Goal: Communication & Community: Answer question/provide support

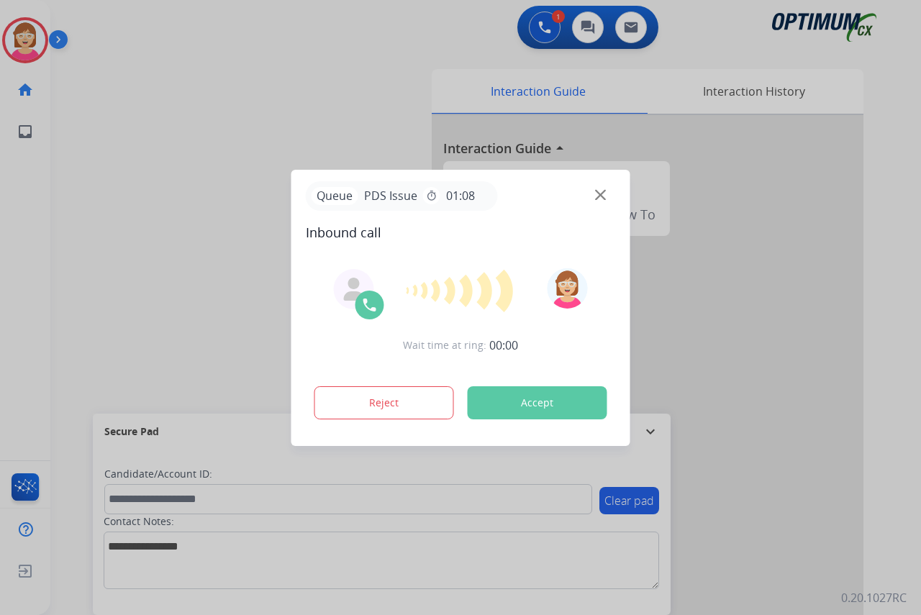
click at [104, 292] on div at bounding box center [460, 307] width 921 height 615
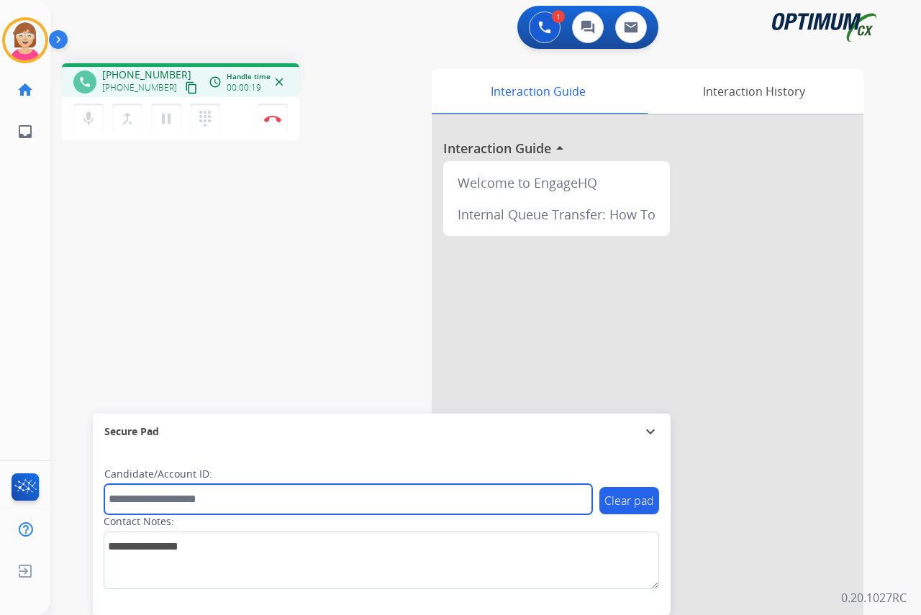
drag, startPoint x: 146, startPoint y: 504, endPoint x: 140, endPoint y: 499, distance: 8.2
click at [140, 499] on input "text" at bounding box center [348, 499] width 488 height 30
type input "*******"
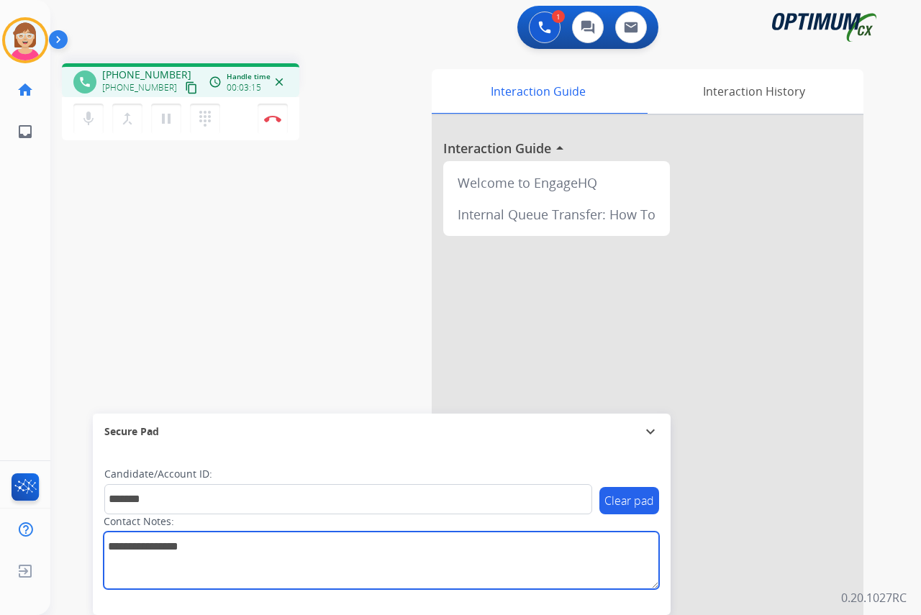
click at [113, 549] on textarea at bounding box center [382, 561] width 556 height 58
type textarea "******"
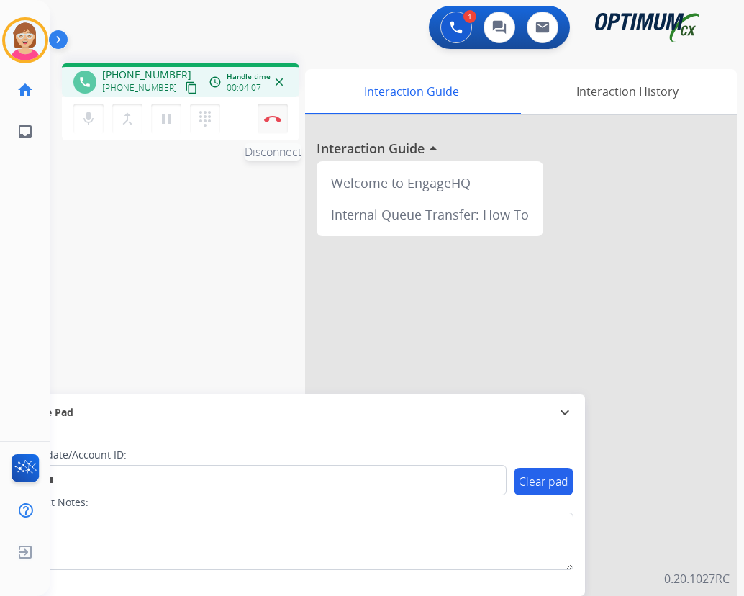
click at [274, 115] on img at bounding box center [272, 118] width 17 height 7
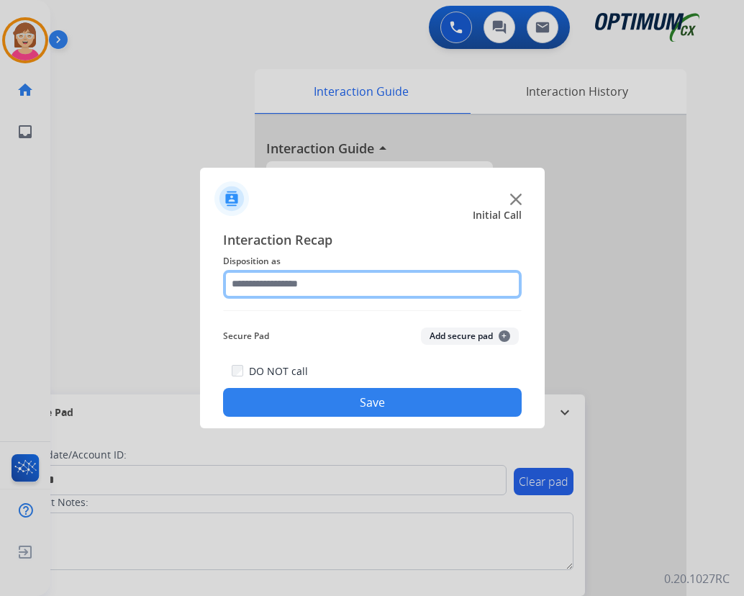
click at [256, 284] on input "text" at bounding box center [372, 284] width 299 height 29
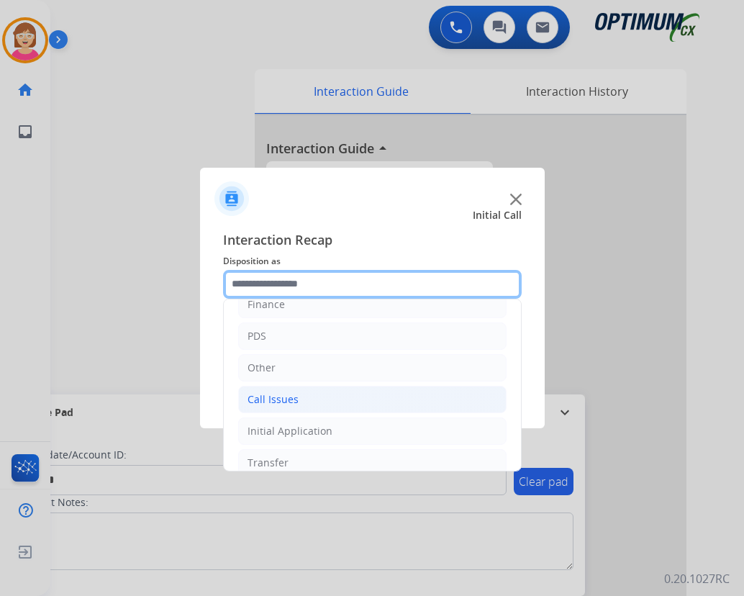
scroll to position [72, 0]
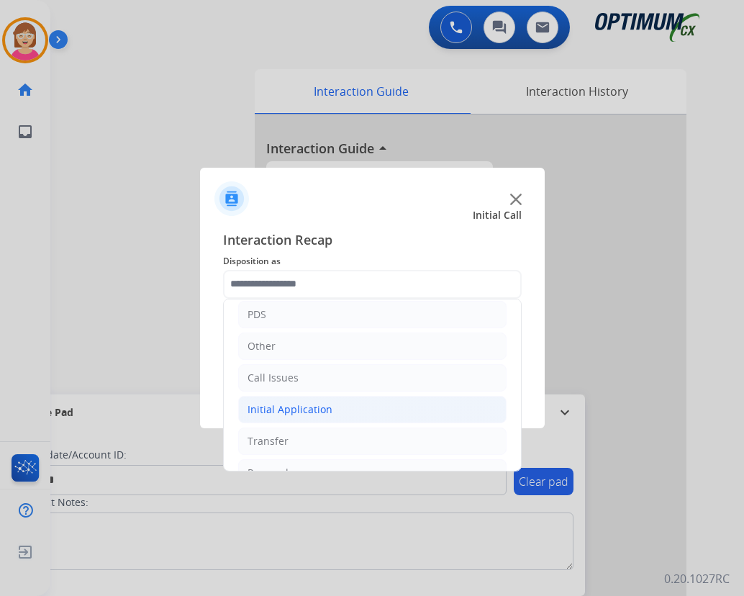
click at [279, 410] on div "Initial Application" at bounding box center [290, 409] width 85 height 14
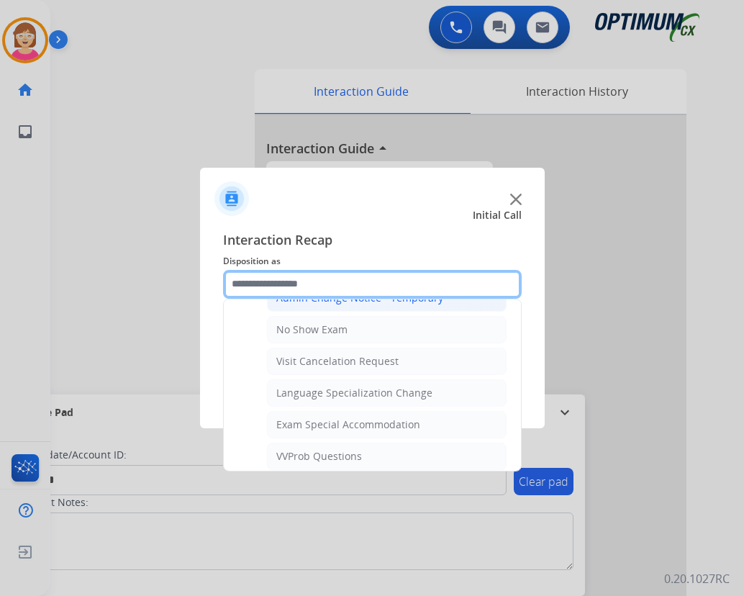
scroll to position [720, 0]
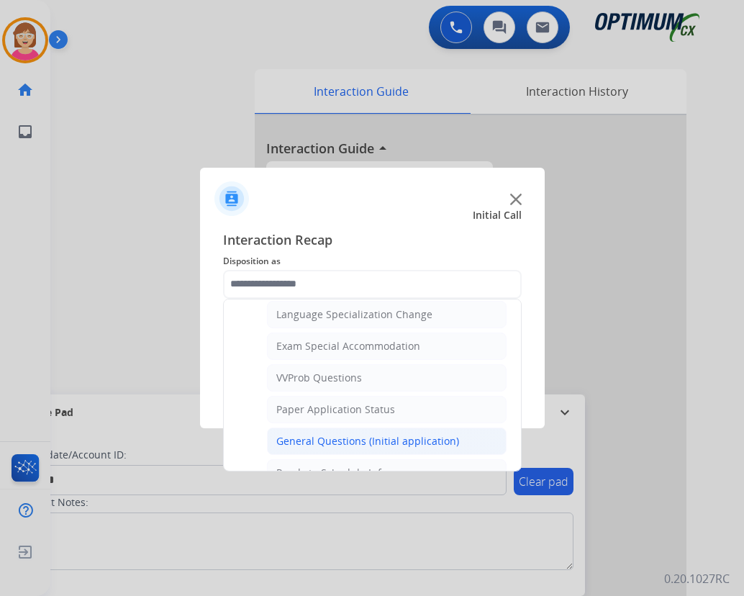
click at [345, 438] on div "General Questions (Initial application)" at bounding box center [367, 441] width 183 height 14
type input "**********"
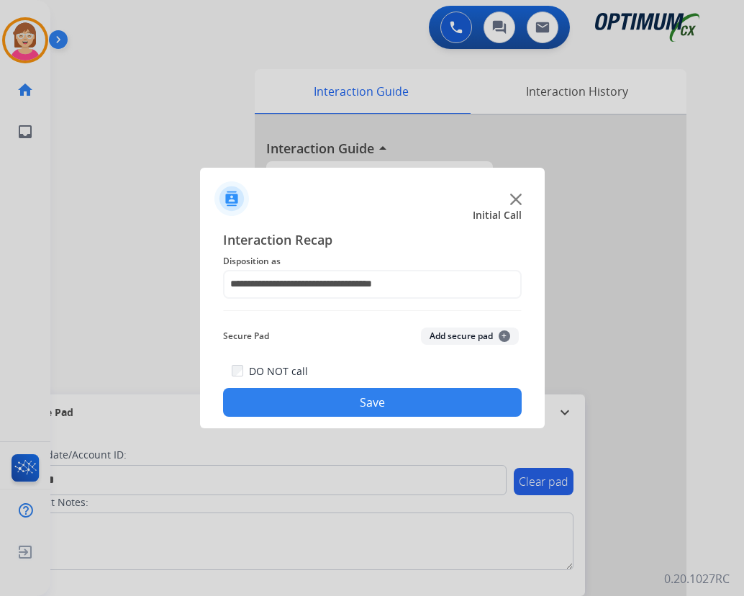
click at [500, 334] on span "+" at bounding box center [505, 336] width 12 height 12
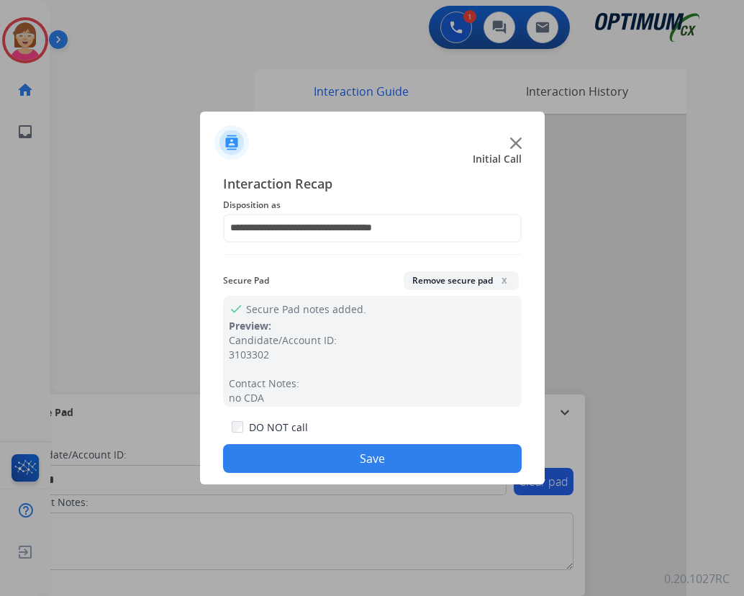
drag, startPoint x: 326, startPoint y: 461, endPoint x: 310, endPoint y: 457, distance: 16.2
click at [325, 461] on button "Save" at bounding box center [372, 458] width 299 height 29
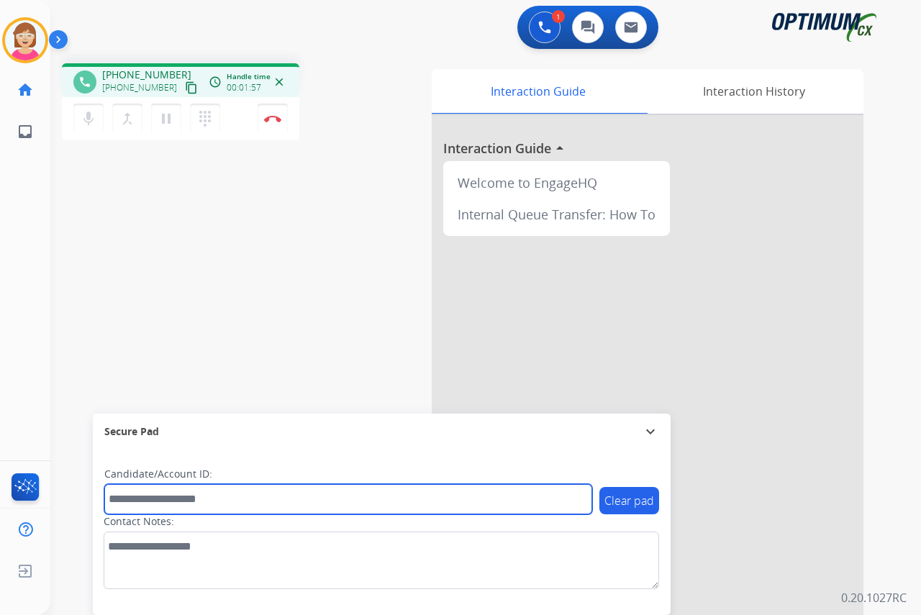
click at [123, 496] on input "text" at bounding box center [348, 499] width 488 height 30
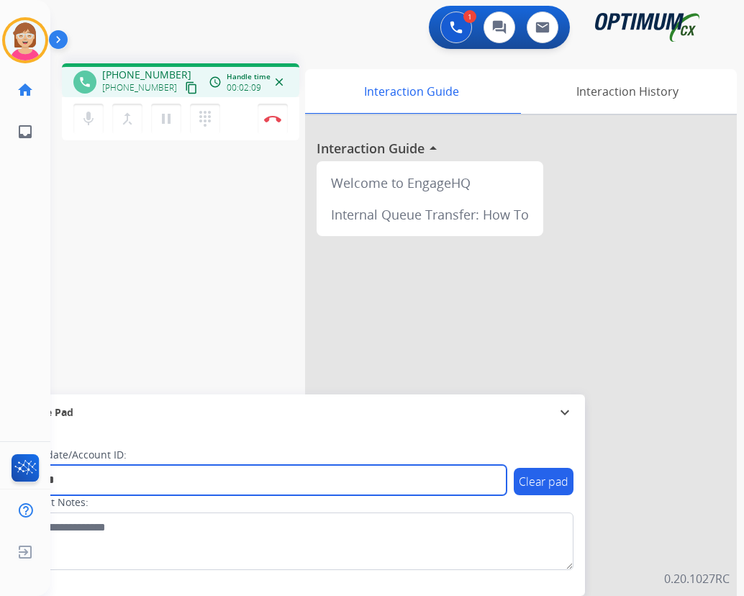
type input "*******"
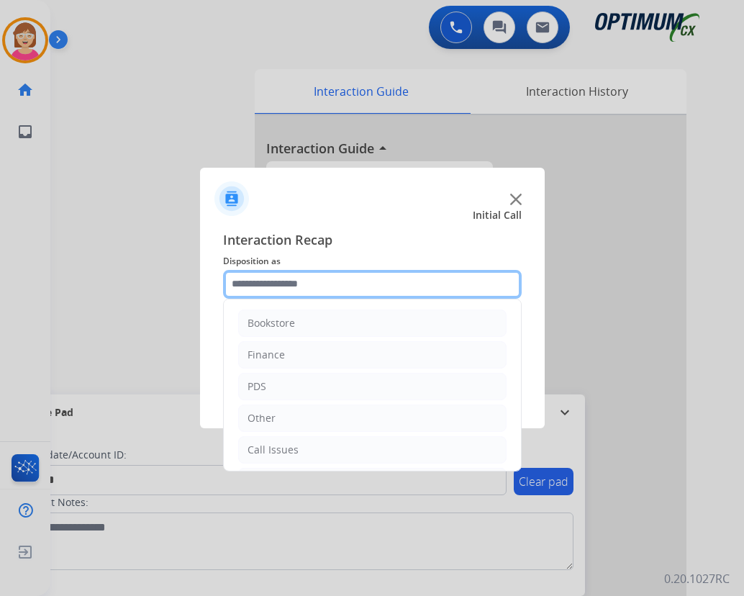
click at [267, 281] on input "text" at bounding box center [372, 284] width 299 height 29
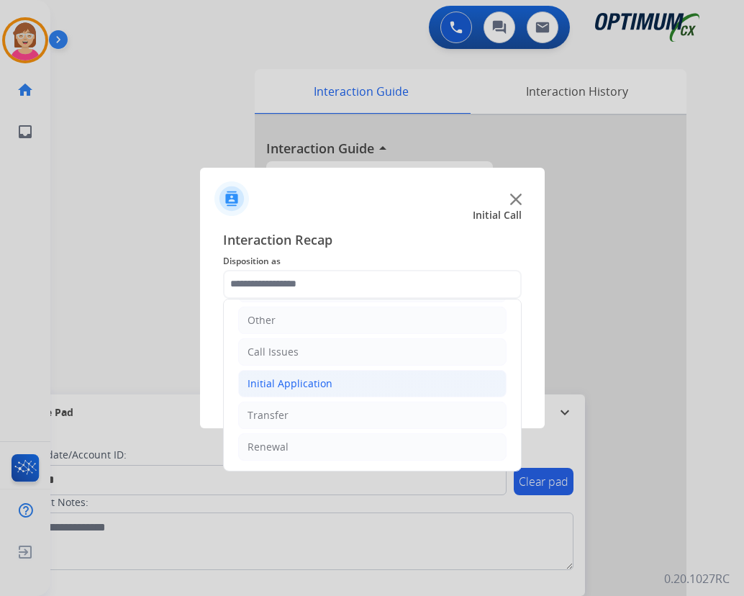
click at [291, 380] on div "Initial Application" at bounding box center [290, 383] width 85 height 14
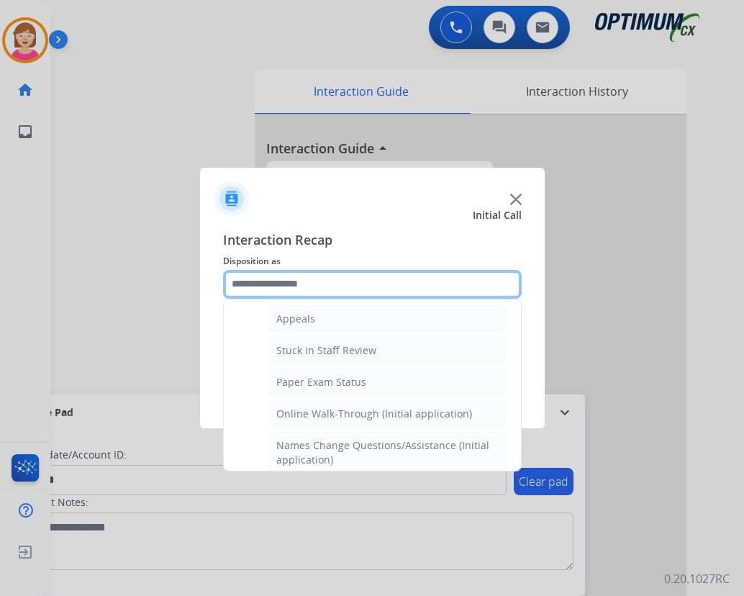
scroll to position [225, 0]
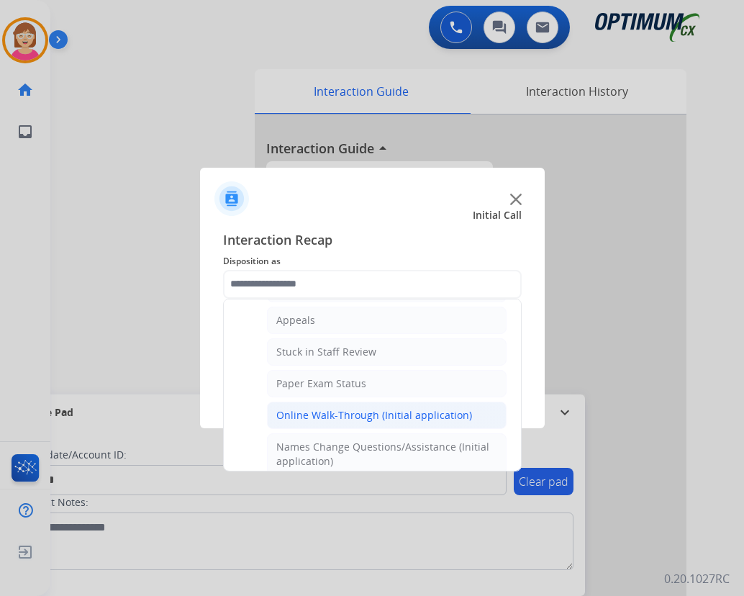
click at [319, 412] on div "Online Walk-Through (Initial application)" at bounding box center [374, 415] width 196 height 14
type input "**********"
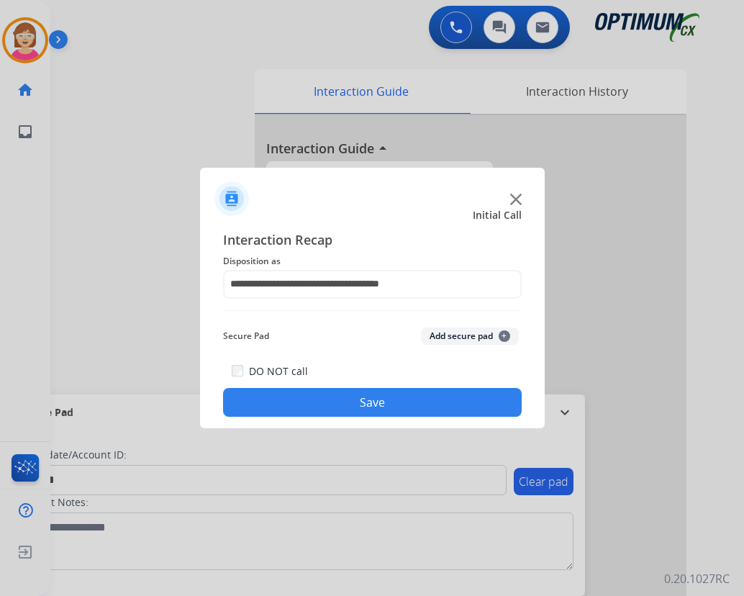
click at [505, 335] on span "+" at bounding box center [505, 336] width 12 height 12
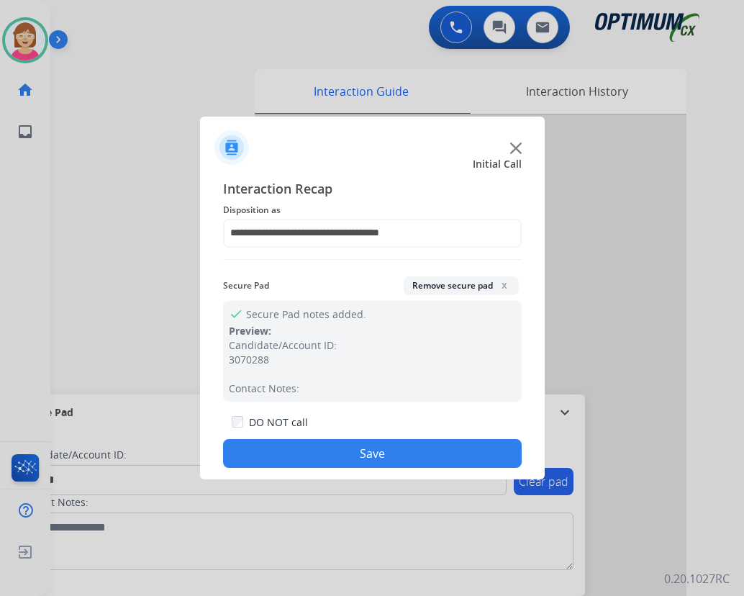
click at [324, 452] on button "Save" at bounding box center [372, 453] width 299 height 29
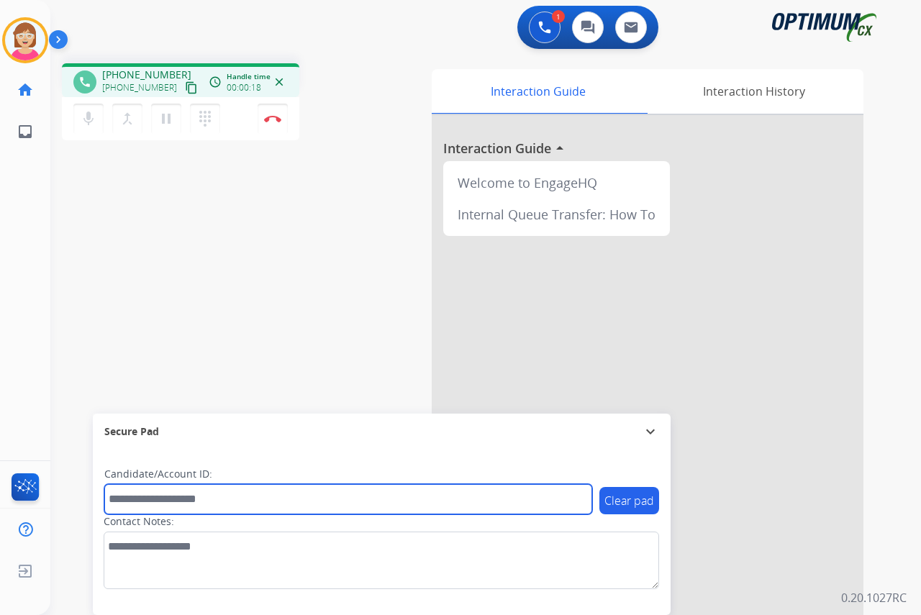
drag, startPoint x: 132, startPoint y: 502, endPoint x: 99, endPoint y: 478, distance: 40.8
click at [131, 500] on input "text" at bounding box center [348, 499] width 488 height 30
type input "*******"
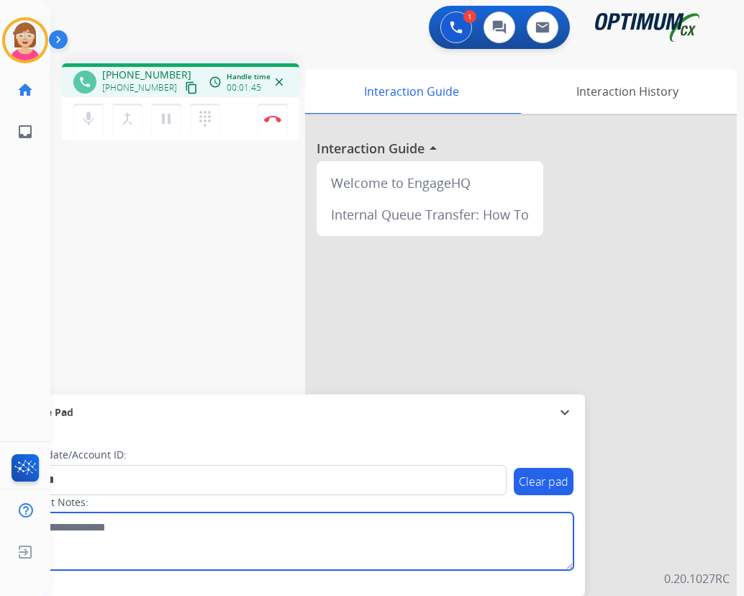
click at [79, 531] on textarea at bounding box center [296, 542] width 556 height 58
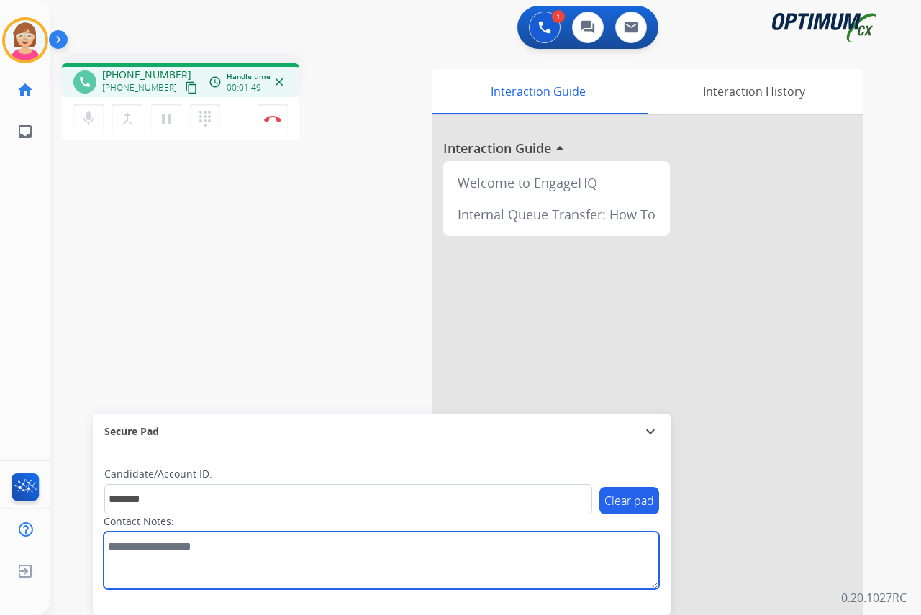
click at [113, 539] on textarea at bounding box center [382, 561] width 556 height 58
click at [150, 549] on textarea at bounding box center [382, 561] width 556 height 58
drag, startPoint x: 114, startPoint y: 551, endPoint x: 130, endPoint y: 541, distance: 18.8
click at [114, 551] on textarea at bounding box center [382, 561] width 556 height 58
type textarea "**********"
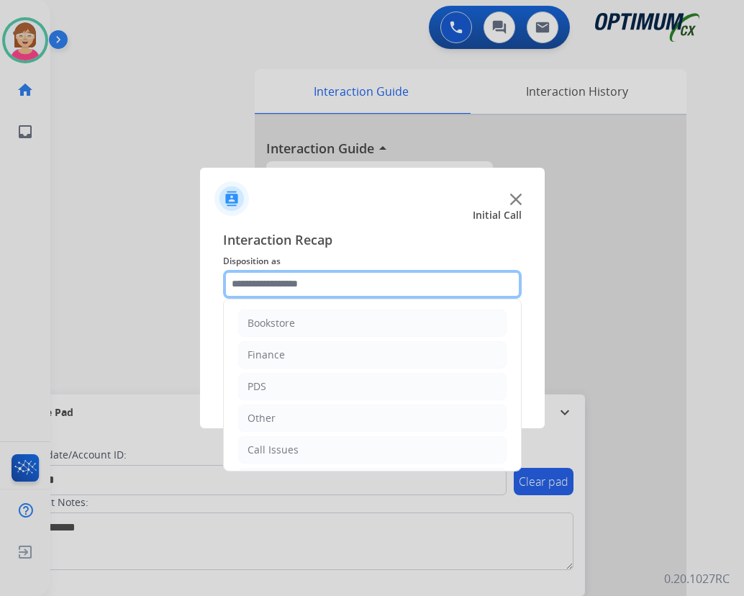
click at [276, 282] on input "text" at bounding box center [372, 284] width 299 height 29
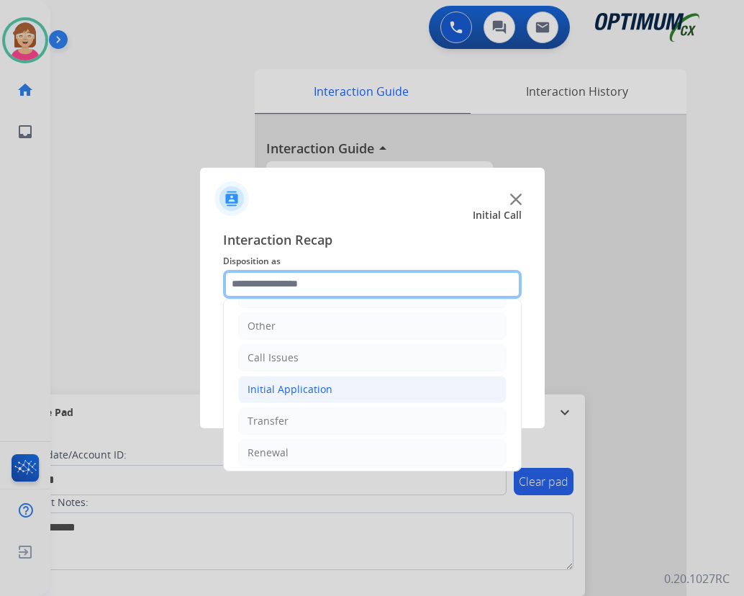
scroll to position [98, 0]
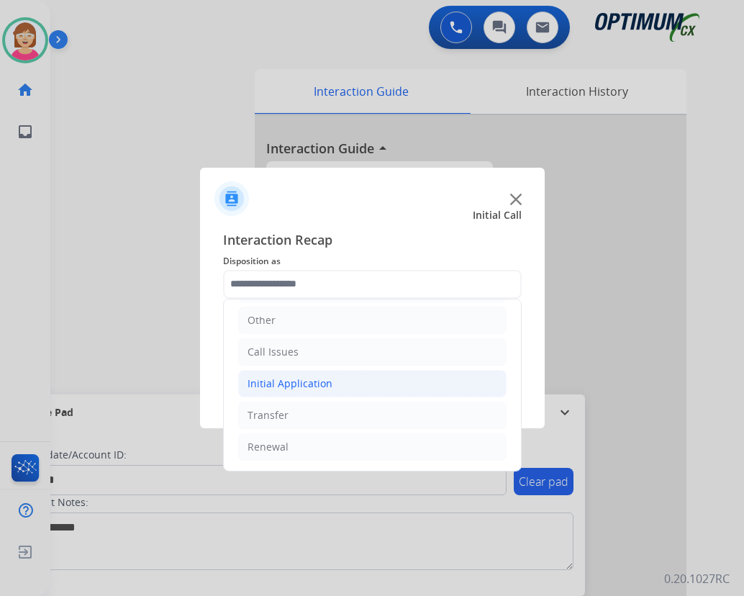
click at [292, 384] on div "Initial Application" at bounding box center [290, 383] width 85 height 14
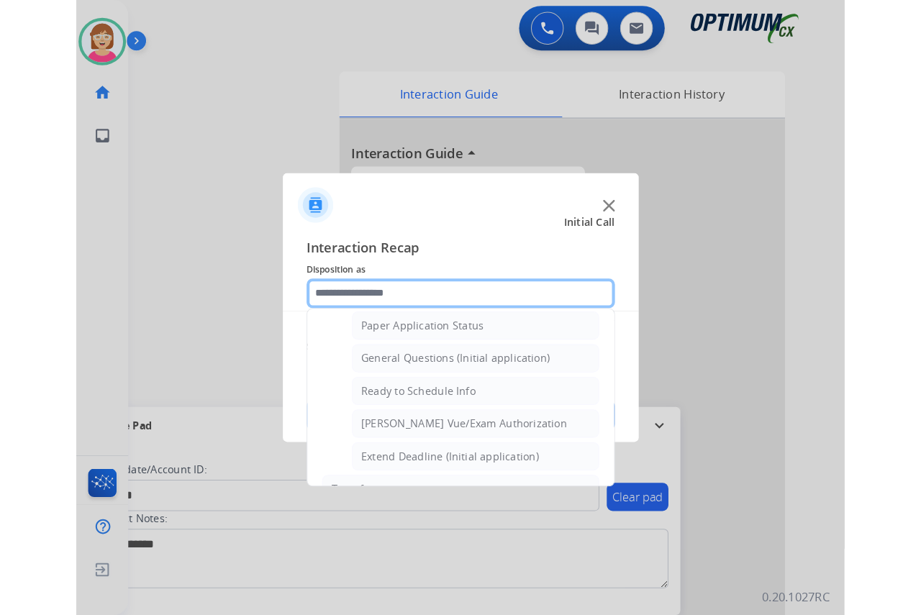
scroll to position [818, 0]
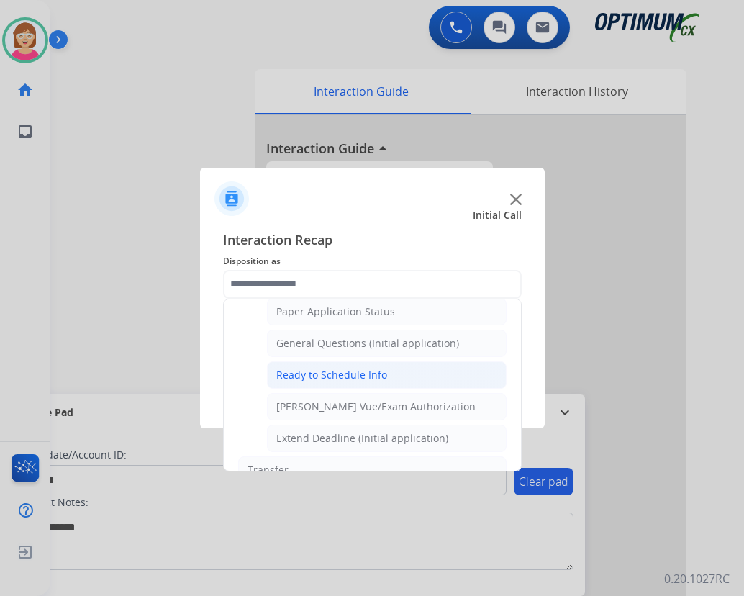
click at [322, 378] on div "Ready to Schedule Info" at bounding box center [331, 375] width 111 height 14
type input "**********"
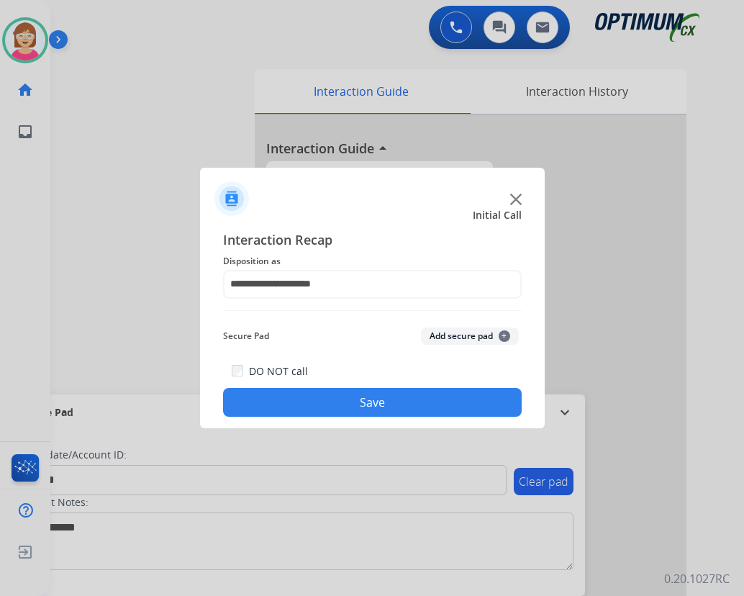
click at [504, 332] on span "+" at bounding box center [505, 336] width 12 height 12
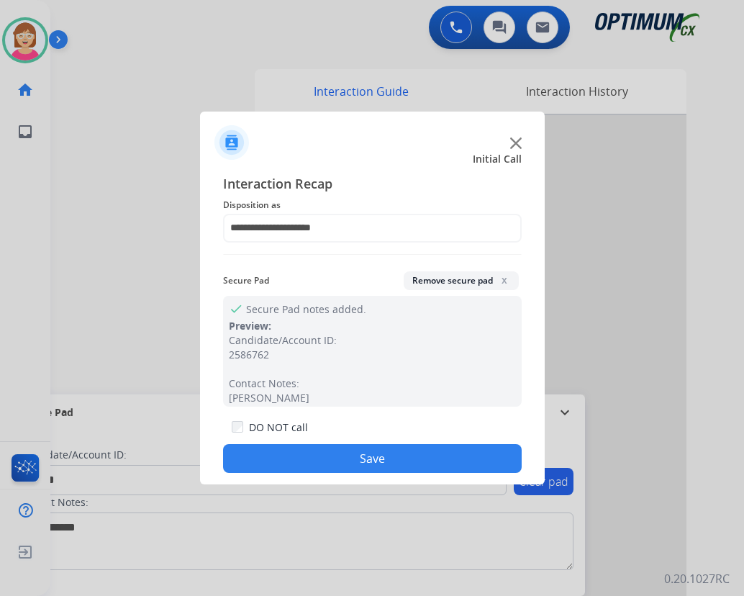
click at [310, 446] on button "Save" at bounding box center [372, 458] width 299 height 29
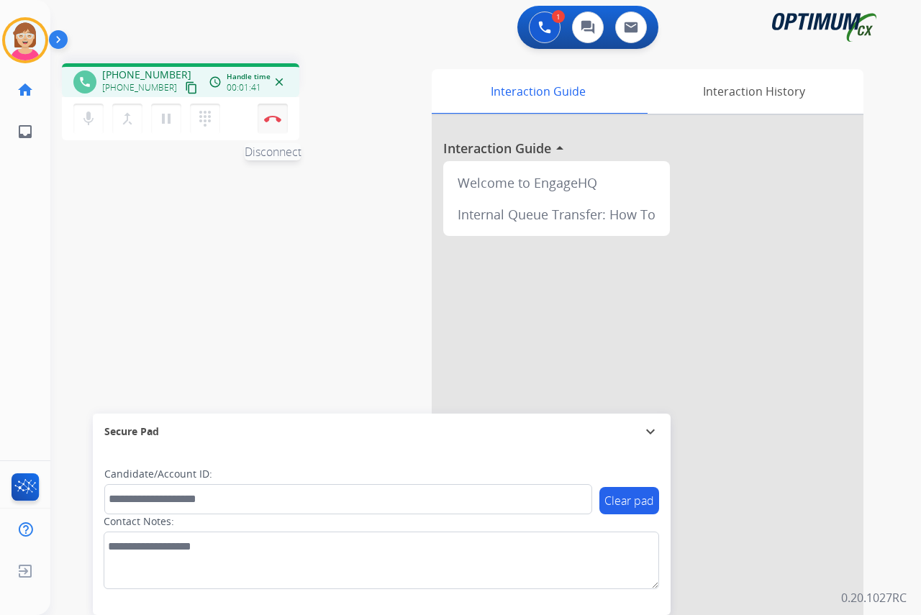
click at [273, 116] on img at bounding box center [272, 118] width 17 height 7
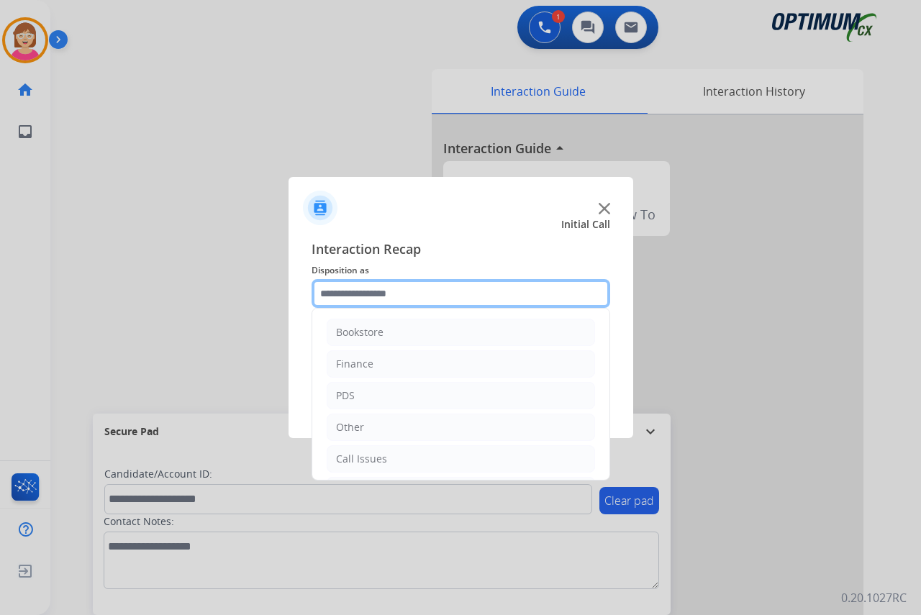
click at [338, 291] on input "text" at bounding box center [461, 293] width 299 height 29
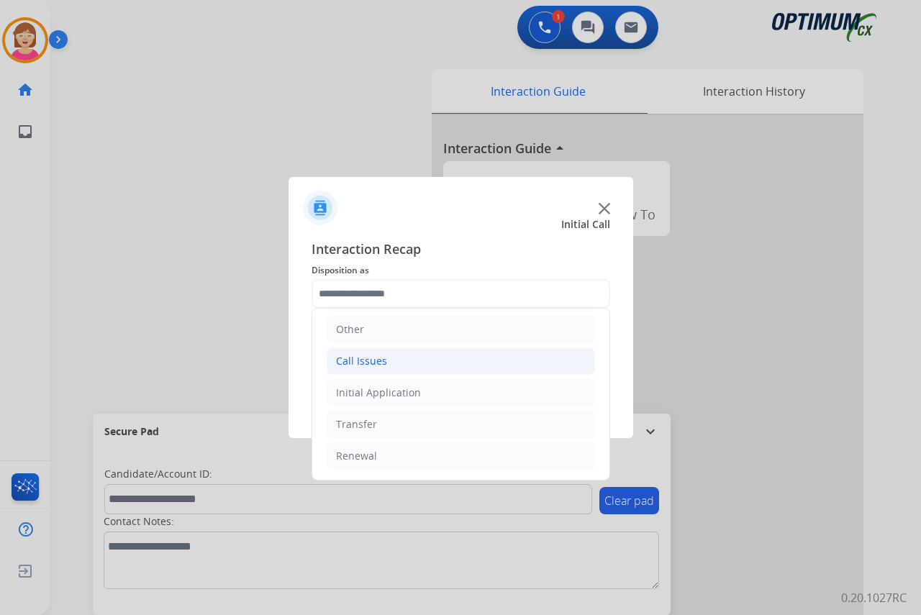
click at [361, 359] on div "Call Issues" at bounding box center [361, 361] width 51 height 14
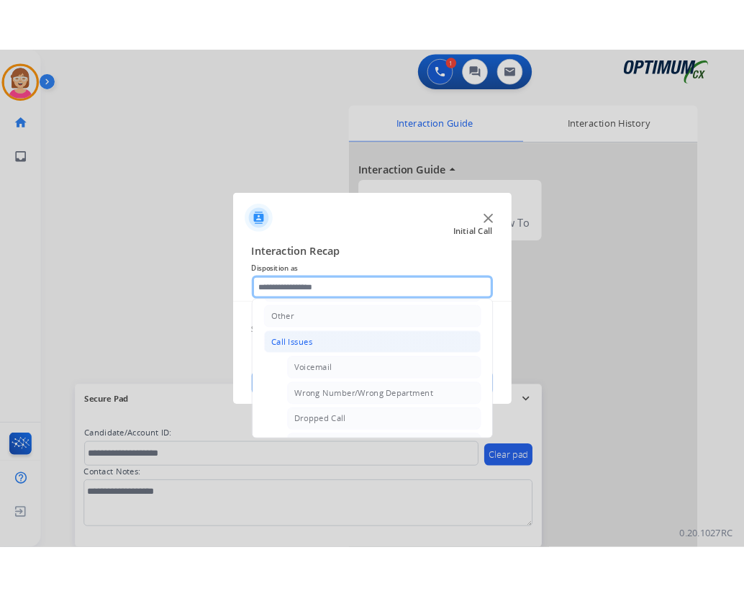
scroll to position [256, 0]
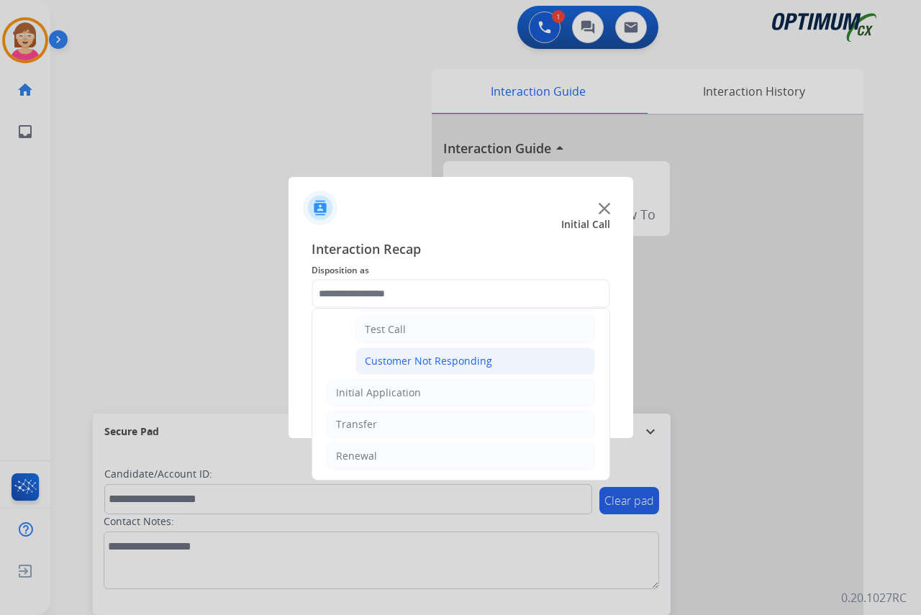
click at [423, 362] on div "Customer Not Responding" at bounding box center [428, 361] width 127 height 14
type input "**********"
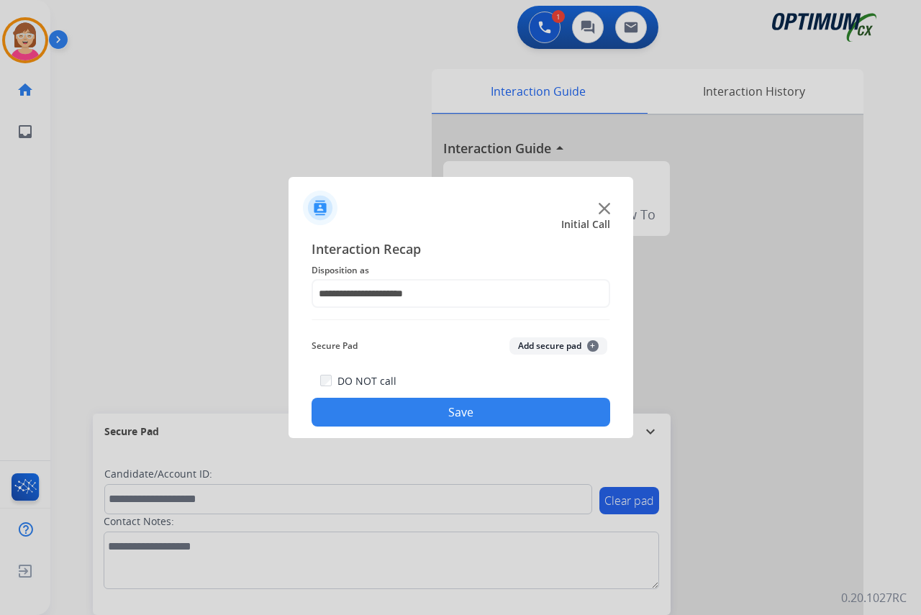
click at [592, 343] on span "+" at bounding box center [593, 346] width 12 height 12
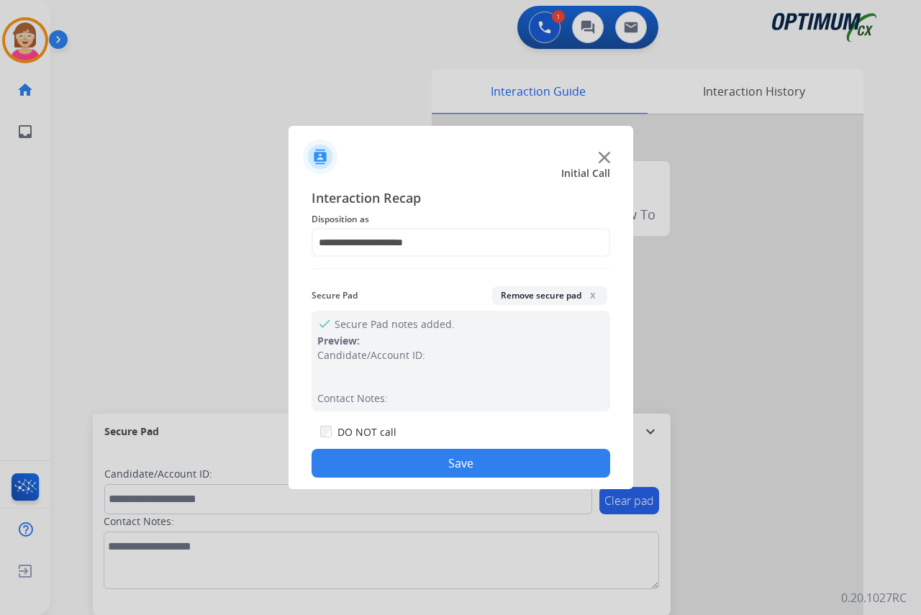
click at [391, 455] on button "Save" at bounding box center [461, 463] width 299 height 29
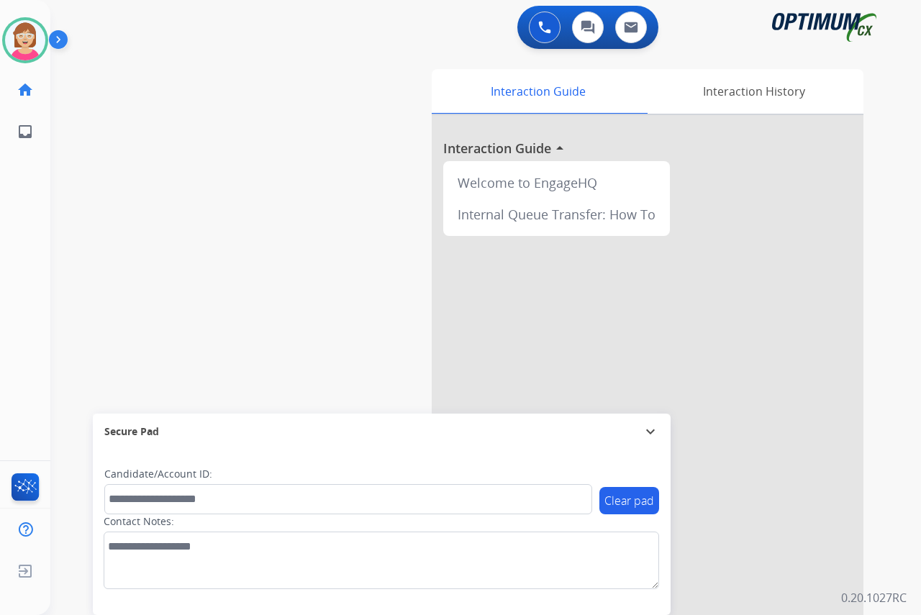
click at [33, 202] on div "Leanne Available Edit Avatar Agent: Leanne Routing Profile: OCX Training home H…" at bounding box center [25, 307] width 50 height 615
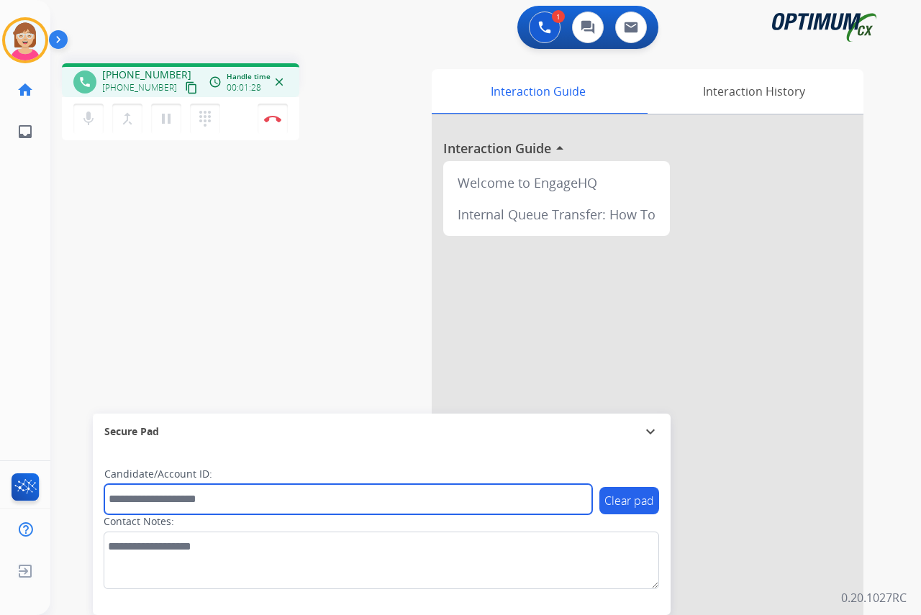
click at [119, 500] on input "text" at bounding box center [348, 499] width 488 height 30
drag, startPoint x: 191, startPoint y: 502, endPoint x: 104, endPoint y: 502, distance: 87.1
click at [104, 502] on div "**********" at bounding box center [382, 533] width 578 height 166
type input "*"
click at [139, 500] on input "text" at bounding box center [348, 499] width 488 height 30
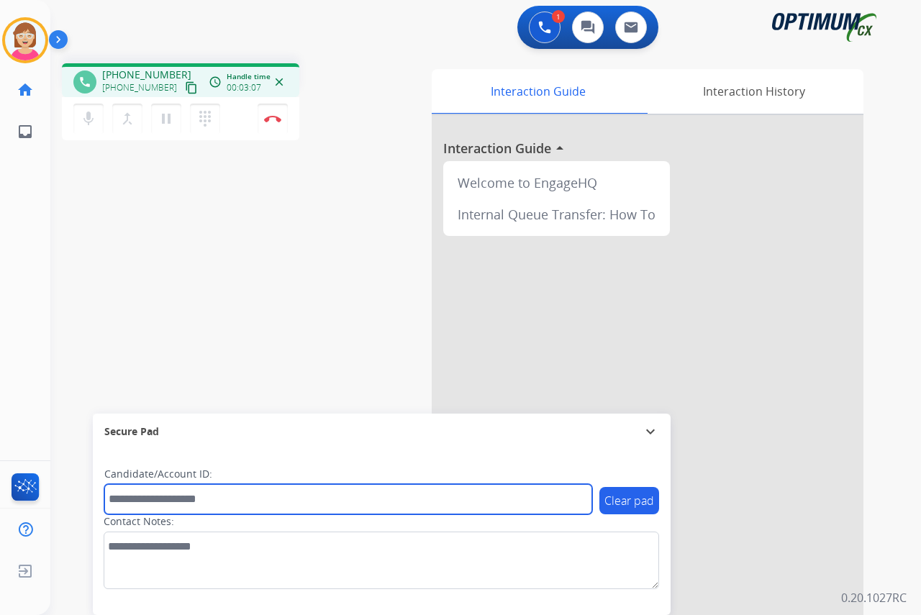
drag, startPoint x: 139, startPoint y: 500, endPoint x: 114, endPoint y: 500, distance: 24.5
click at [114, 500] on input "text" at bounding box center [348, 499] width 488 height 30
click at [115, 505] on input "text" at bounding box center [348, 499] width 488 height 30
type input "*******"
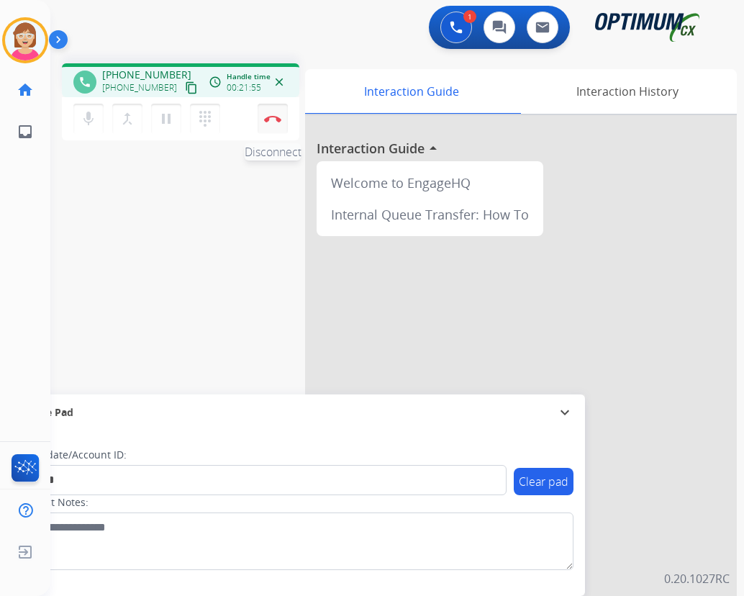
click at [271, 117] on img at bounding box center [272, 118] width 17 height 7
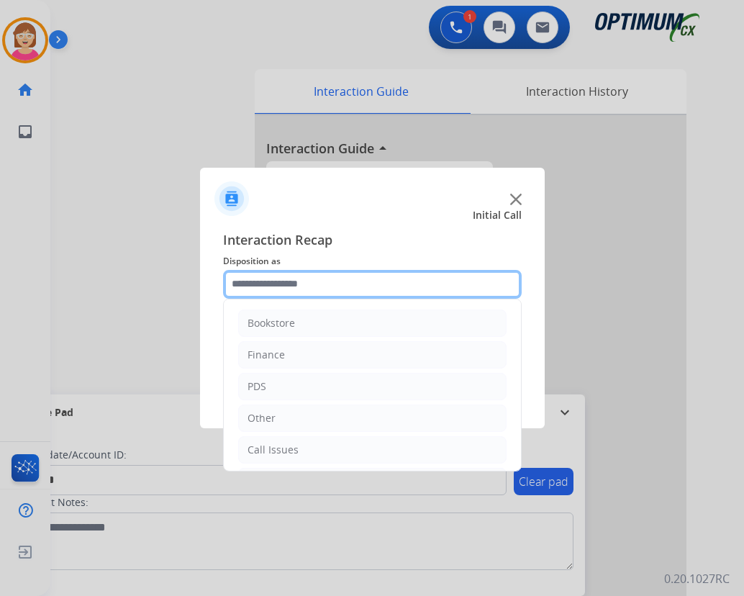
click at [254, 285] on input "text" at bounding box center [372, 284] width 299 height 29
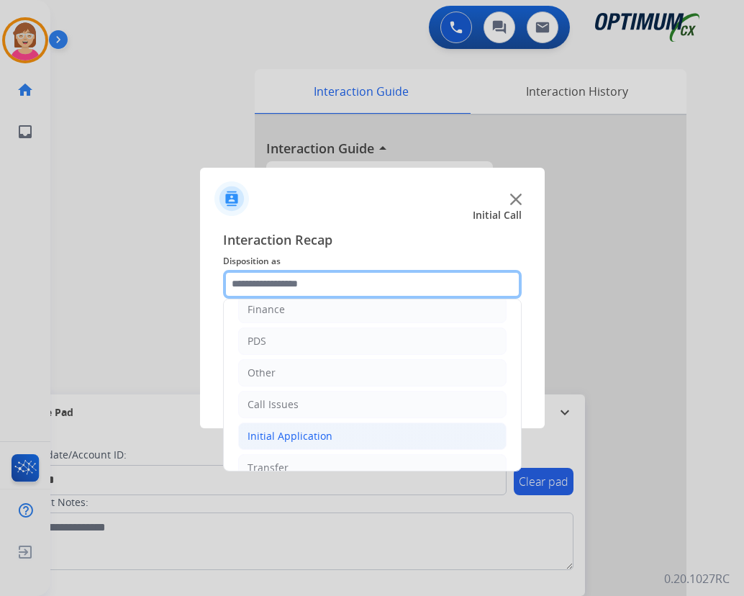
scroll to position [98, 0]
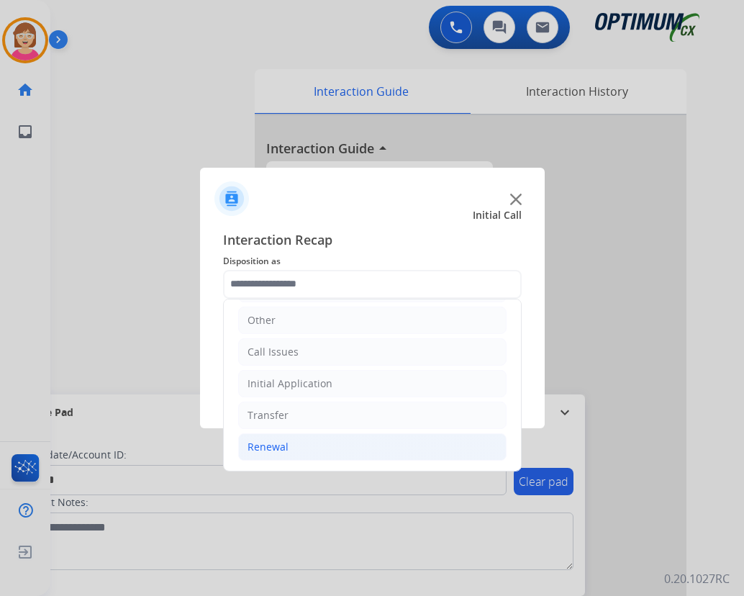
click at [276, 448] on div "Renewal" at bounding box center [268, 447] width 41 height 14
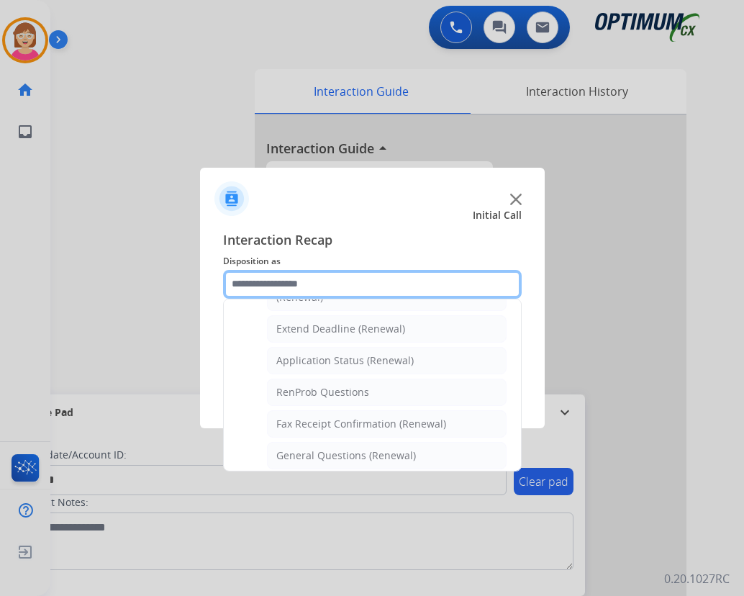
scroll to position [314, 0]
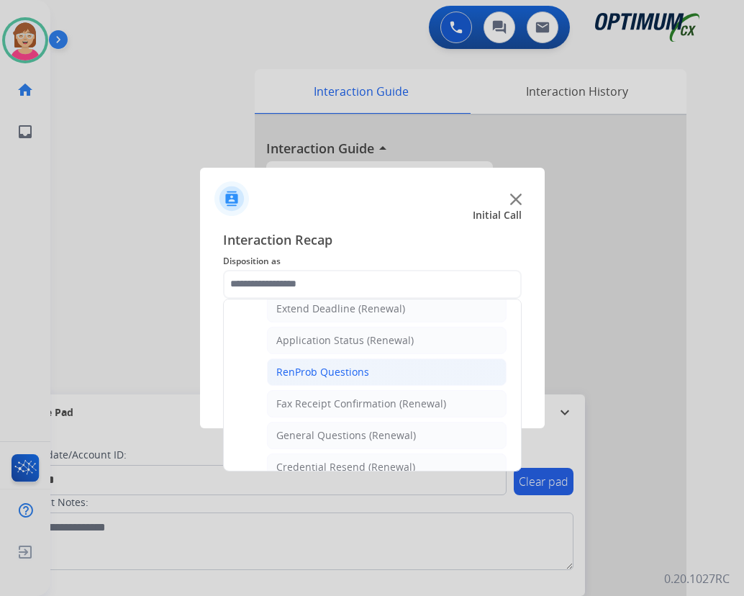
click at [324, 370] on div "RenProb Questions" at bounding box center [322, 372] width 93 height 14
type input "**********"
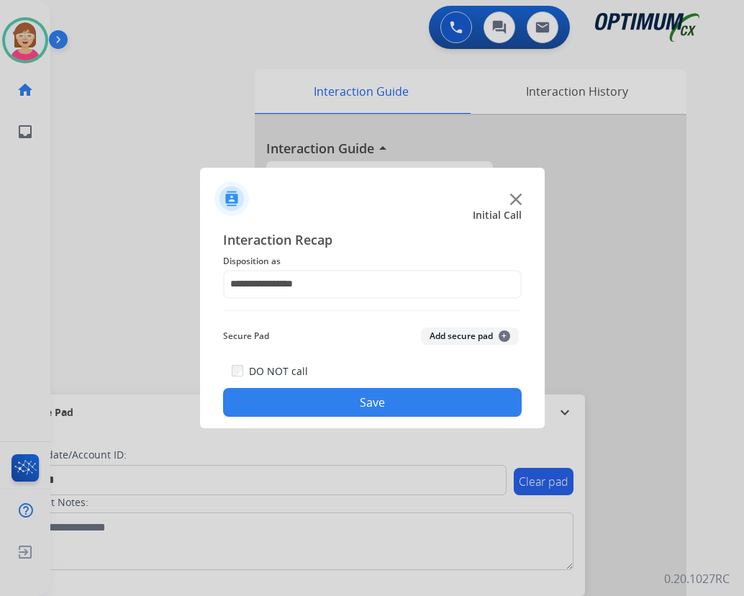
click at [503, 332] on span "+" at bounding box center [505, 336] width 12 height 12
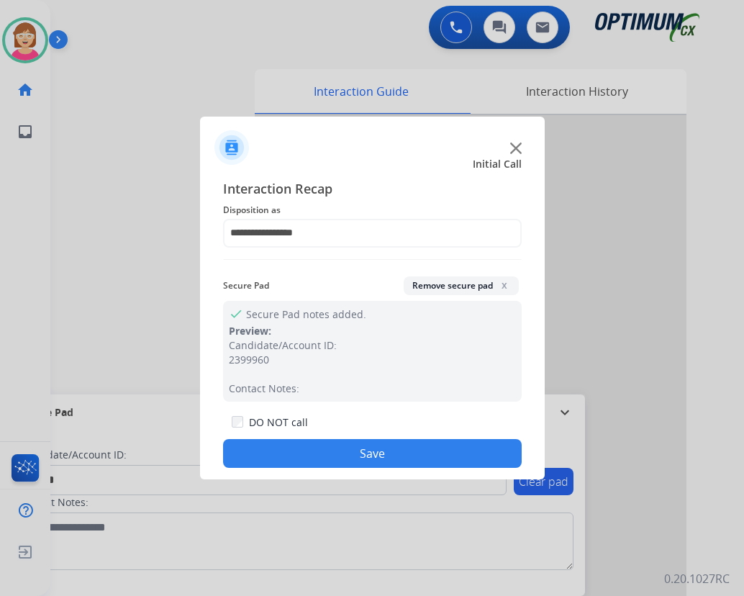
click at [313, 456] on button "Save" at bounding box center [372, 453] width 299 height 29
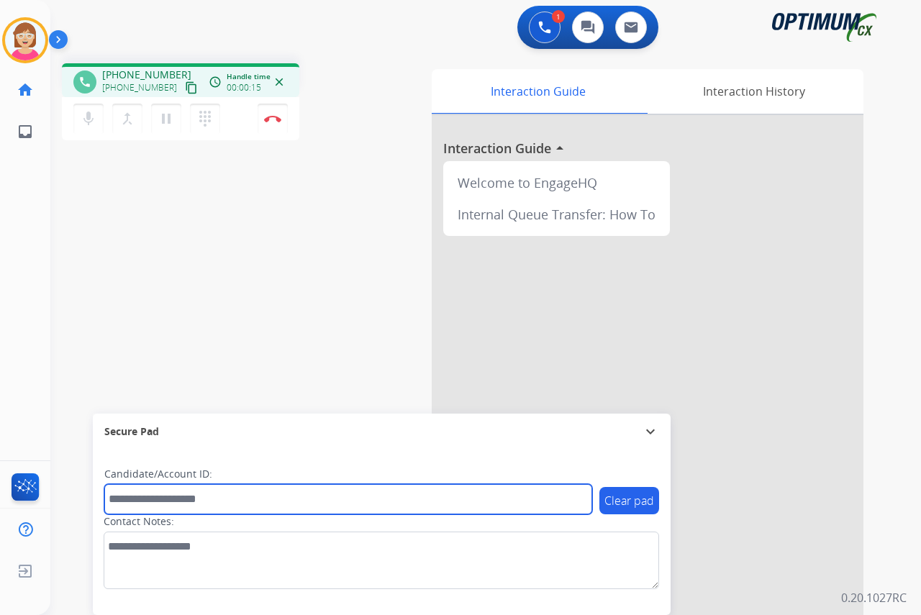
click at [135, 501] on input "text" at bounding box center [348, 499] width 488 height 30
drag, startPoint x: 135, startPoint y: 501, endPoint x: 112, endPoint y: 501, distance: 23.0
click at [112, 501] on input "text" at bounding box center [348, 499] width 488 height 30
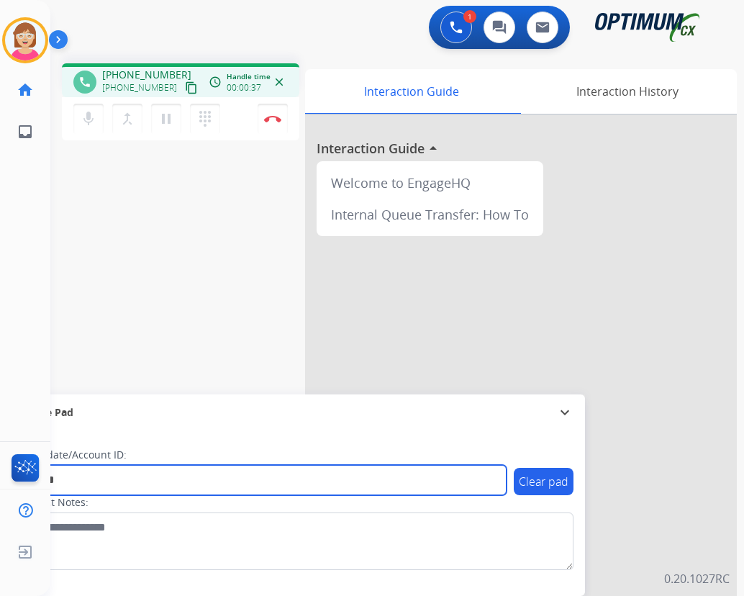
type input "*******"
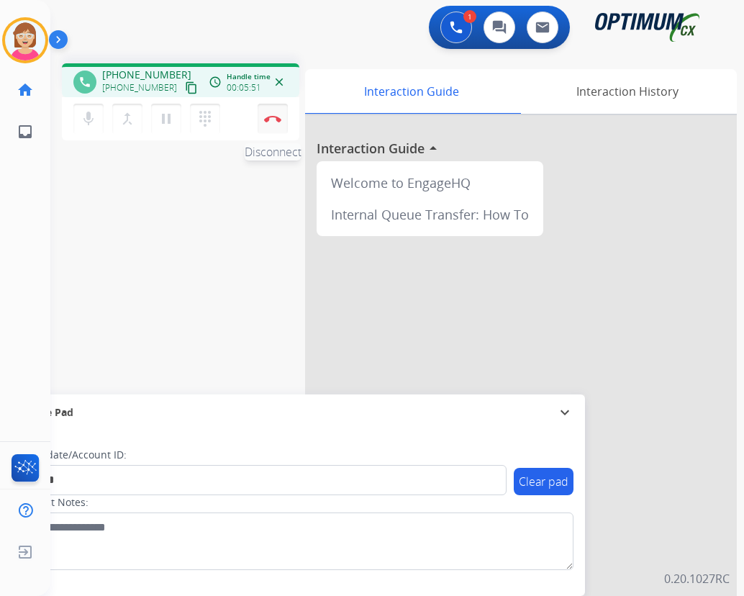
click at [271, 117] on img at bounding box center [272, 118] width 17 height 7
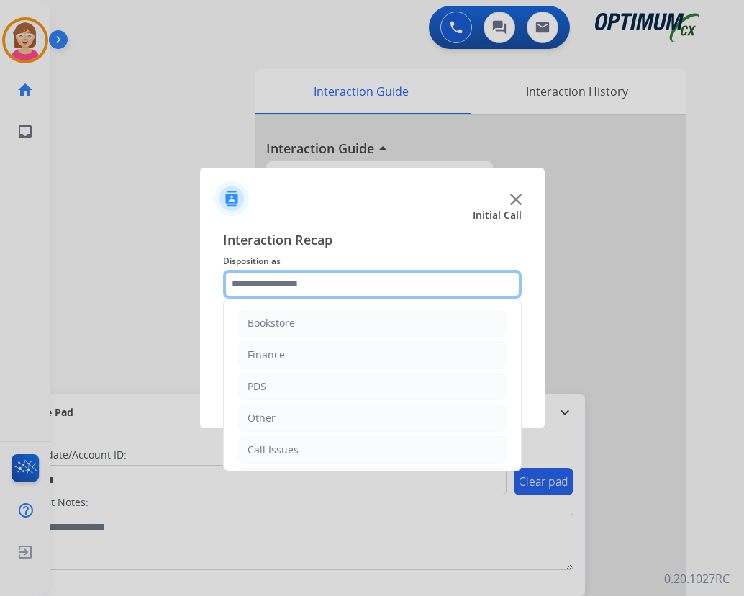
click at [245, 284] on input "text" at bounding box center [372, 284] width 299 height 29
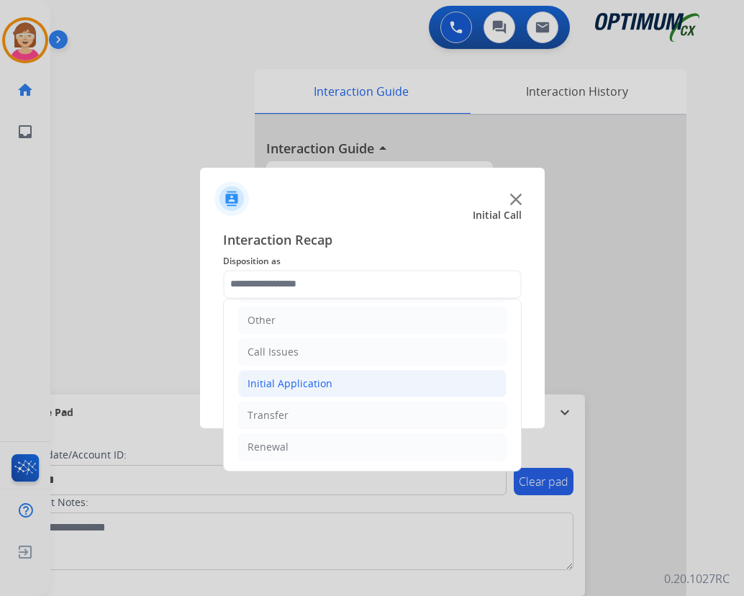
click at [289, 381] on div "Initial Application" at bounding box center [290, 383] width 85 height 14
drag, startPoint x: 289, startPoint y: 381, endPoint x: 263, endPoint y: 388, distance: 26.9
click at [263, 388] on div "Initial Application" at bounding box center [290, 383] width 85 height 14
click at [286, 380] on div "Initial Application" at bounding box center [290, 383] width 85 height 14
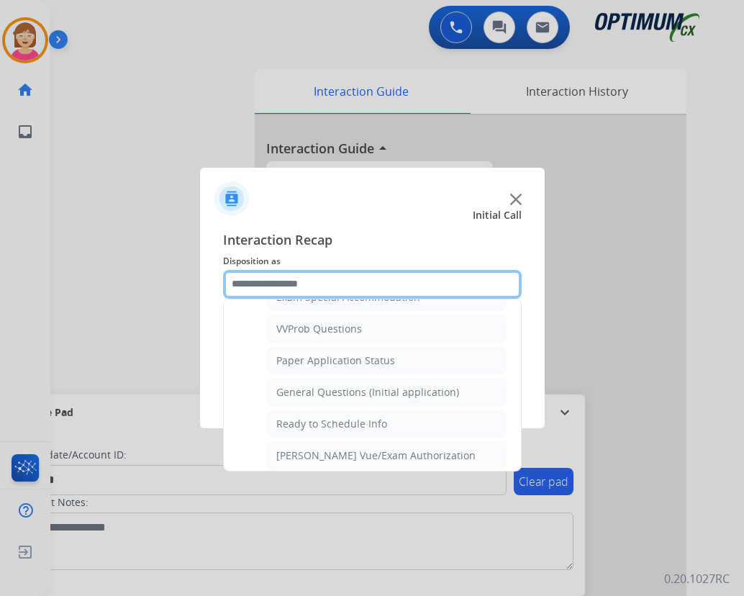
scroll to position [872, 0]
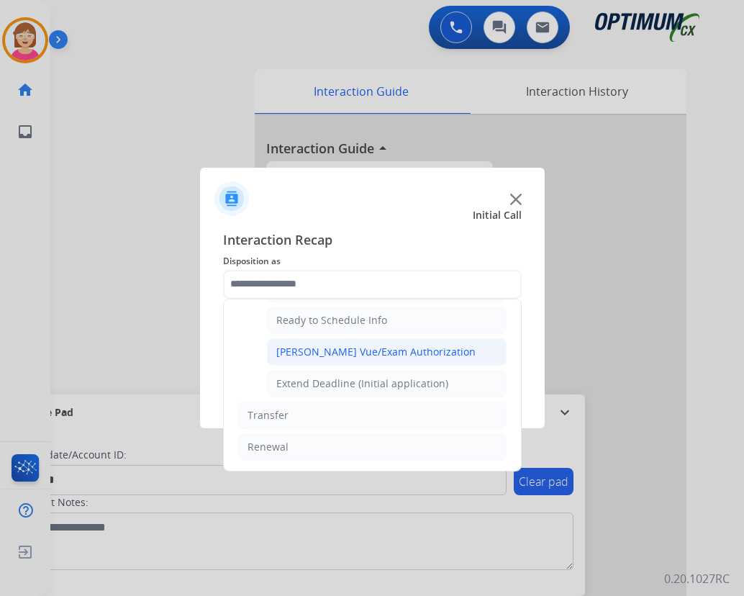
click at [326, 351] on div "Pearson Vue/Exam Authorization" at bounding box center [375, 352] width 199 height 14
type input "**********"
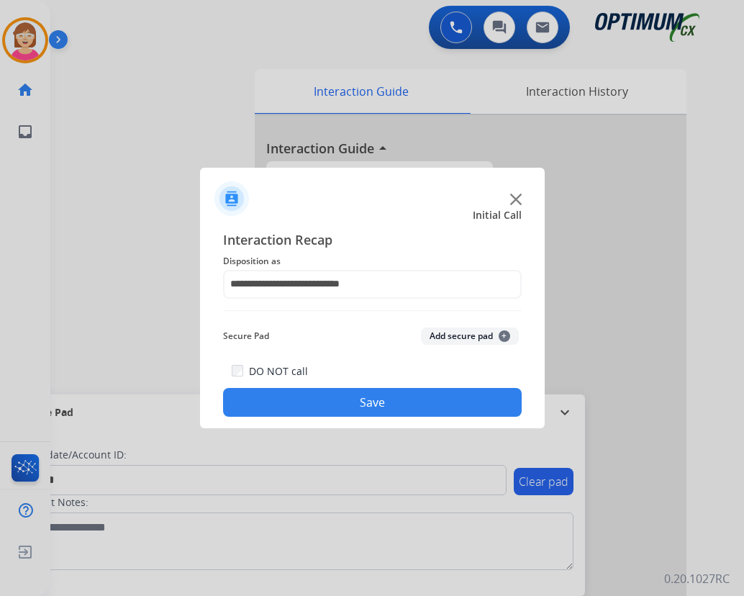
click at [504, 332] on span "+" at bounding box center [505, 336] width 12 height 12
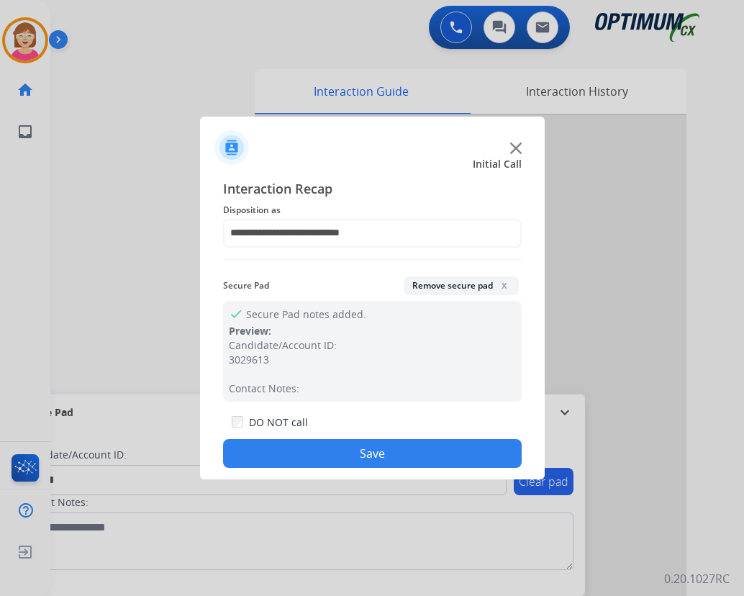
click at [328, 449] on button "Save" at bounding box center [372, 453] width 299 height 29
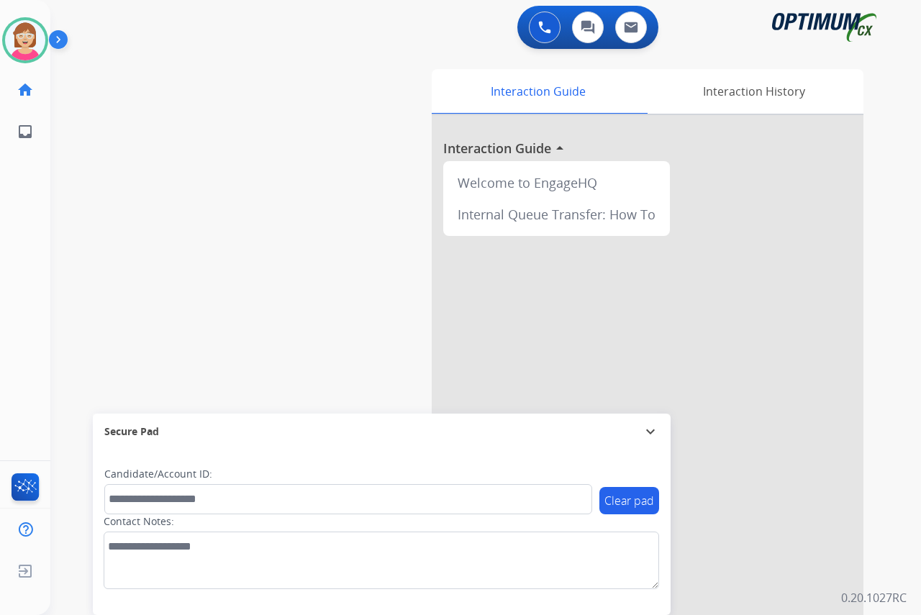
click at [18, 183] on div "Leanne Available Edit Avatar Agent: Leanne Routing Profile: OCX Training home H…" at bounding box center [25, 307] width 50 height 615
click at [32, 314] on div at bounding box center [460, 307] width 921 height 615
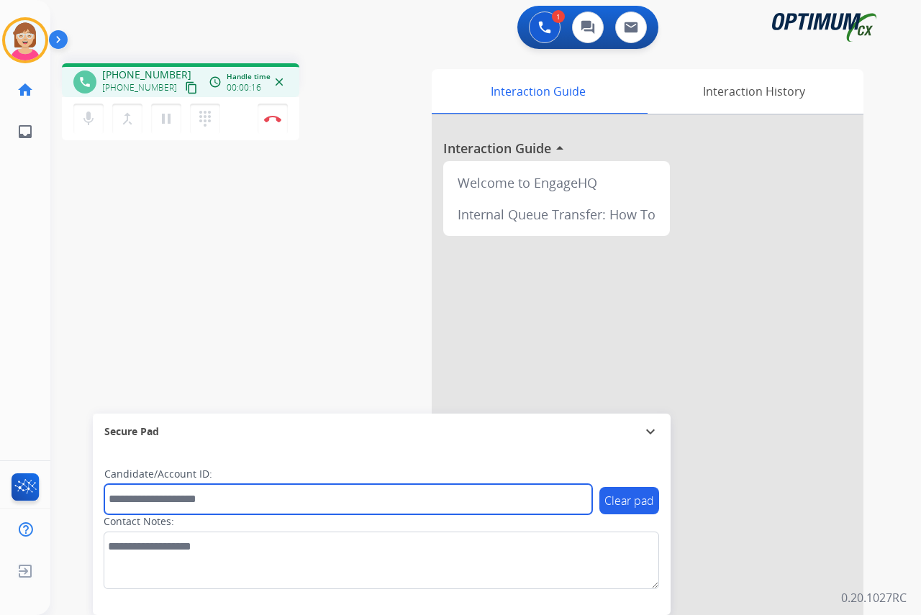
click at [117, 502] on input "text" at bounding box center [348, 499] width 488 height 30
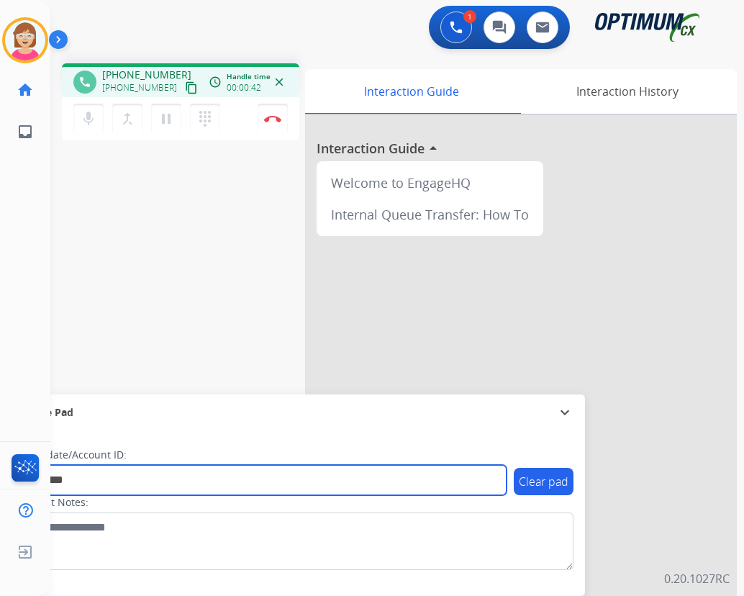
type input "*********"
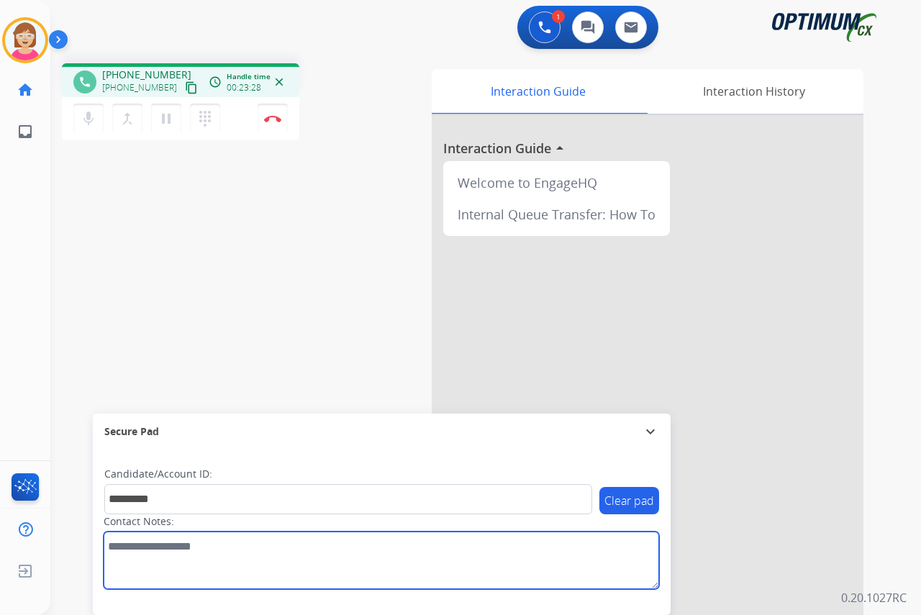
click at [122, 548] on textarea at bounding box center [382, 561] width 556 height 58
click at [119, 546] on textarea at bounding box center [382, 561] width 556 height 58
paste textarea "**********"
click at [107, 546] on textarea at bounding box center [382, 561] width 556 height 58
click at [107, 548] on textarea at bounding box center [382, 561] width 556 height 58
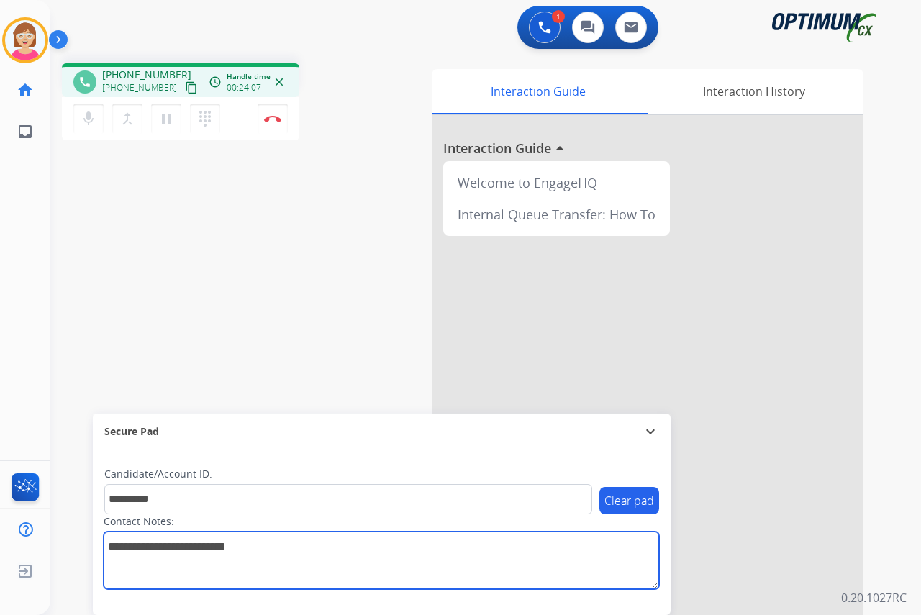
paste textarea "**********"
click at [106, 547] on textarea at bounding box center [382, 561] width 556 height 58
paste textarea "**********"
type textarea "**********"
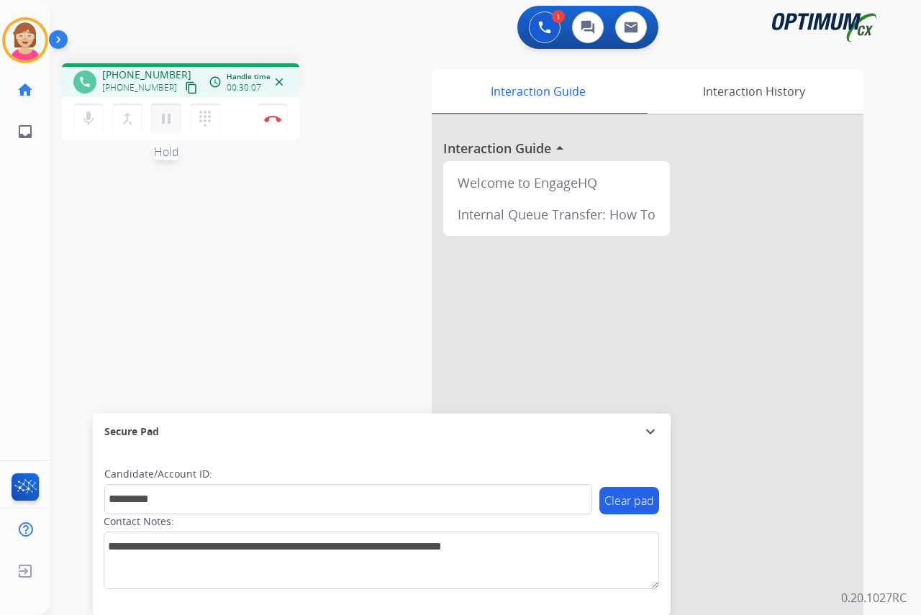
click at [165, 120] on mat-icon "pause" at bounding box center [166, 118] width 17 height 17
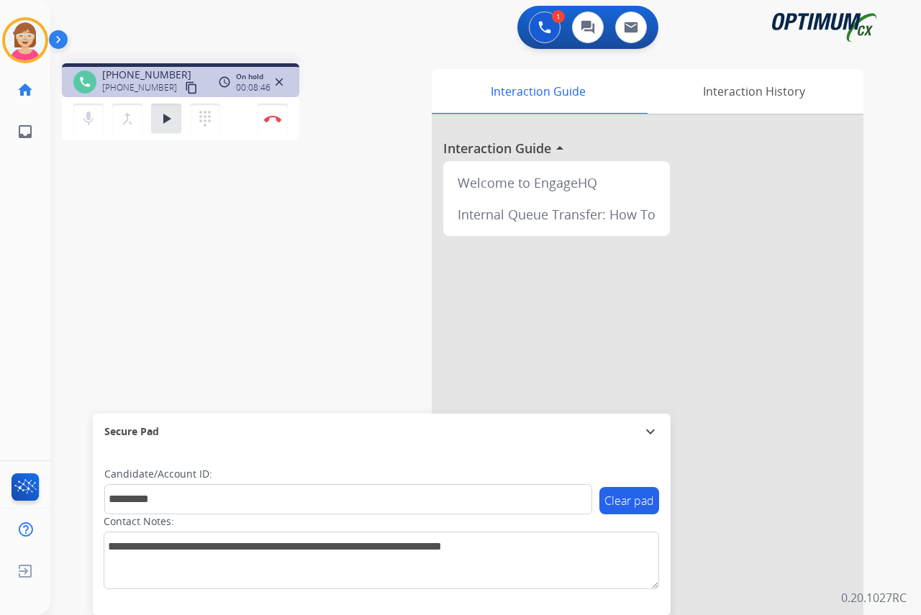
drag, startPoint x: 36, startPoint y: 364, endPoint x: 39, endPoint y: 339, distance: 24.6
click at [37, 350] on div "Leanne Busy Edit Avatar Agent: Leanne Routing Profile: OCX Training home Home H…" at bounding box center [25, 307] width 50 height 615
drag, startPoint x: 39, startPoint y: 339, endPoint x: 351, endPoint y: 150, distance: 364.9
click at [350, 153] on div "phone +15805410768 +15805410768 content_copy access_time Call metrics Queue 00:…" at bounding box center [468, 352] width 836 height 600
click at [163, 115] on mat-icon "play_arrow" at bounding box center [166, 118] width 17 height 17
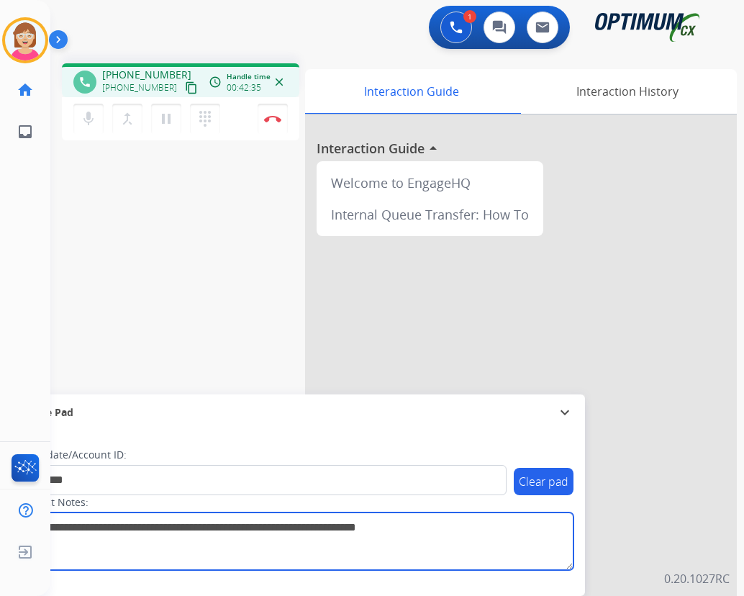
drag, startPoint x: 137, startPoint y: 527, endPoint x: -2, endPoint y: 514, distance: 139.5
click at [0, 514] on html "Outbound call Quit Outbound call Quit Schedule interaction + Add to my list Cus…" at bounding box center [372, 298] width 744 height 596
drag, startPoint x: 284, startPoint y: 527, endPoint x: 140, endPoint y: 526, distance: 144.7
click at [140, 526] on textarea at bounding box center [296, 542] width 556 height 58
drag, startPoint x: 443, startPoint y: 528, endPoint x: 289, endPoint y: 526, distance: 154.1
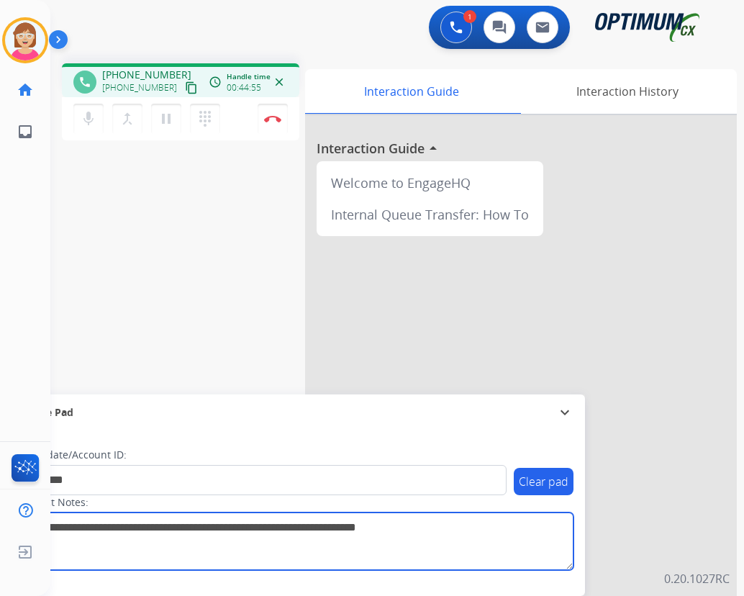
click at [289, 526] on textarea at bounding box center [296, 542] width 556 height 58
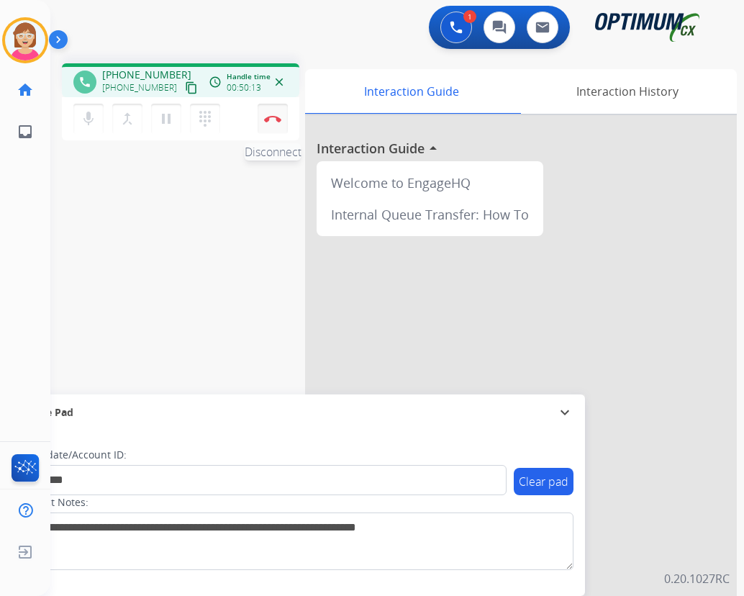
click at [274, 116] on img at bounding box center [272, 118] width 17 height 7
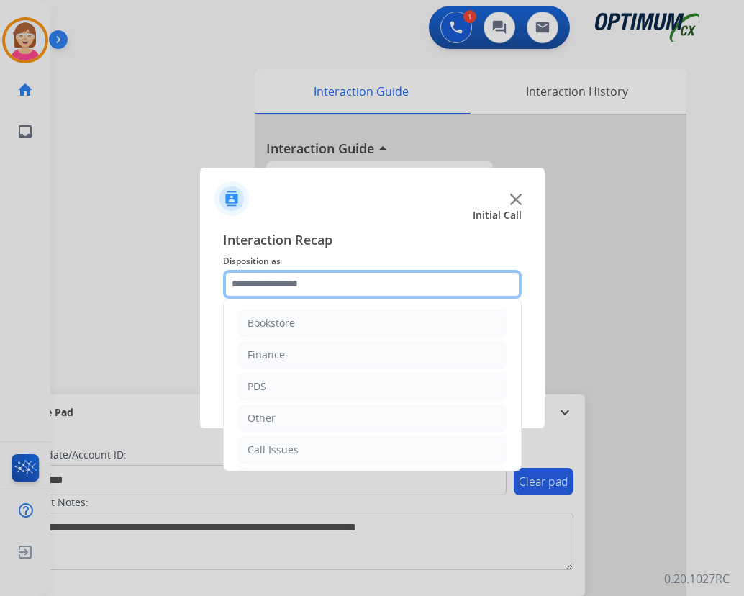
click at [254, 284] on input "text" at bounding box center [372, 284] width 299 height 29
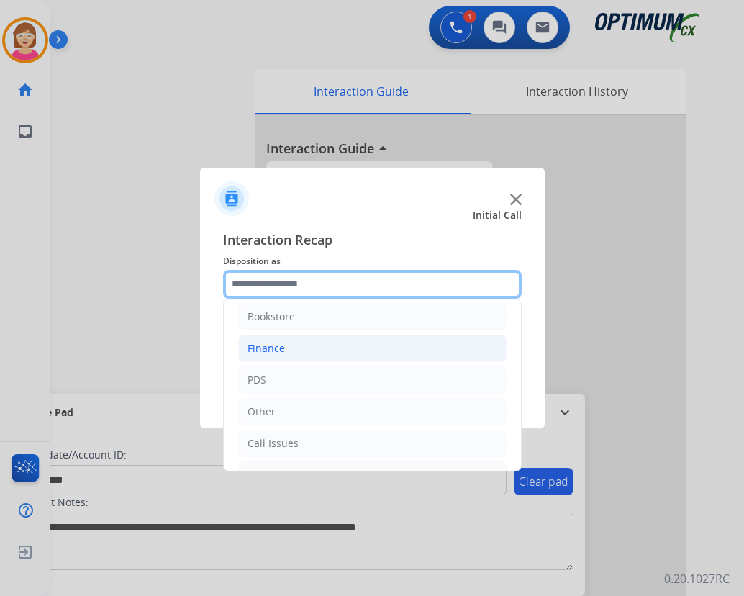
scroll to position [0, 0]
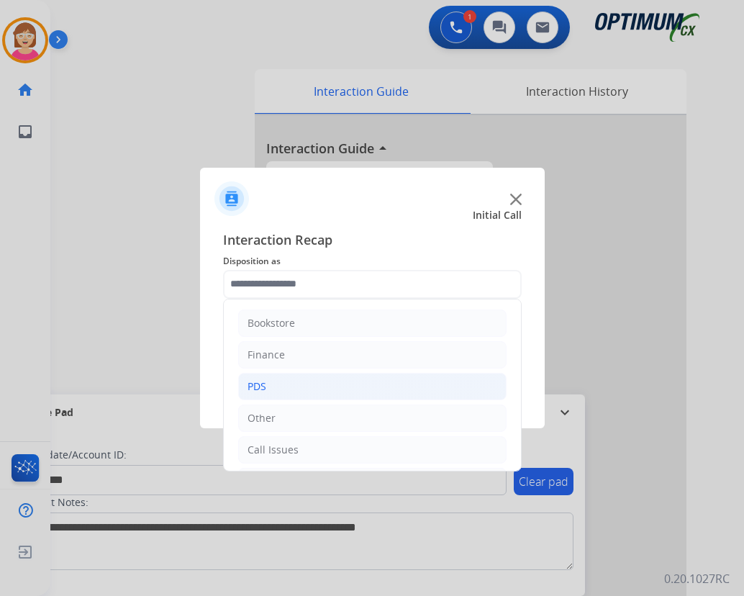
click at [263, 382] on div "PDS" at bounding box center [257, 386] width 19 height 14
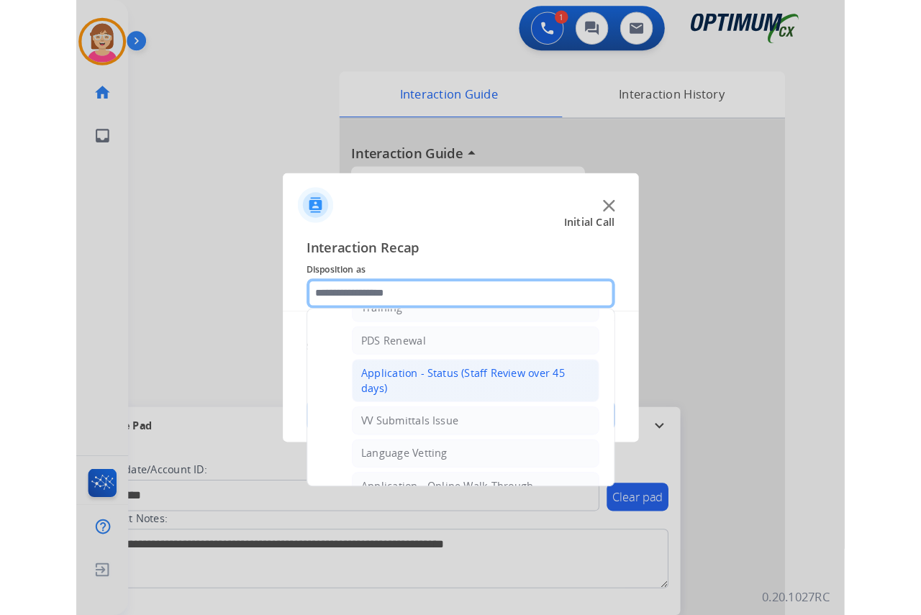
scroll to position [216, 0]
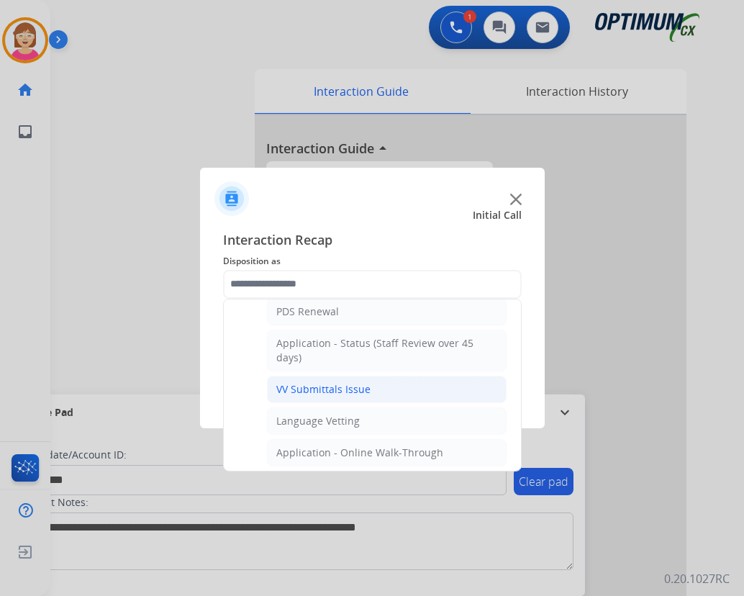
click at [316, 388] on div "VV Submittals Issue" at bounding box center [323, 389] width 94 height 14
type input "**********"
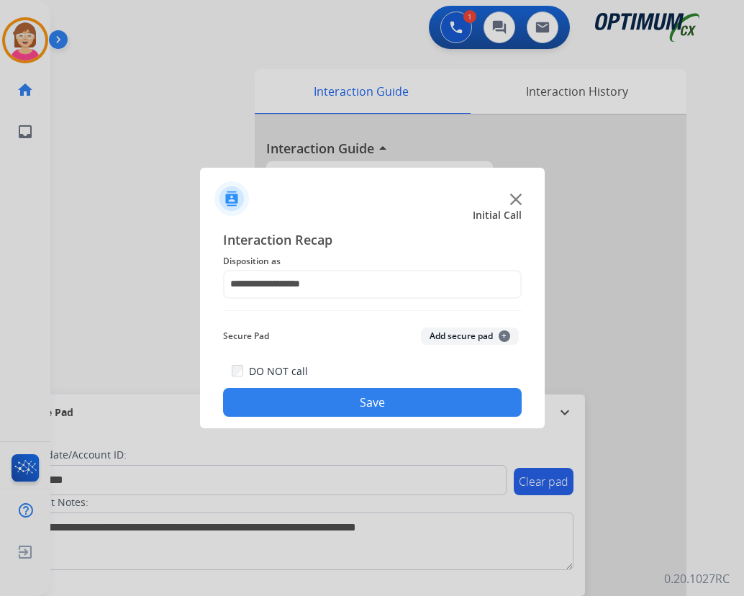
click at [503, 334] on span "+" at bounding box center [505, 336] width 12 height 12
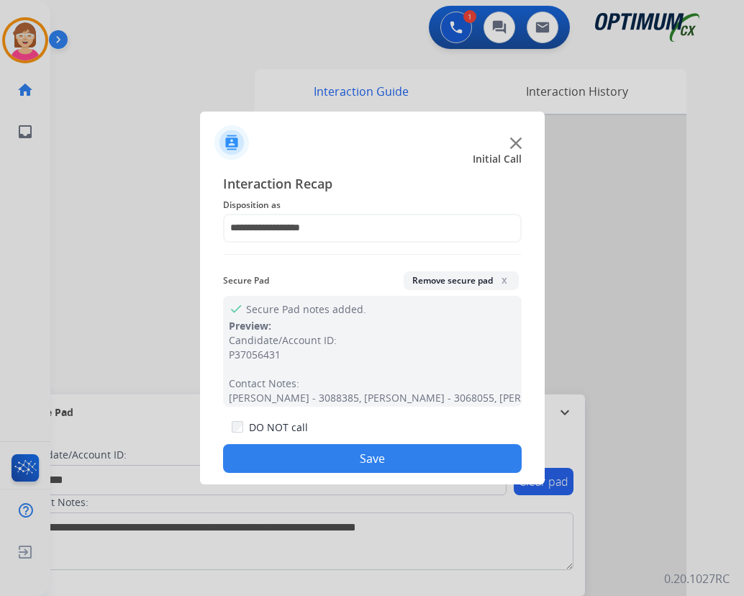
drag, startPoint x: 266, startPoint y: 447, endPoint x: 324, endPoint y: 426, distance: 61.9
click at [266, 446] on button "Save" at bounding box center [372, 458] width 299 height 29
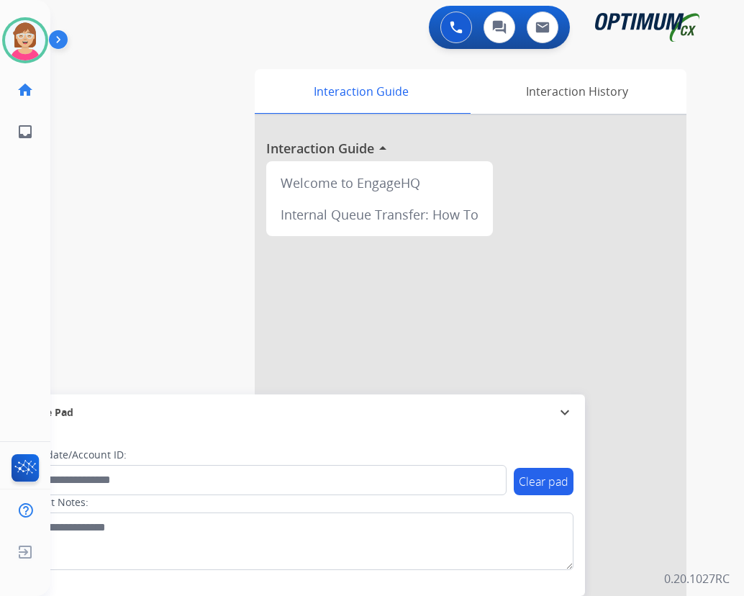
drag, startPoint x: 654, startPoint y: 523, endPoint x: 637, endPoint y: 515, distance: 19.3
click at [653, 520] on div at bounding box center [471, 383] width 432 height 537
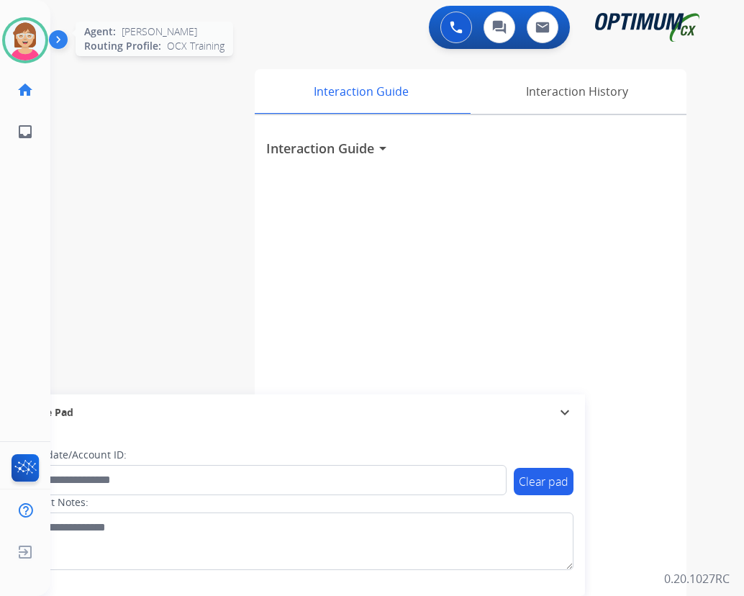
drag, startPoint x: 20, startPoint y: 36, endPoint x: 48, endPoint y: 51, distance: 31.3
click at [22, 37] on img at bounding box center [25, 40] width 40 height 40
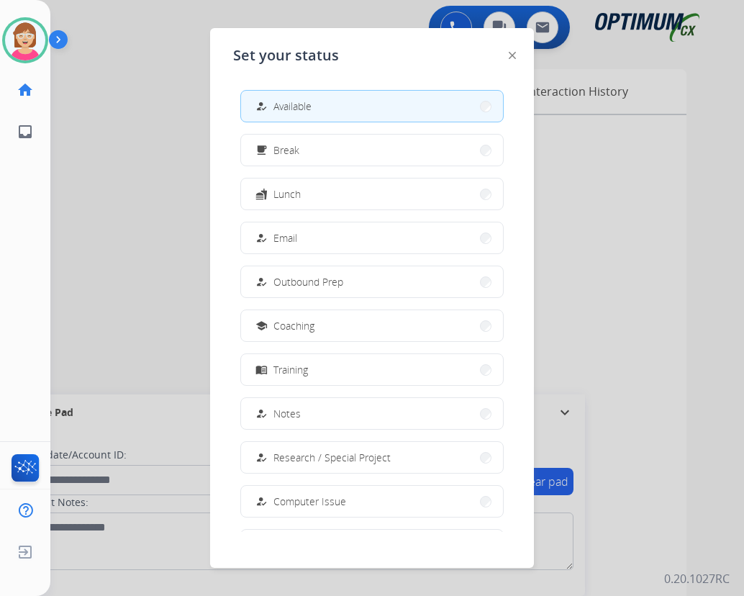
drag, startPoint x: 315, startPoint y: 151, endPoint x: 294, endPoint y: 148, distance: 21.1
click at [294, 148] on span "Break" at bounding box center [287, 150] width 26 height 15
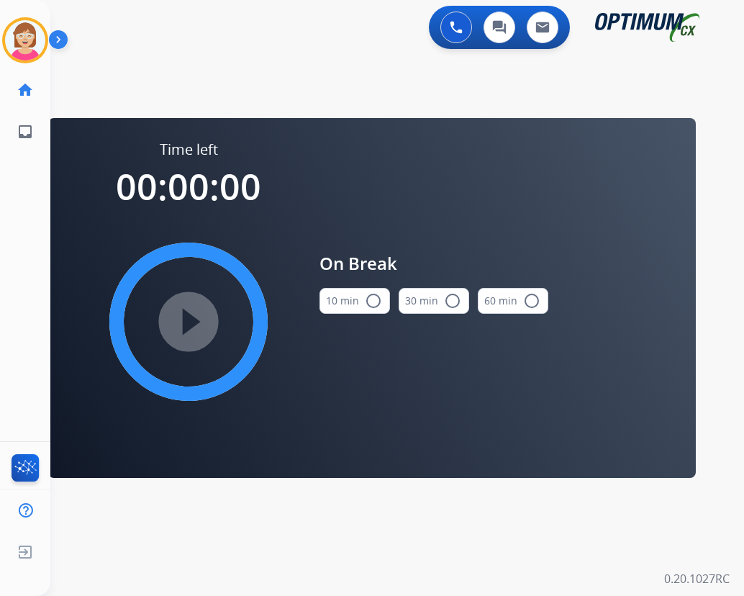
click at [371, 297] on mat-icon "radio_button_unchecked" at bounding box center [373, 300] width 17 height 17
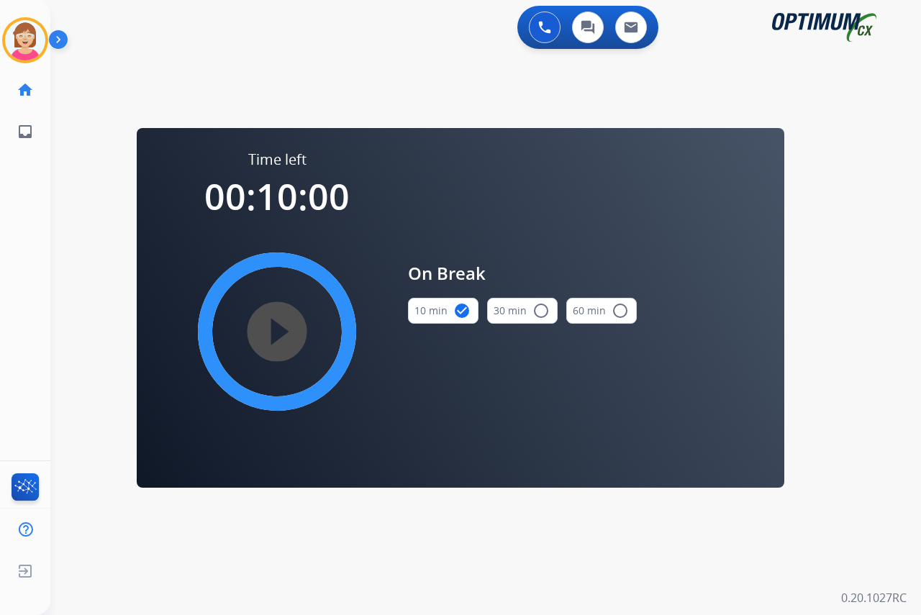
click at [276, 333] on mat-icon "play_circle_filled" at bounding box center [277, 331] width 17 height 17
click at [22, 30] on icon at bounding box center [25, 40] width 47 height 47
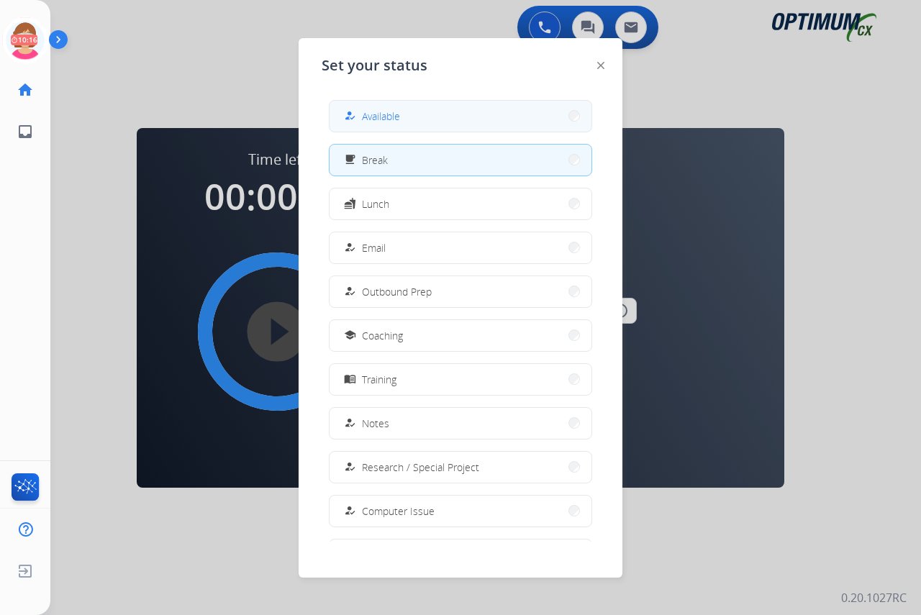
drag, startPoint x: 379, startPoint y: 117, endPoint x: 360, endPoint y: 111, distance: 20.5
click at [360, 111] on div "how_to_reg" at bounding box center [351, 115] width 21 height 17
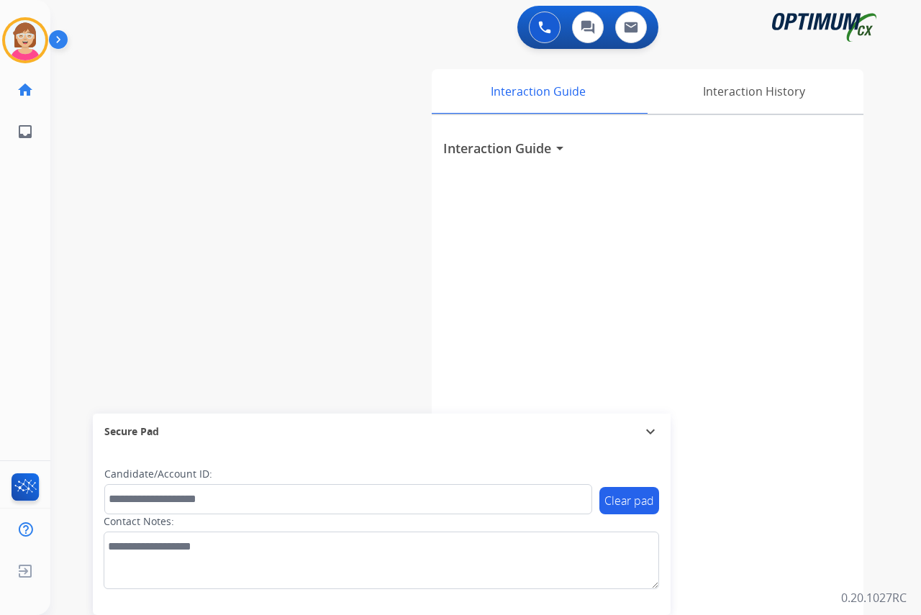
click at [35, 209] on div "Leanne Available Edit Avatar Agent: Leanne Routing Profile: OCX Training home H…" at bounding box center [25, 307] width 50 height 615
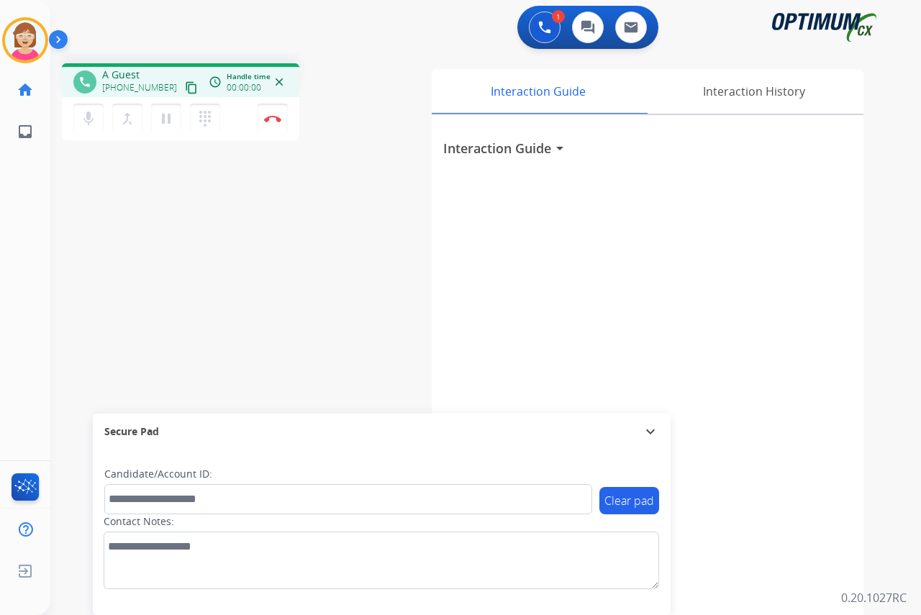
click at [35, 232] on div "Leanne Busy Edit Avatar Agent: Leanne Routing Profile: OCX Training home Home H…" at bounding box center [25, 307] width 50 height 615
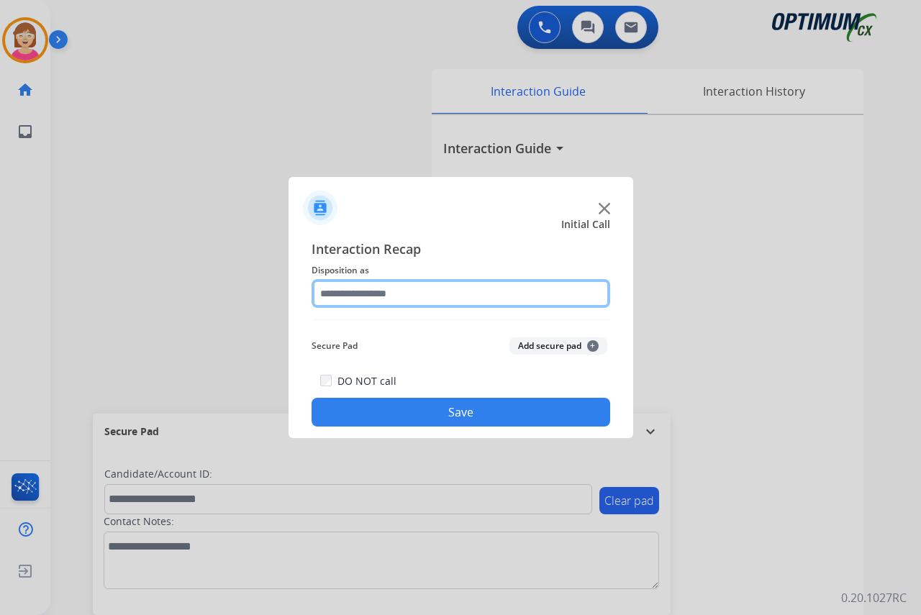
click at [346, 291] on input "text" at bounding box center [461, 293] width 299 height 29
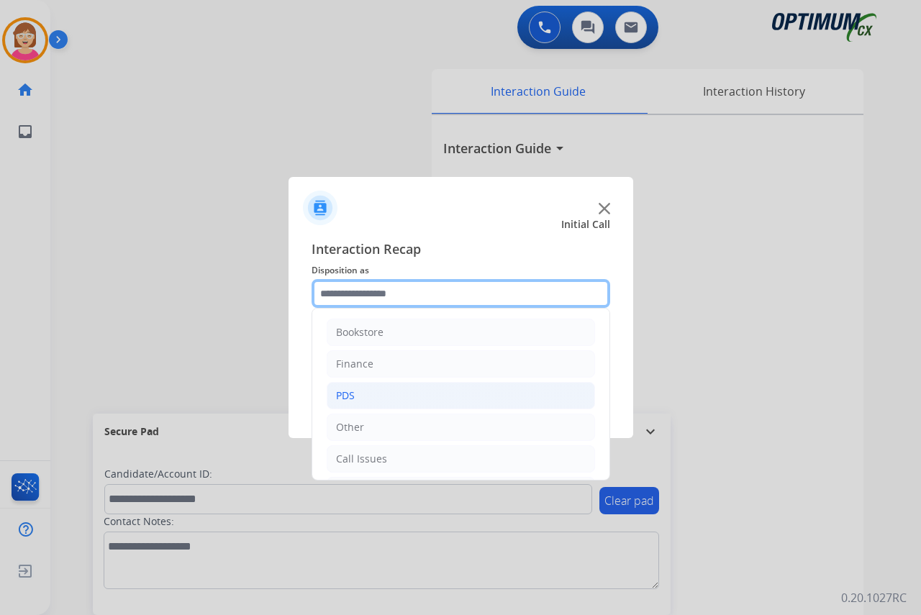
scroll to position [72, 0]
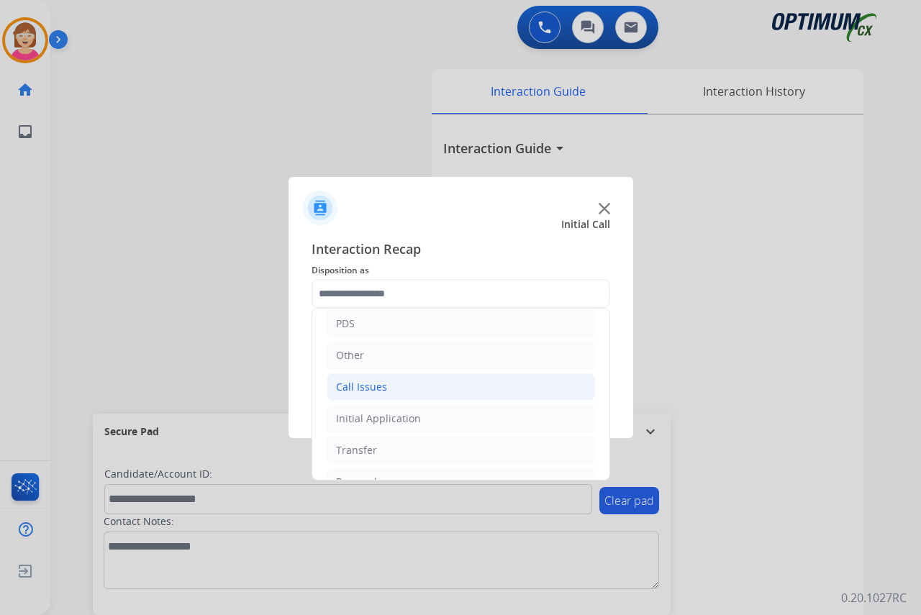
click at [370, 388] on div "Call Issues" at bounding box center [361, 387] width 51 height 14
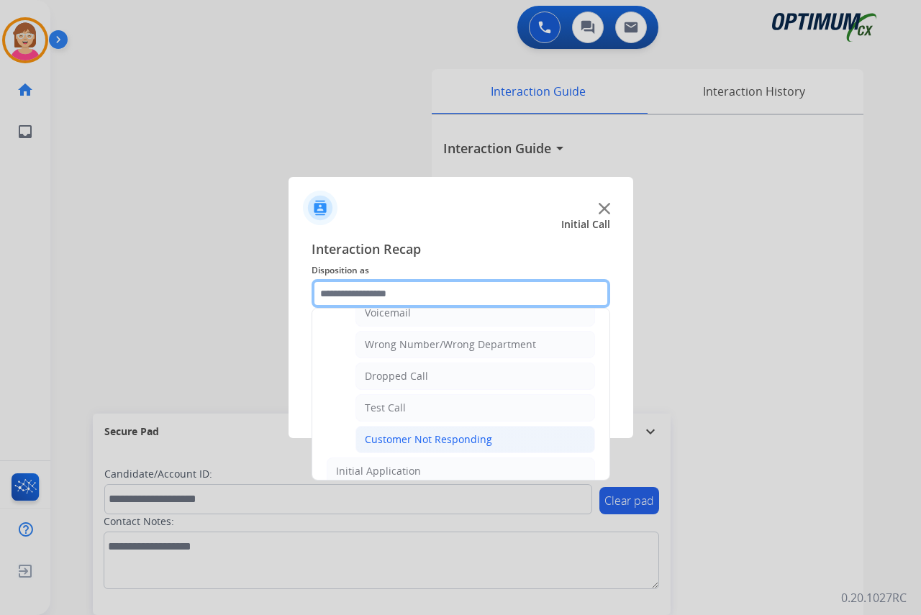
scroll to position [216, 0]
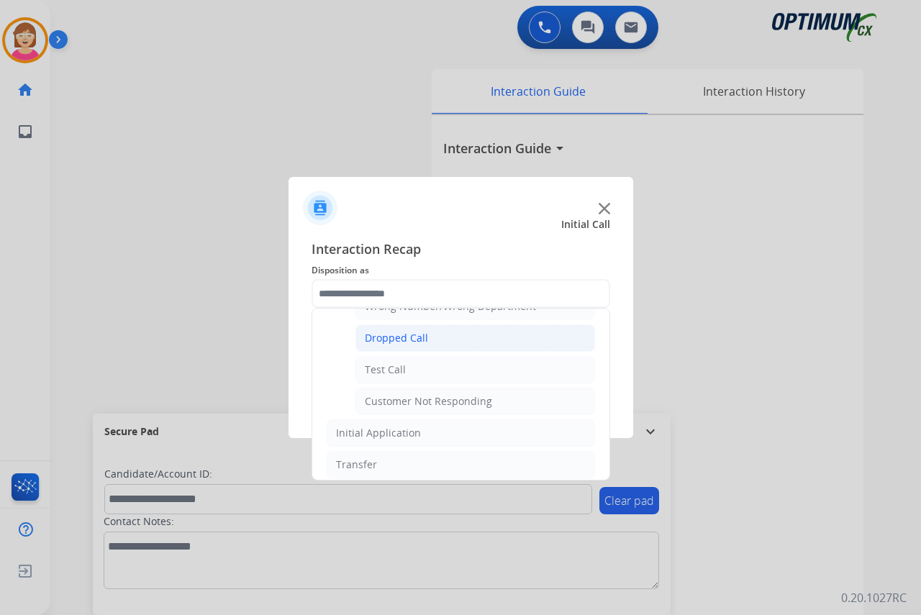
click at [407, 338] on div "Dropped Call" at bounding box center [396, 338] width 63 height 14
type input "**********"
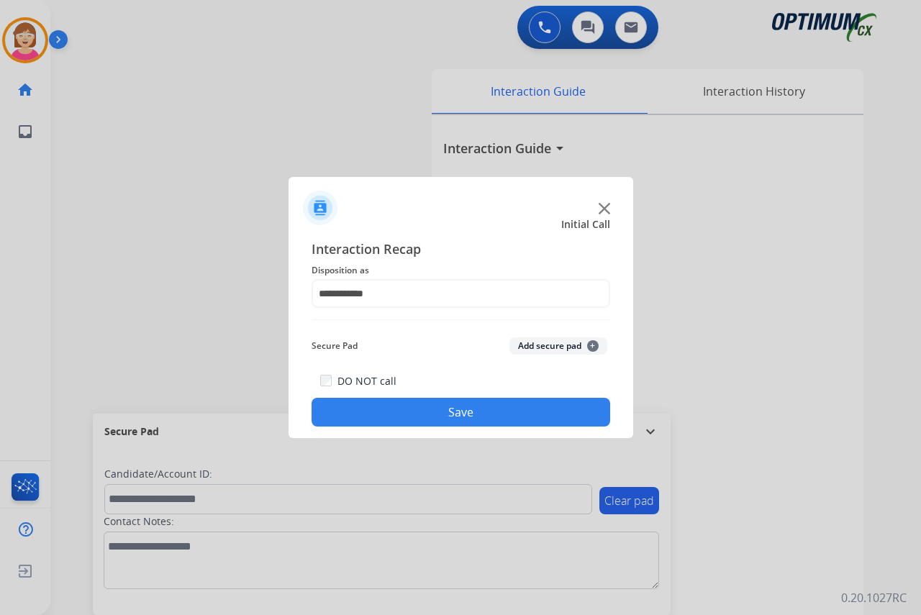
click at [593, 347] on span "+" at bounding box center [593, 346] width 12 height 12
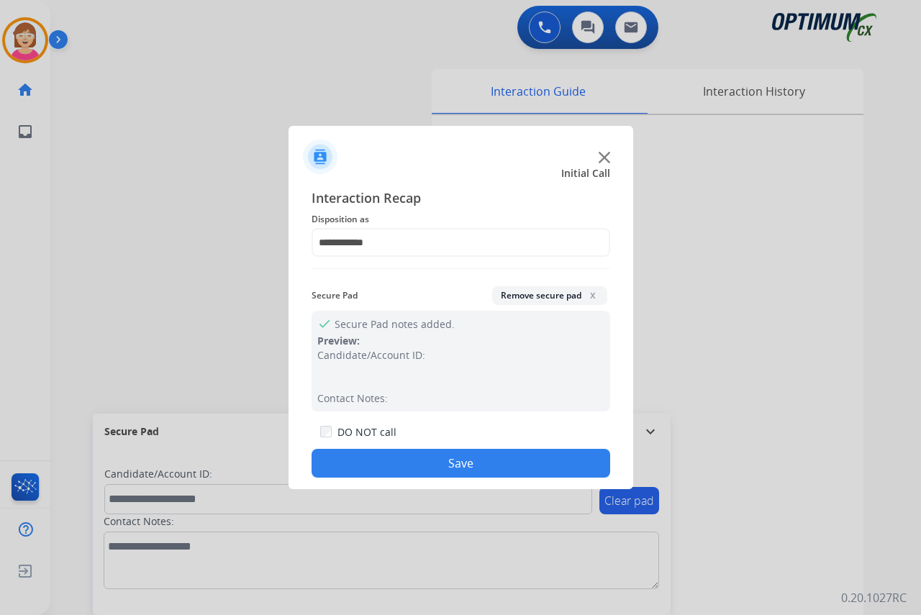
click at [591, 293] on span "x" at bounding box center [593, 295] width 12 height 12
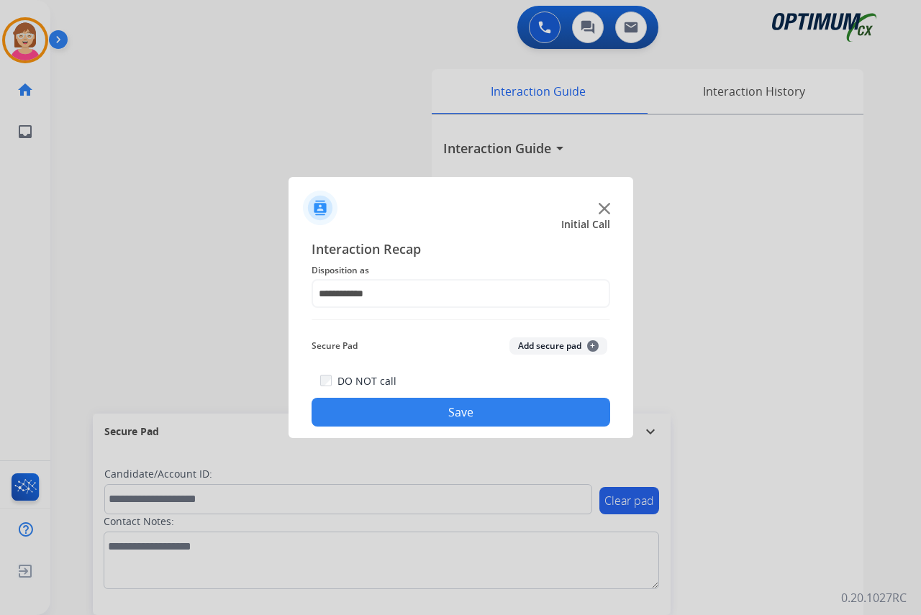
click at [407, 414] on button "Save" at bounding box center [461, 412] width 299 height 29
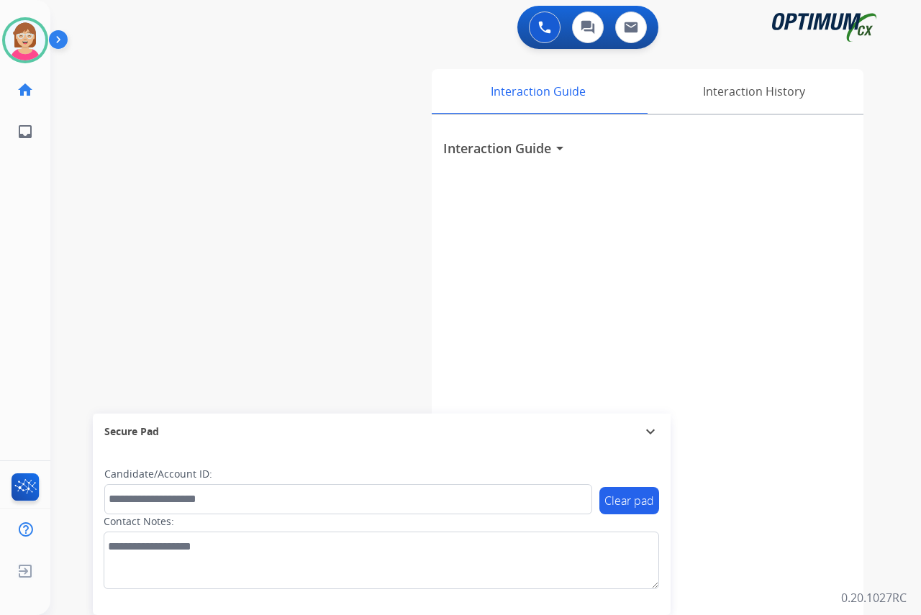
drag, startPoint x: 9, startPoint y: 207, endPoint x: 307, endPoint y: 191, distance: 297.7
click at [307, 191] on div "swap_horiz Break voice bridge close_fullscreen Connect 3-Way Call merge_type Se…" at bounding box center [468, 352] width 836 height 600
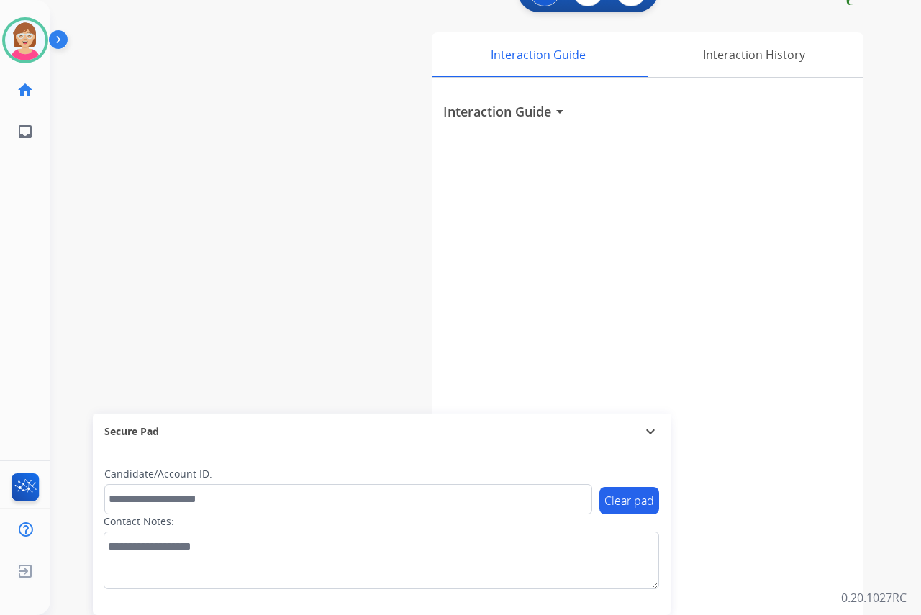
scroll to position [0, 0]
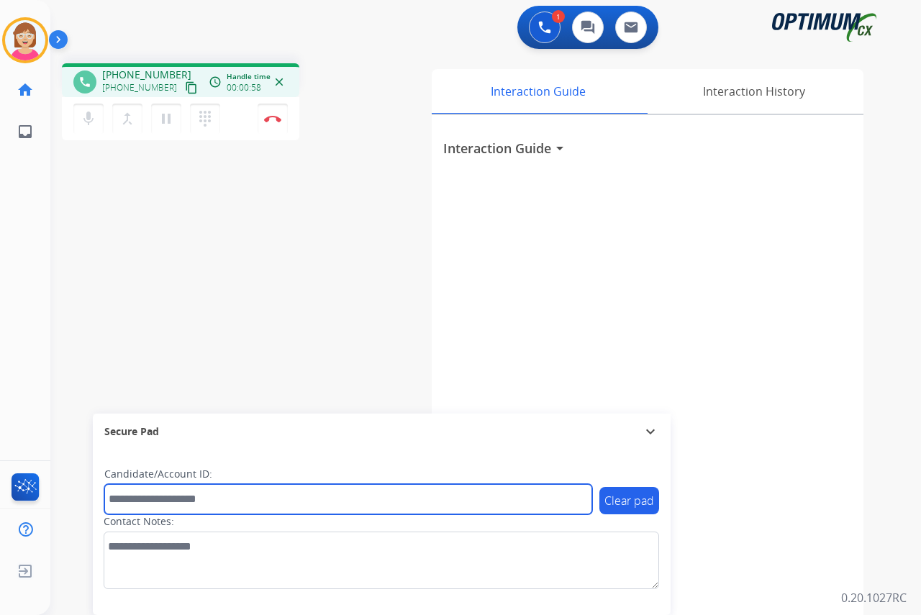
click at [128, 496] on input "text" at bounding box center [348, 499] width 488 height 30
type input "*******"
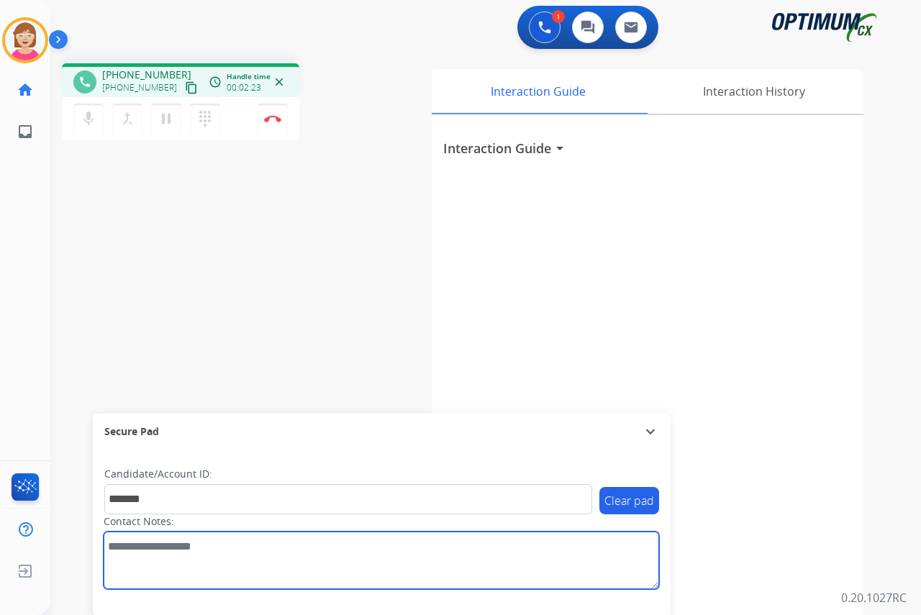
drag, startPoint x: 113, startPoint y: 550, endPoint x: 175, endPoint y: 583, distance: 70.2
click at [175, 583] on textarea at bounding box center [382, 561] width 556 height 58
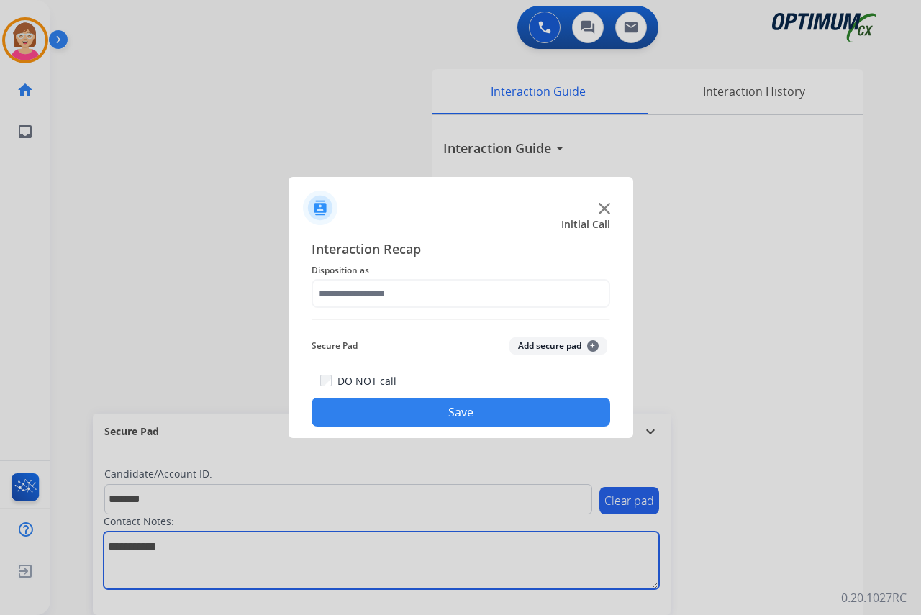
type textarea "**********"
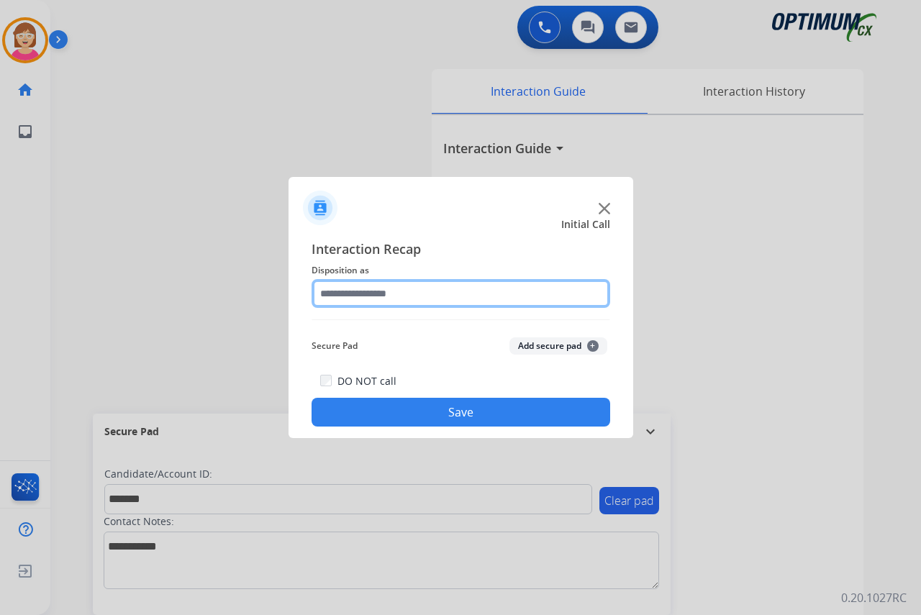
click at [337, 299] on input "text" at bounding box center [461, 293] width 299 height 29
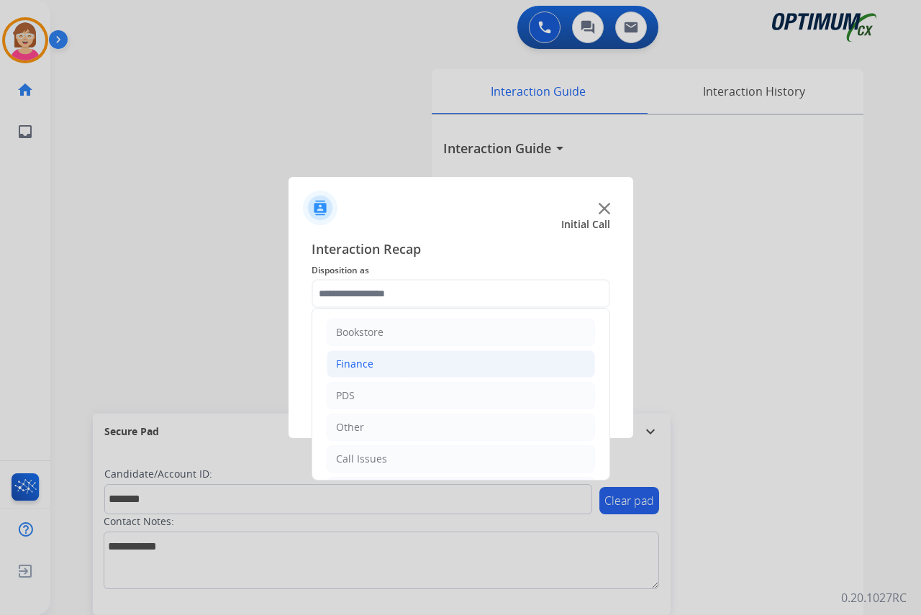
click at [362, 363] on div "Finance" at bounding box center [354, 364] width 37 height 14
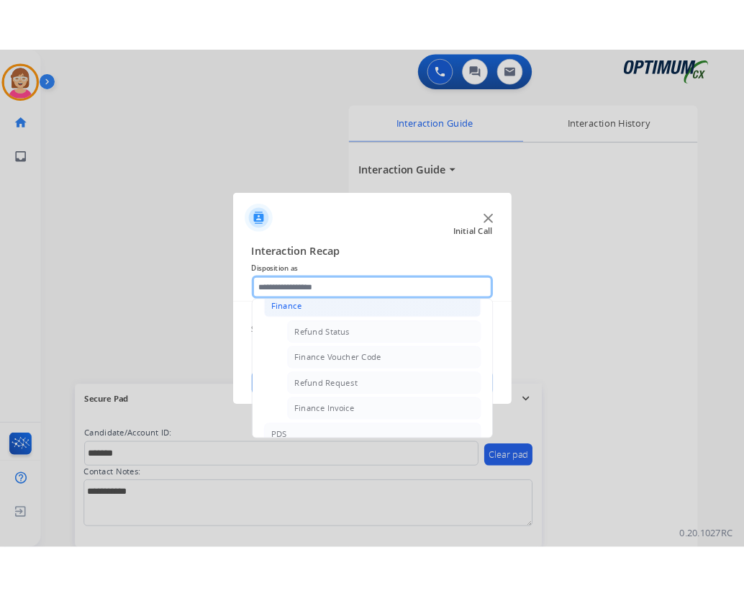
scroll to position [72, 0]
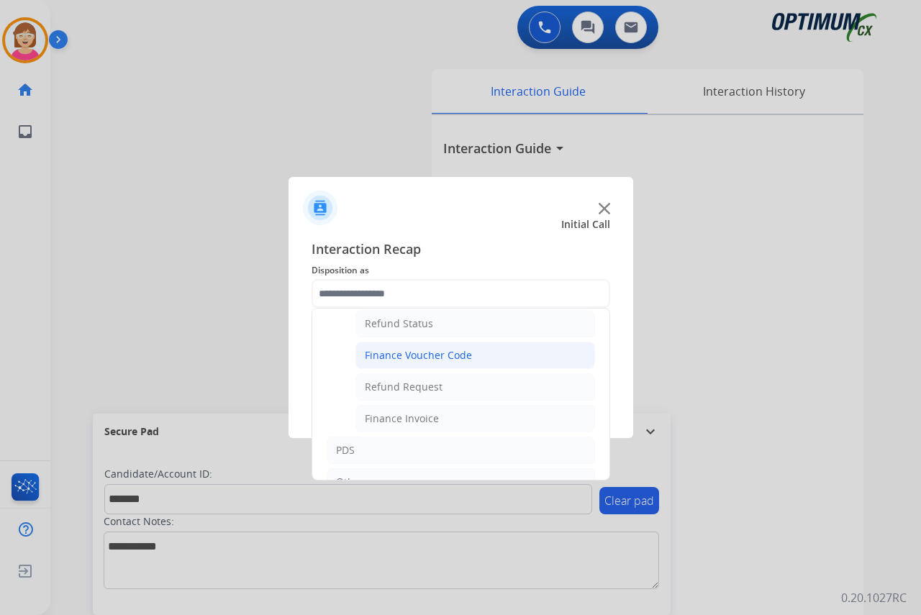
click at [402, 356] on div "Finance Voucher Code" at bounding box center [418, 355] width 107 height 14
type input "**********"
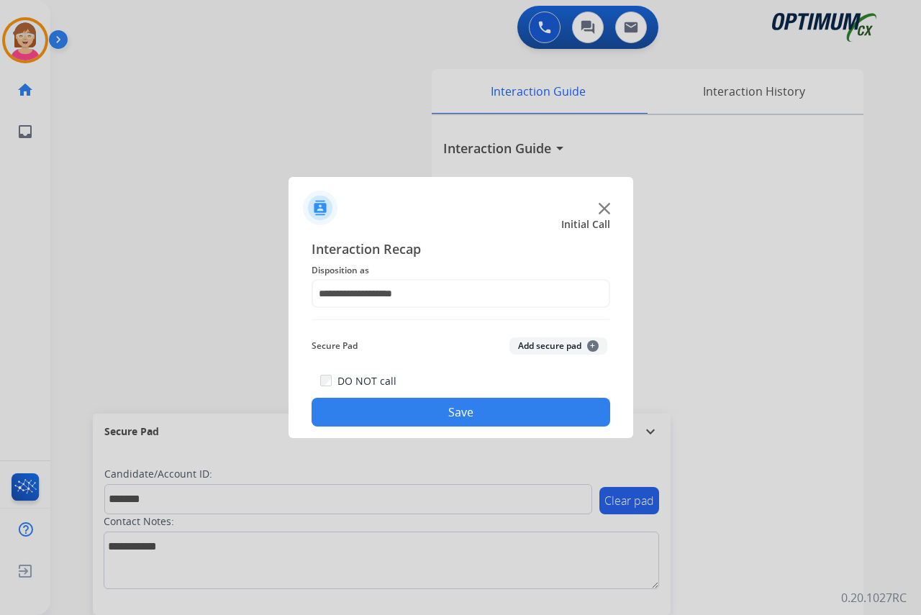
click at [592, 343] on span "+" at bounding box center [593, 346] width 12 height 12
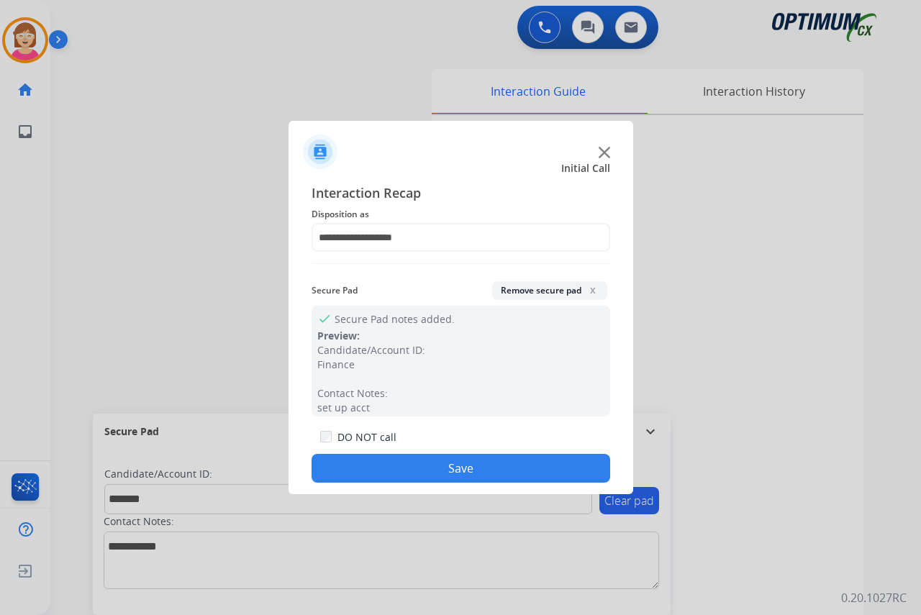
click at [360, 473] on button "Save" at bounding box center [461, 468] width 299 height 29
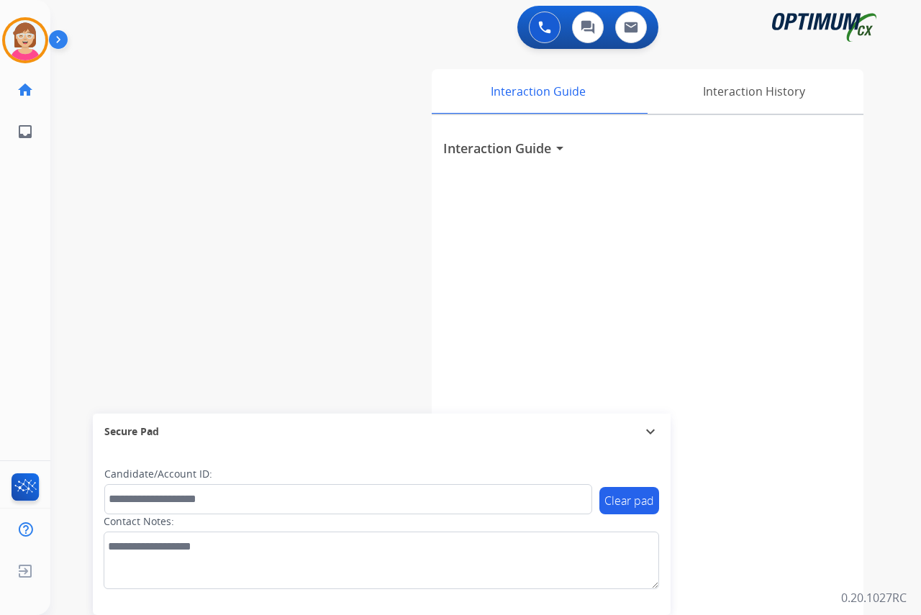
click at [32, 208] on div "Leanne AfterCallWork Edit Avatar Agent: Leanne Routing Profile: OCX Training ho…" at bounding box center [25, 307] width 50 height 615
click at [27, 33] on img at bounding box center [25, 40] width 40 height 40
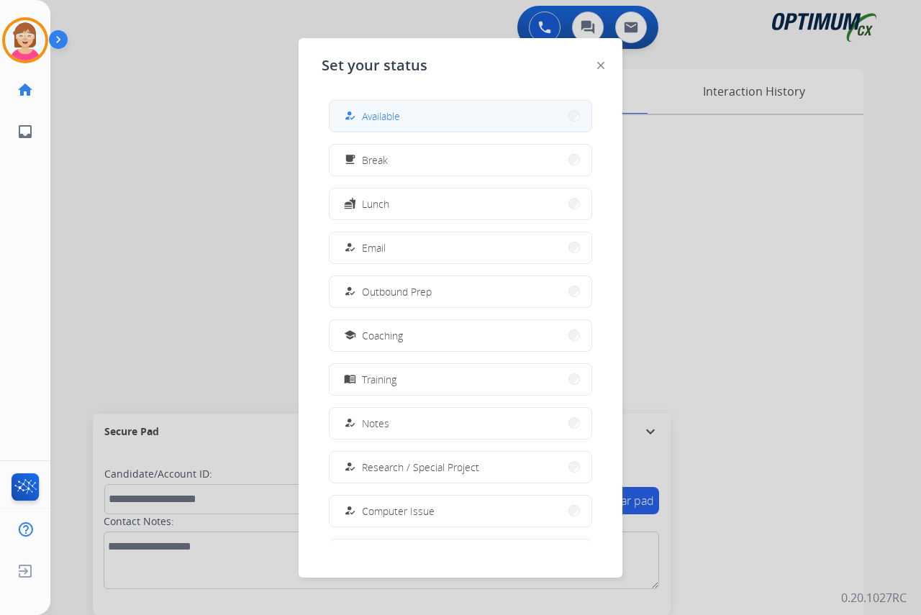
click at [412, 113] on button "how_to_reg Available" at bounding box center [461, 116] width 262 height 31
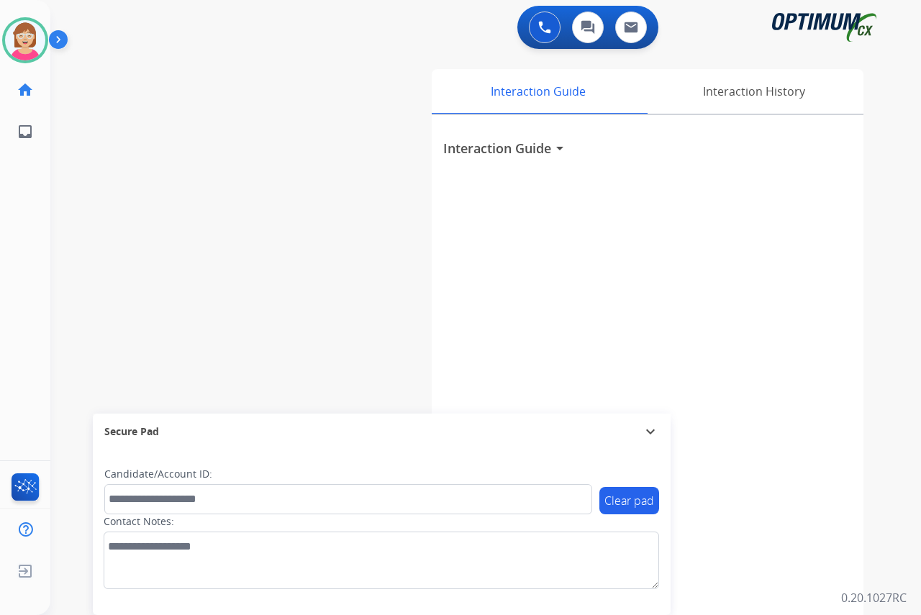
click at [42, 204] on div "Leanne Available Edit Avatar Agent: Leanne Routing Profile: OCX Training home H…" at bounding box center [25, 307] width 50 height 615
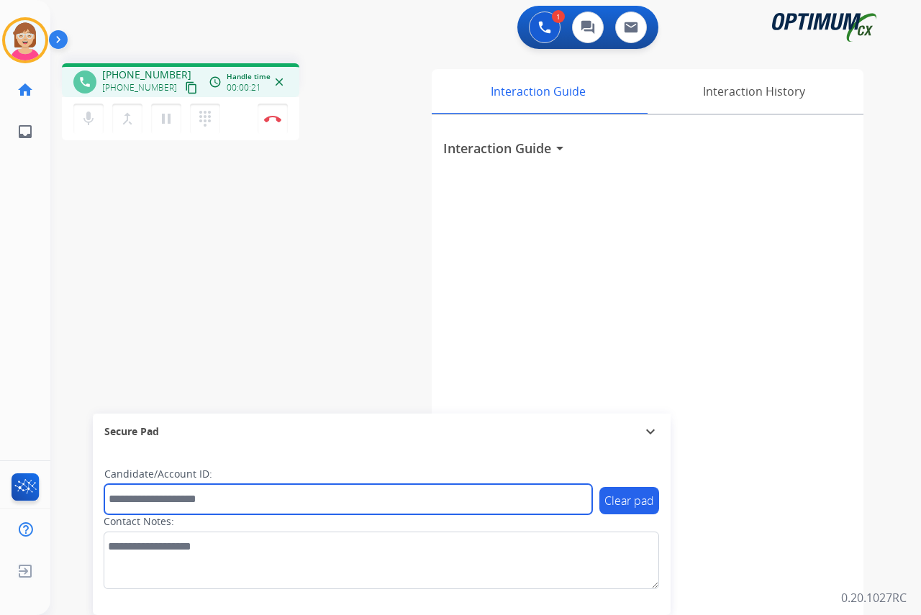
click at [122, 497] on input "text" at bounding box center [348, 499] width 488 height 30
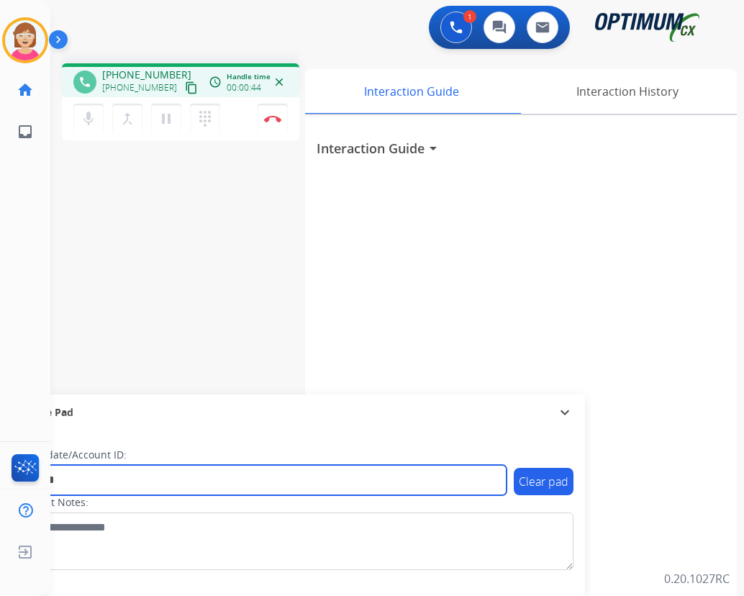
type input "*******"
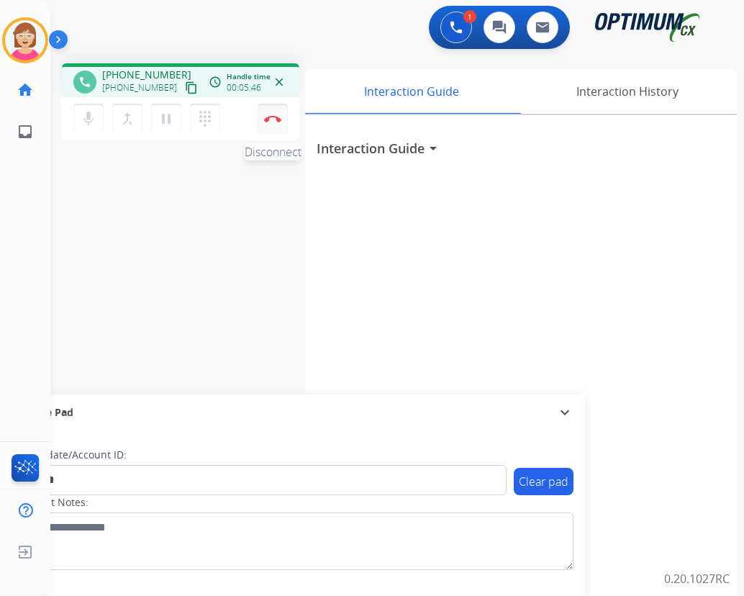
click at [273, 116] on img at bounding box center [272, 118] width 17 height 7
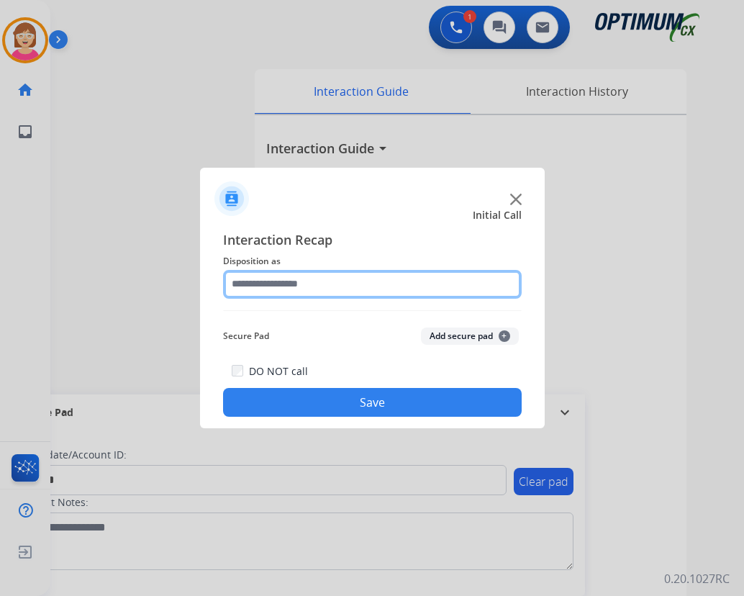
click at [253, 283] on input "text" at bounding box center [372, 284] width 299 height 29
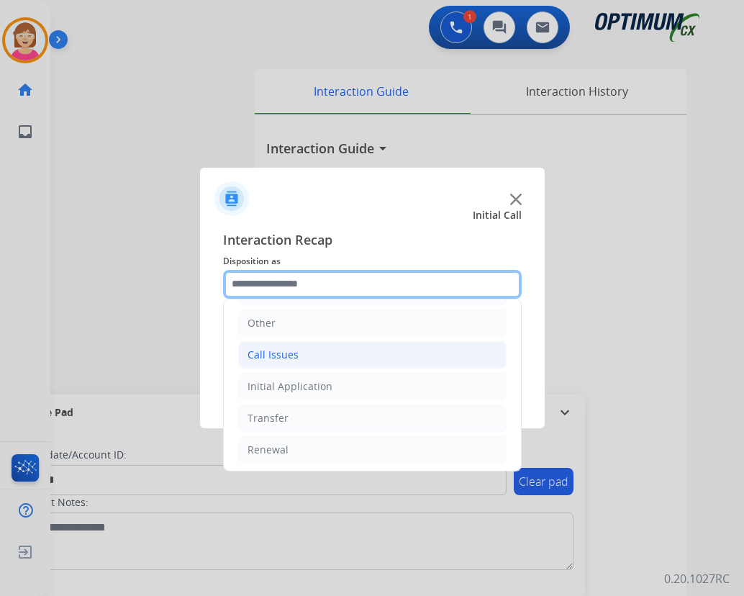
scroll to position [98, 0]
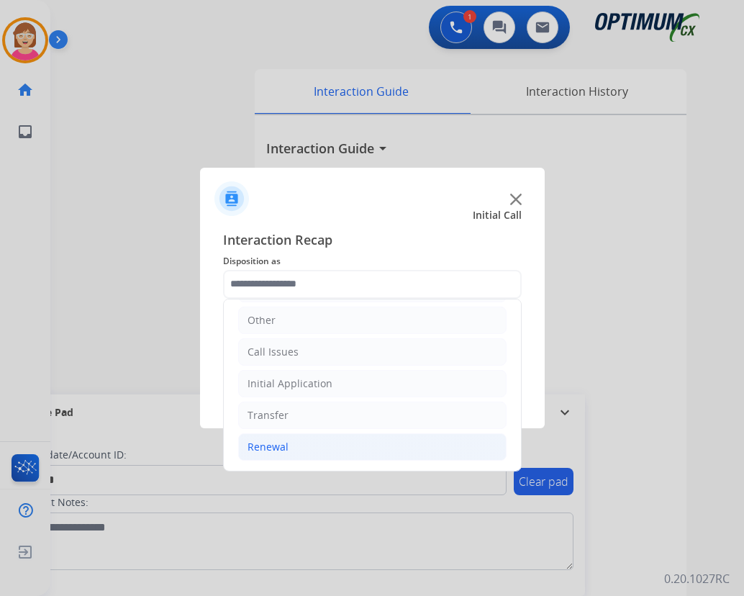
click at [283, 447] on div "Renewal" at bounding box center [268, 447] width 41 height 14
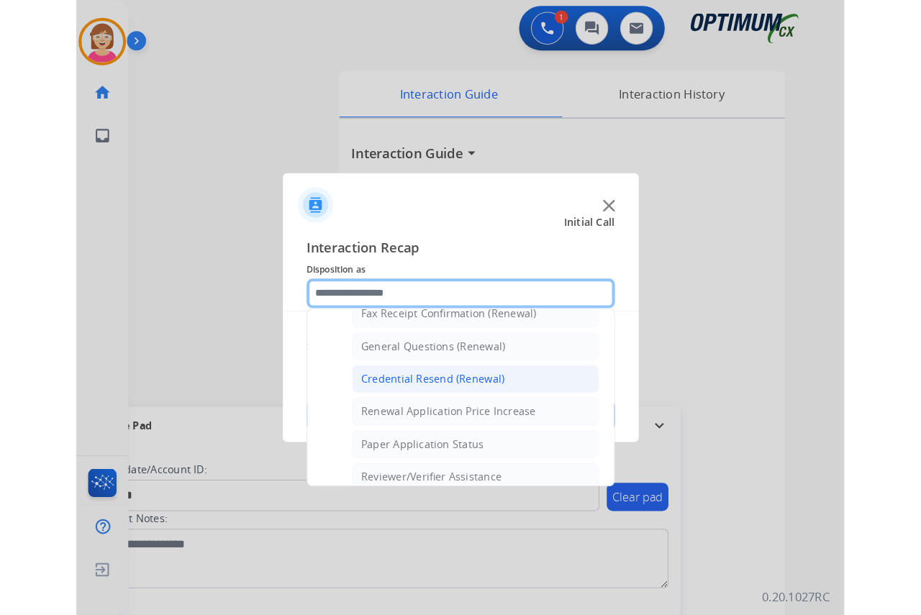
scroll to position [412, 0]
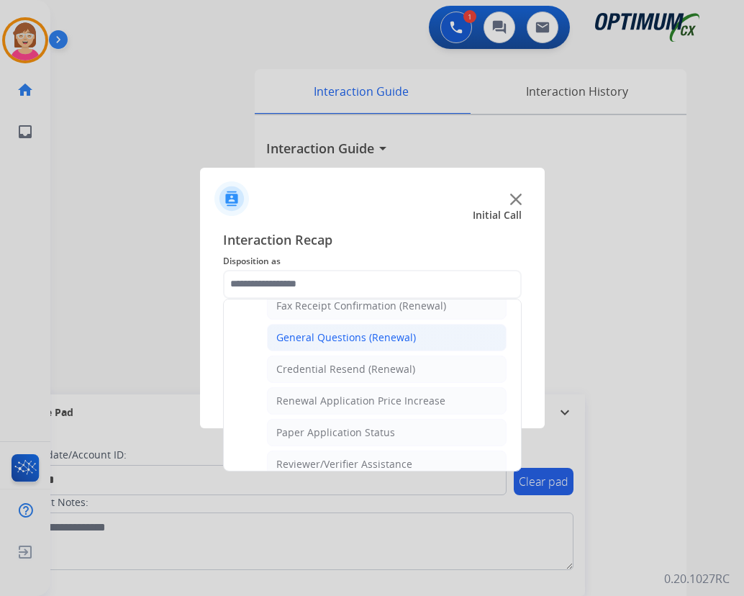
click at [330, 334] on div "General Questions (Renewal)" at bounding box center [346, 337] width 140 height 14
type input "**********"
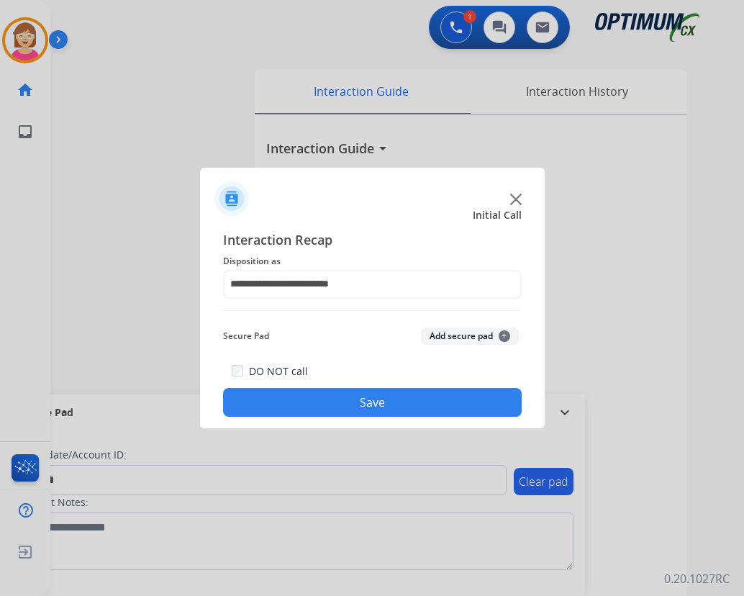
click at [506, 335] on span "+" at bounding box center [505, 336] width 12 height 12
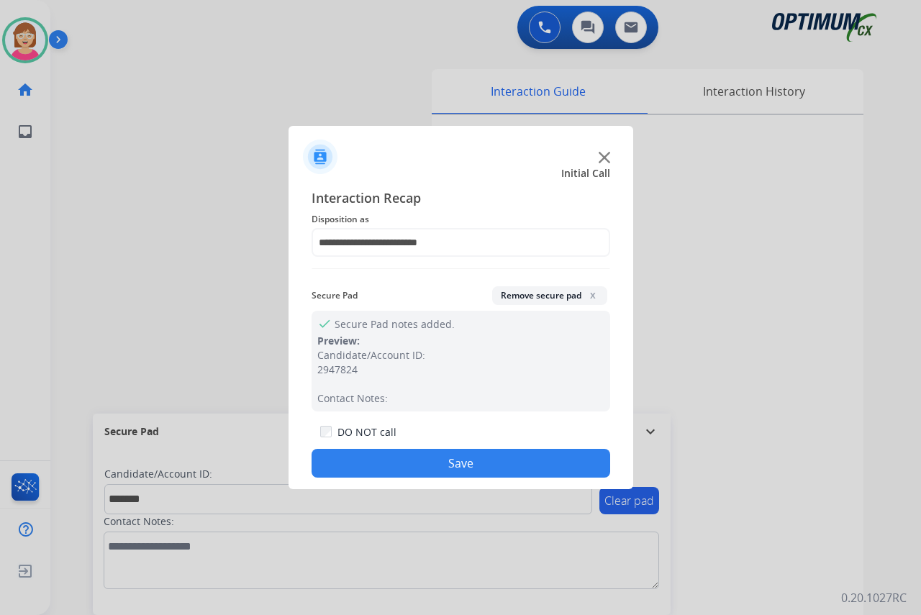
click at [401, 456] on button "Save" at bounding box center [461, 463] width 299 height 29
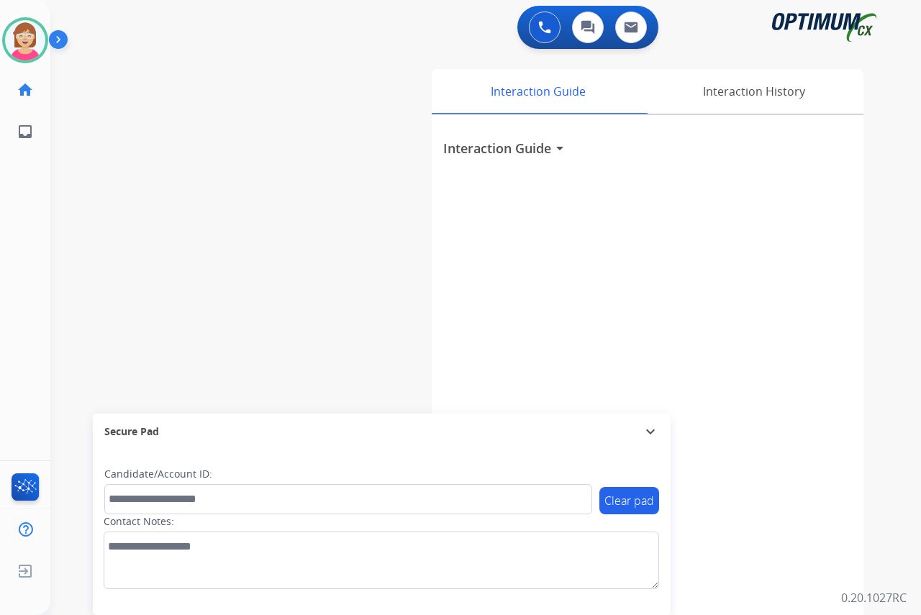
drag, startPoint x: 19, startPoint y: 184, endPoint x: 29, endPoint y: 168, distance: 19.4
click at [22, 179] on div "Leanne Available Edit Avatar Agent: Leanne Routing Profile: OCX Training home H…" at bounding box center [25, 307] width 50 height 615
click at [18, 37] on img at bounding box center [25, 40] width 40 height 40
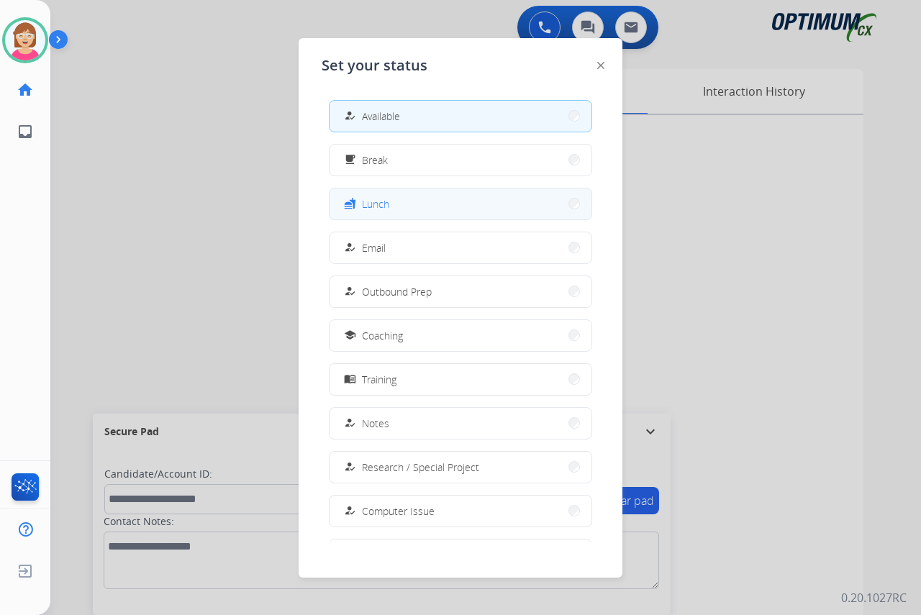
click at [403, 208] on button "fastfood Lunch" at bounding box center [461, 204] width 262 height 31
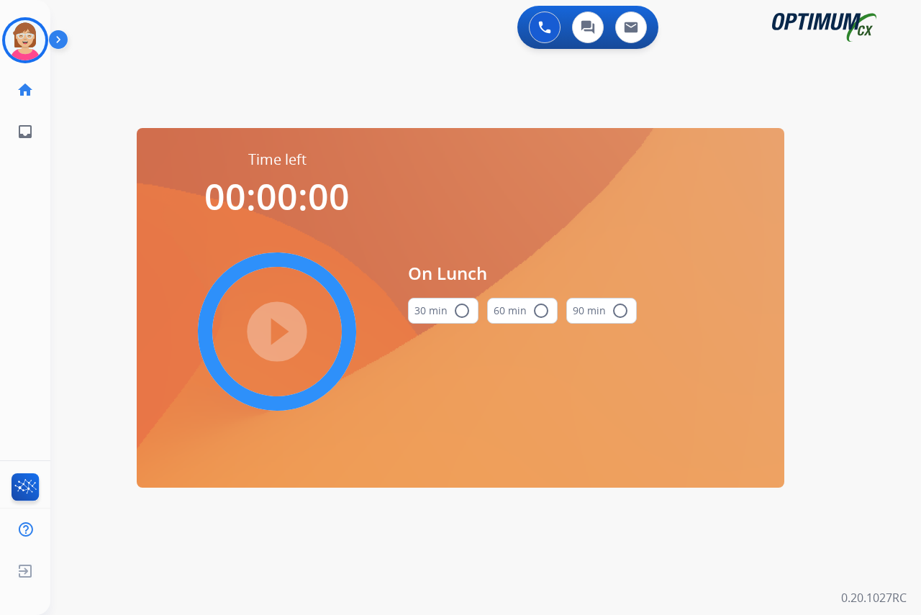
click at [461, 312] on mat-icon "radio_button_unchecked" at bounding box center [462, 310] width 17 height 17
click at [278, 331] on mat-icon "play_circle_filled" at bounding box center [277, 331] width 17 height 17
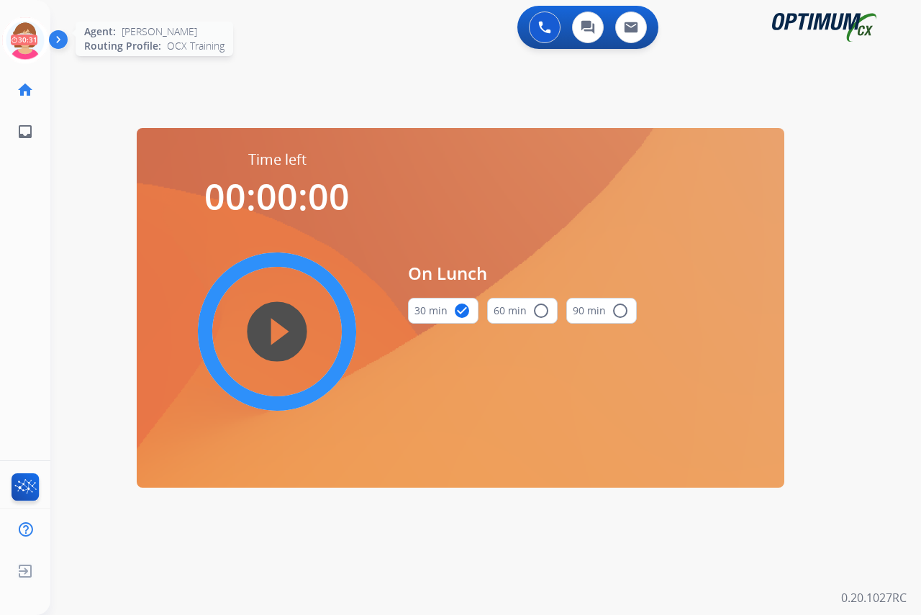
click at [22, 30] on icon at bounding box center [25, 40] width 47 height 47
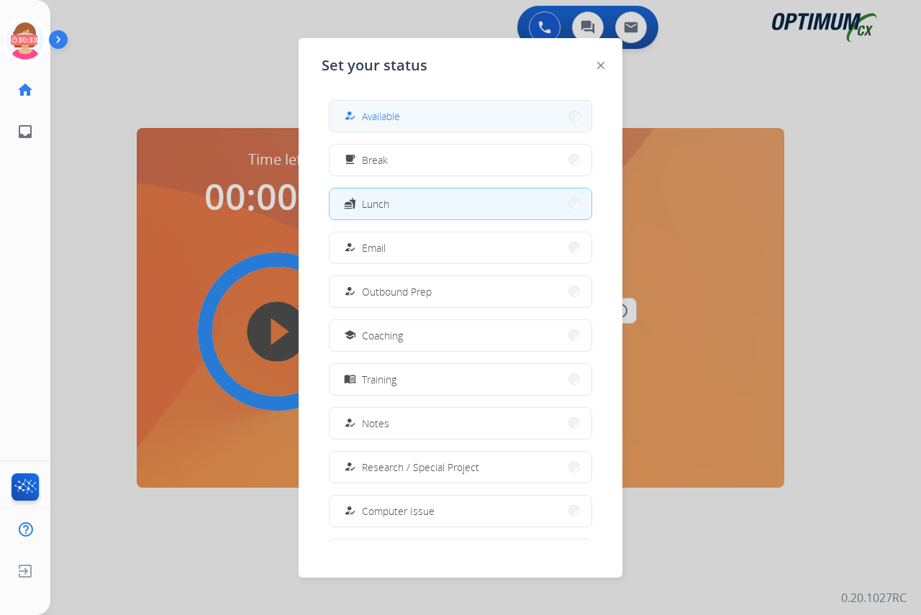
click at [376, 121] on span "Available" at bounding box center [381, 116] width 38 height 15
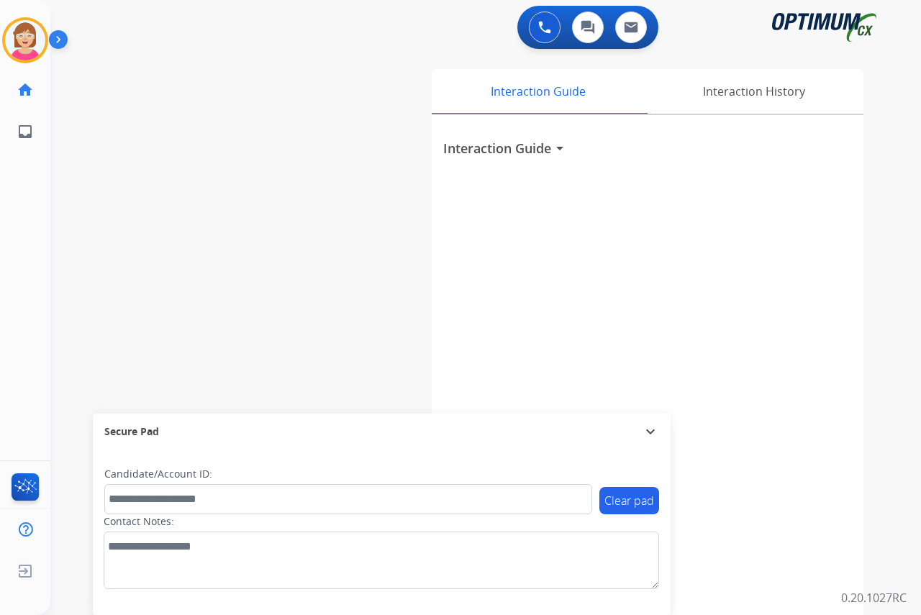
click at [19, 271] on div "Leanne Available Edit Avatar Agent: Leanne Routing Profile: OCX Training home H…" at bounding box center [25, 307] width 50 height 615
click at [35, 31] on img at bounding box center [25, 40] width 40 height 40
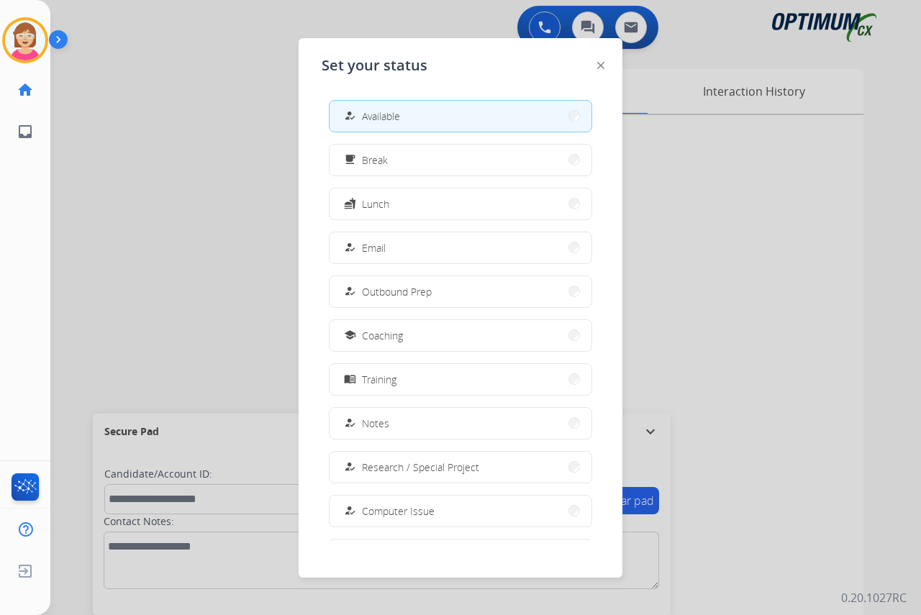
click at [227, 230] on div at bounding box center [460, 307] width 921 height 615
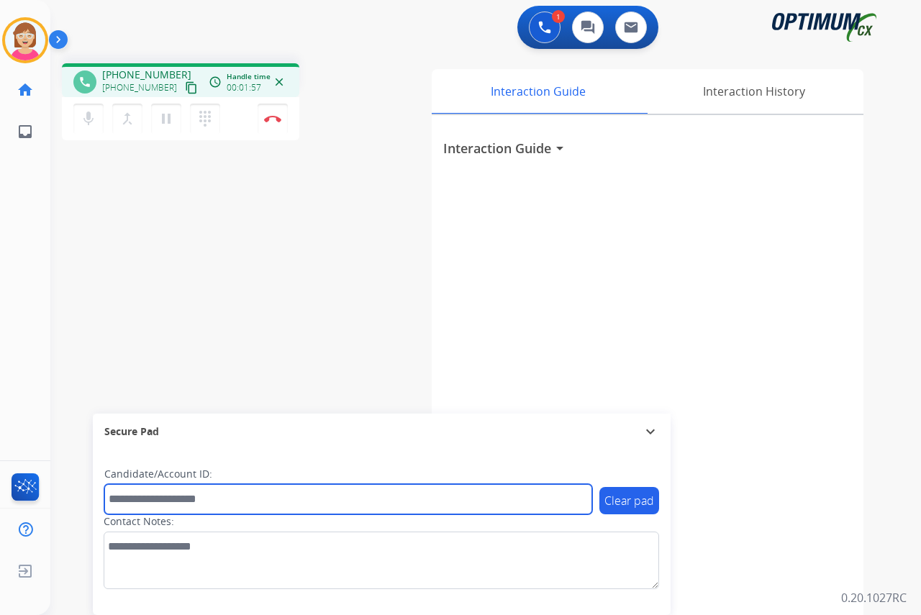
click at [125, 501] on input "text" at bounding box center [348, 499] width 488 height 30
type input "**********"
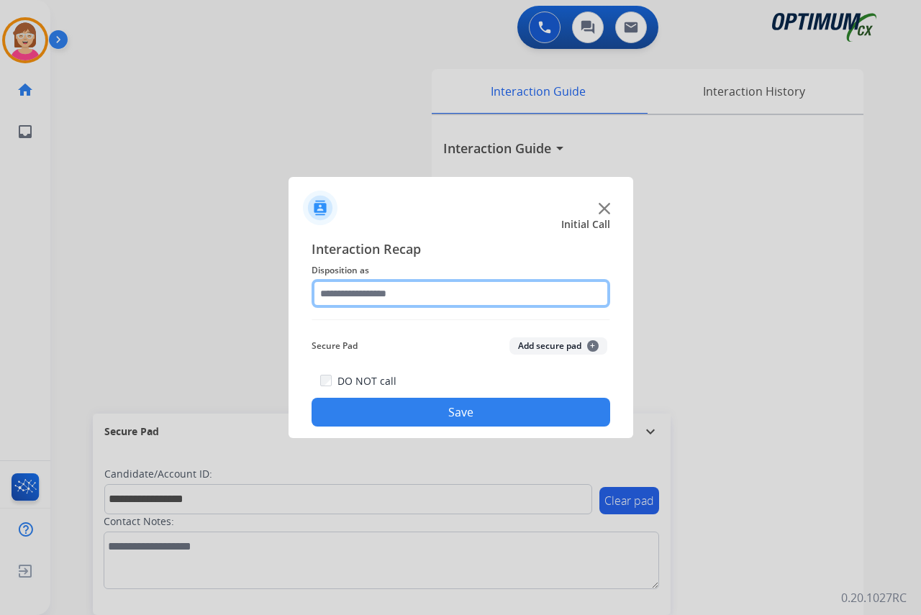
click at [342, 297] on input "text" at bounding box center [461, 293] width 299 height 29
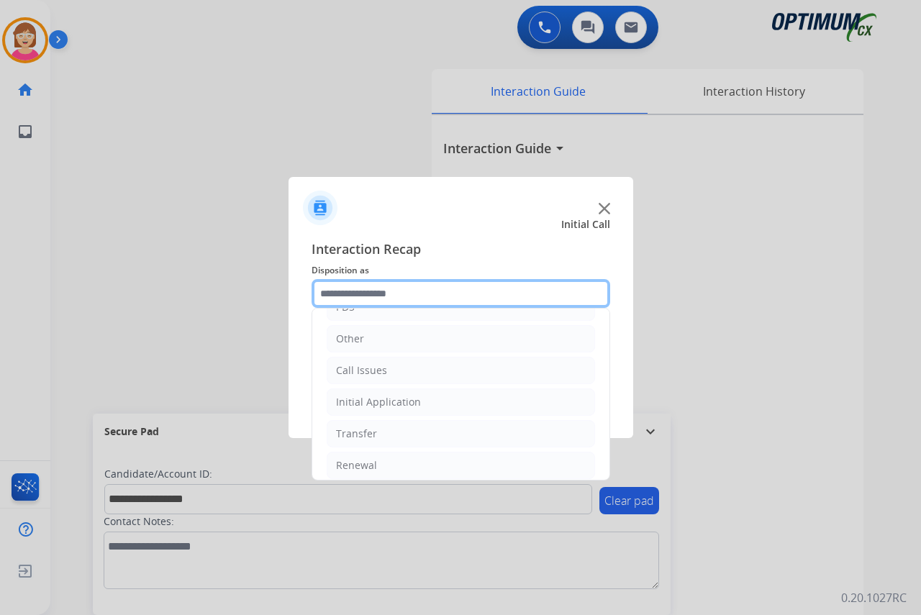
scroll to position [98, 0]
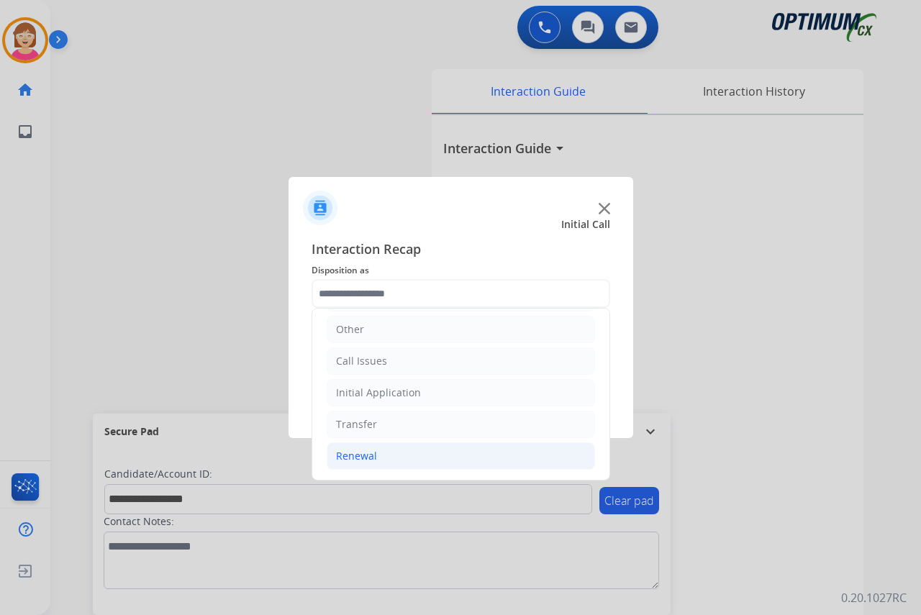
click at [345, 461] on div "Renewal" at bounding box center [356, 456] width 41 height 14
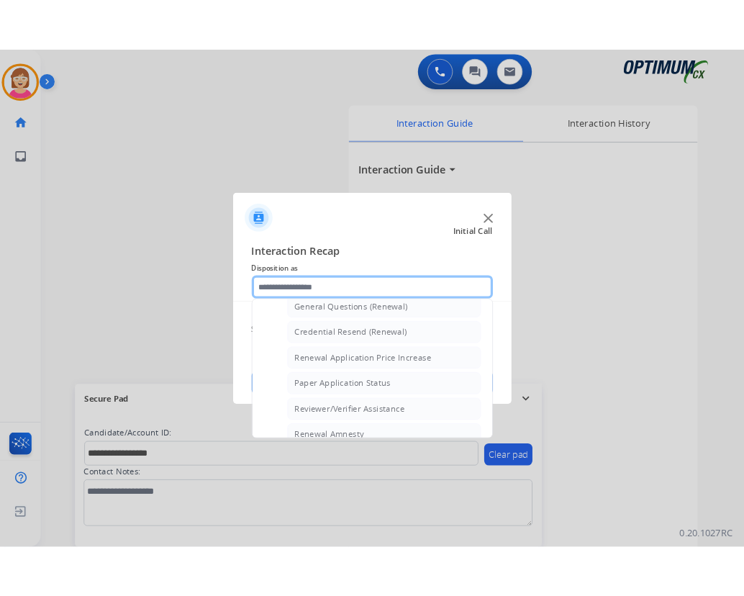
scroll to position [458, 0]
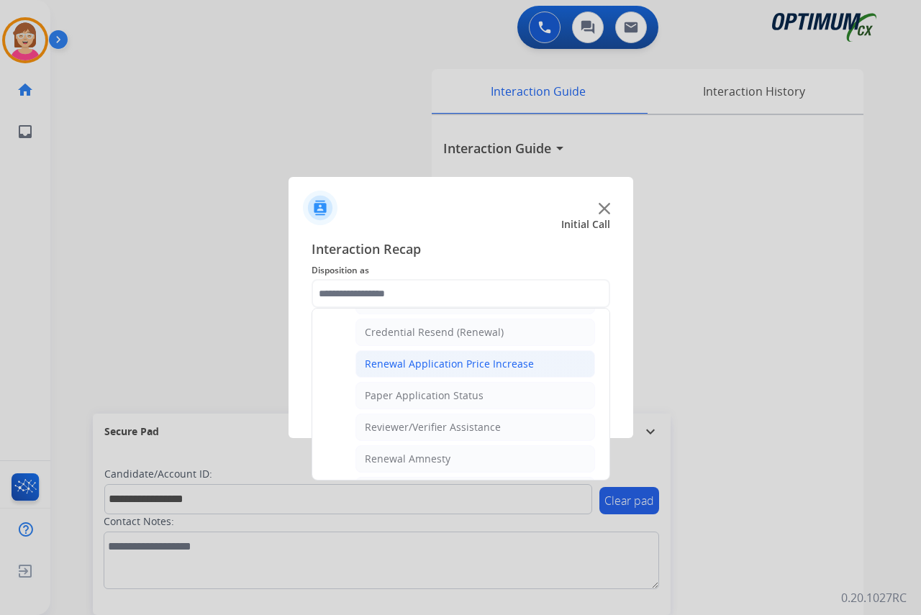
click at [414, 358] on div "Renewal Application Price Increase" at bounding box center [449, 364] width 169 height 14
type input "**********"
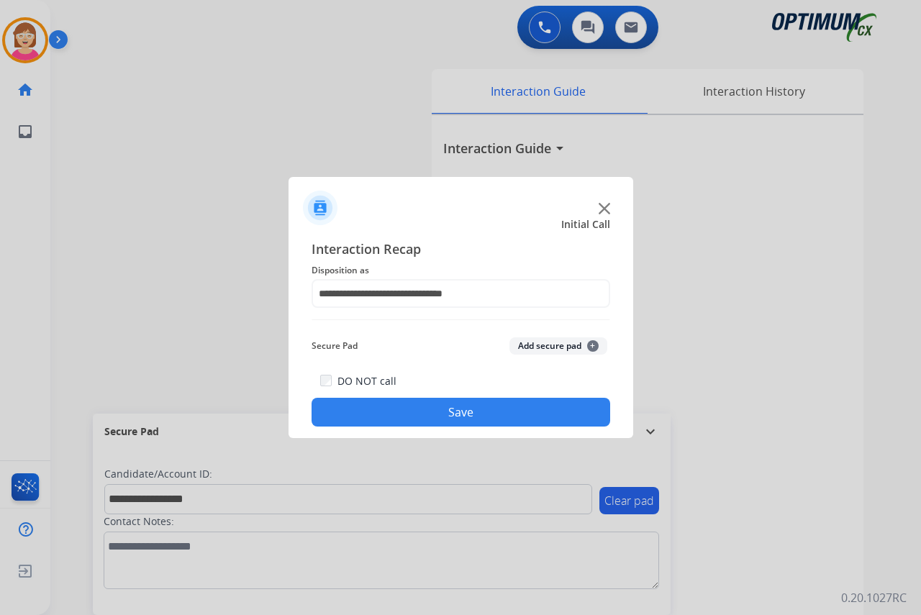
click at [590, 346] on span "+" at bounding box center [593, 346] width 12 height 12
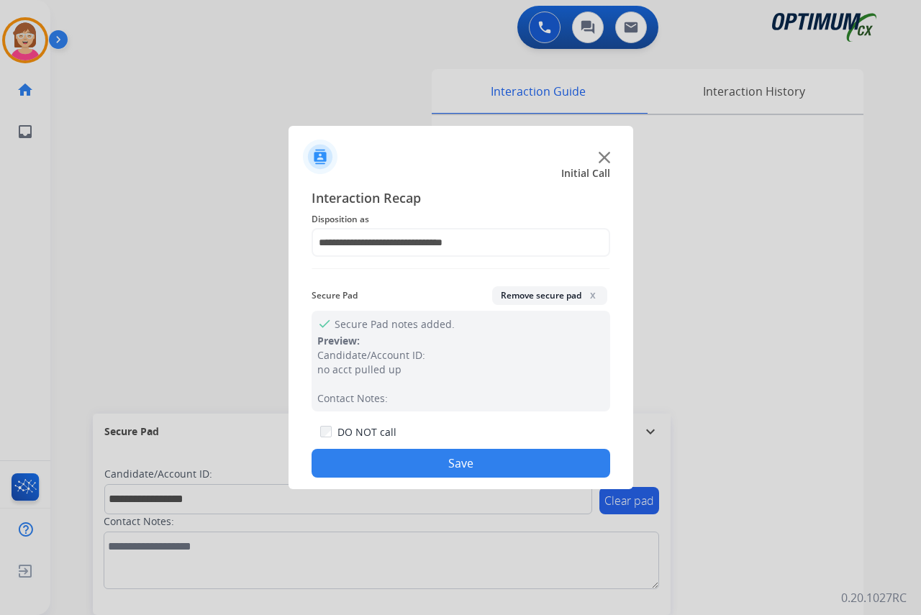
click at [394, 459] on button "Save" at bounding box center [461, 463] width 299 height 29
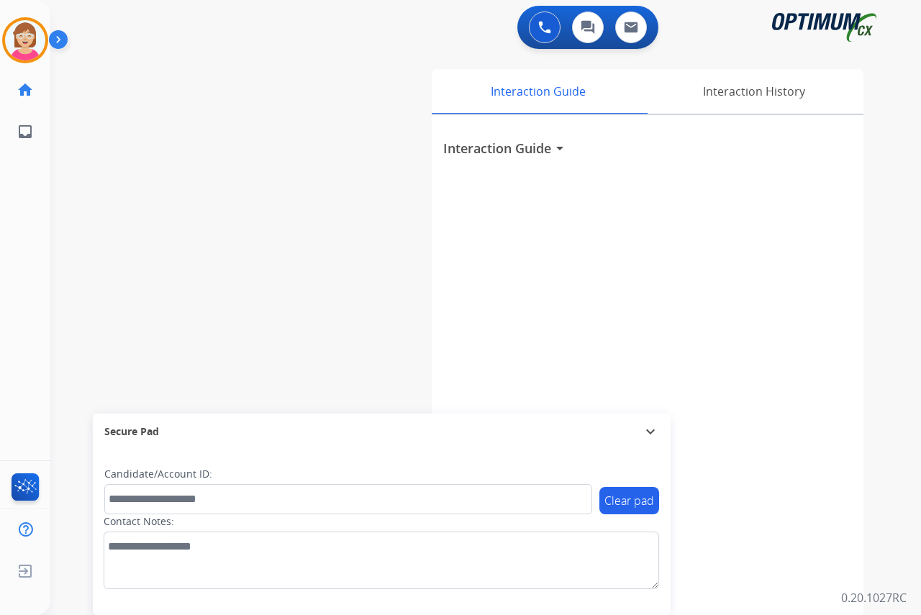
click at [34, 251] on div "Leanne AfterCallWork Edit Avatar Agent: Leanne Routing Profile: OCX Training ho…" at bounding box center [25, 307] width 50 height 615
click at [37, 263] on div "Leanne Available Edit Avatar Agent: Leanne Routing Profile: OCX Training home H…" at bounding box center [25, 307] width 50 height 615
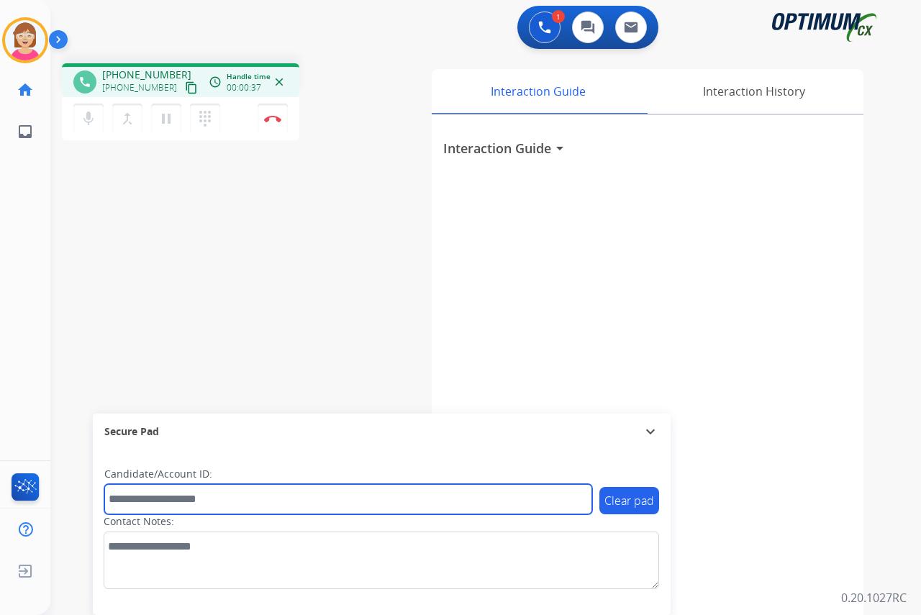
click at [131, 502] on input "text" at bounding box center [348, 499] width 488 height 30
click at [130, 500] on input "text" at bounding box center [348, 499] width 488 height 30
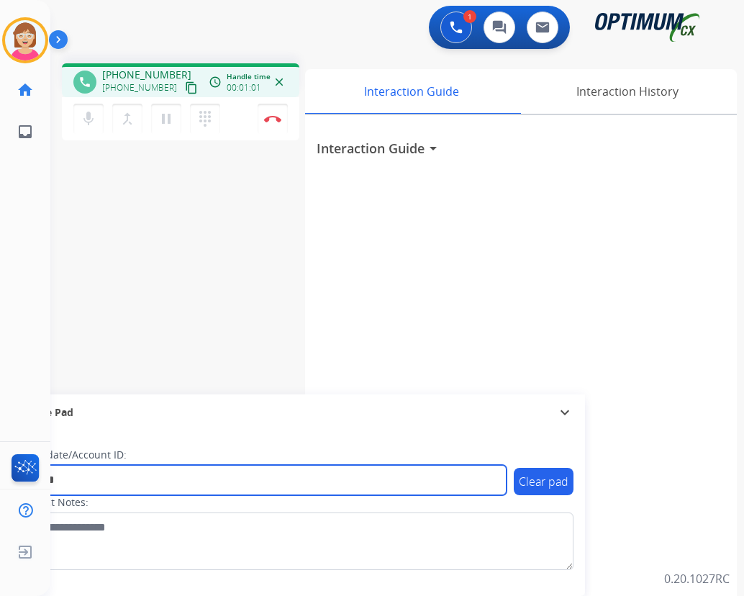
type input "*******"
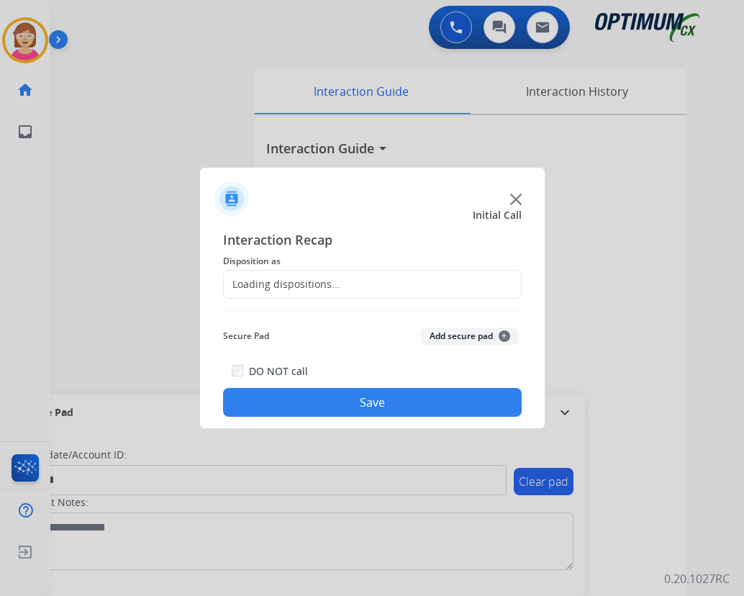
click at [272, 116] on div at bounding box center [372, 298] width 744 height 596
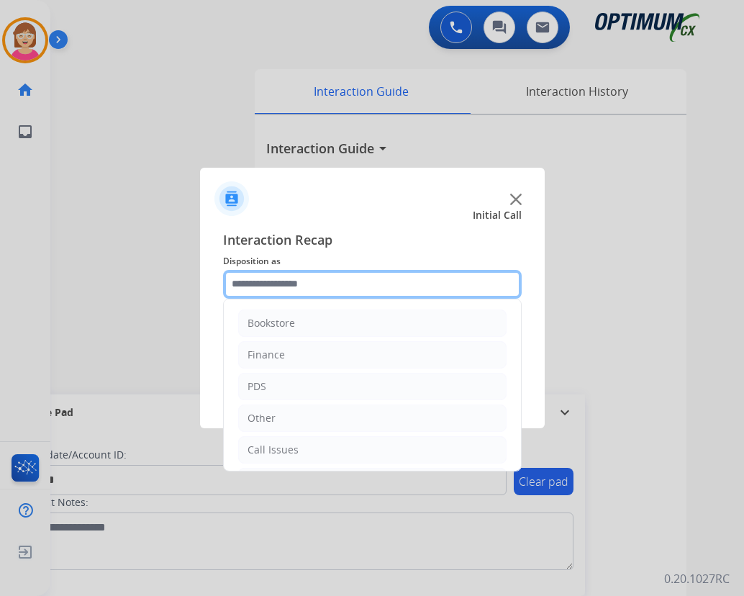
click at [244, 289] on input "text" at bounding box center [372, 284] width 299 height 29
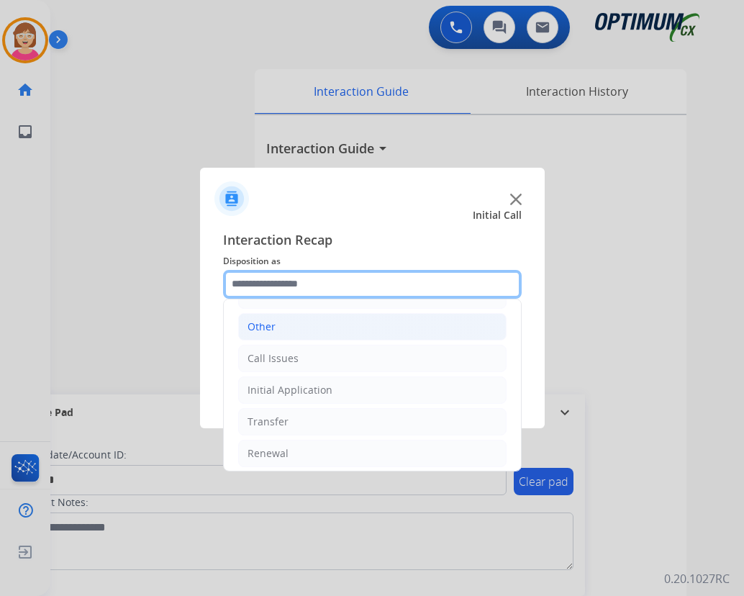
scroll to position [98, 0]
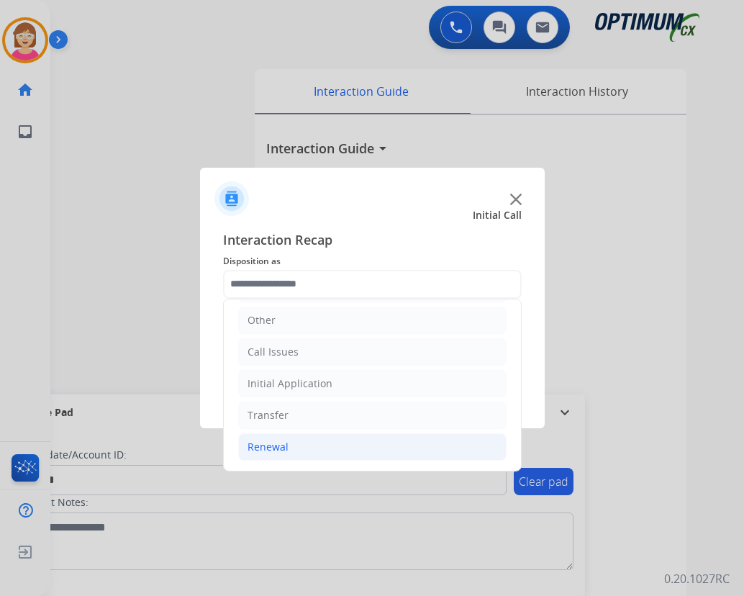
click at [253, 443] on div "Renewal" at bounding box center [268, 447] width 41 height 14
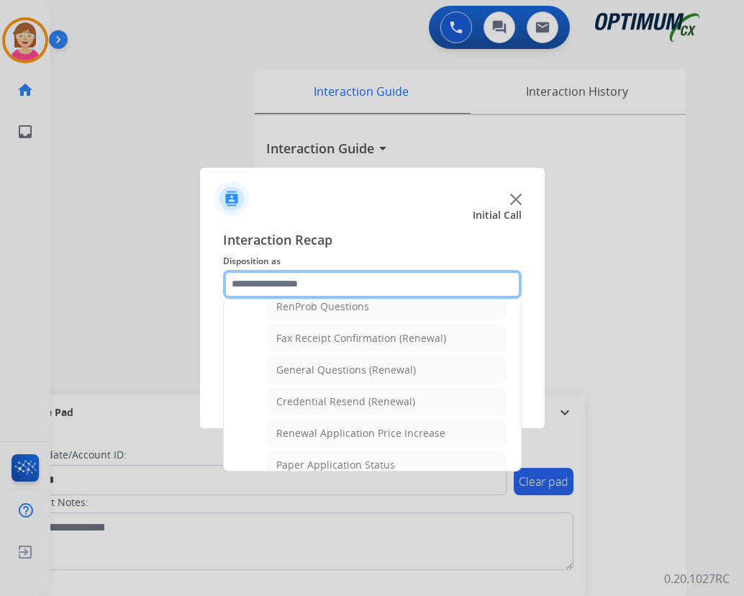
scroll to position [386, 0]
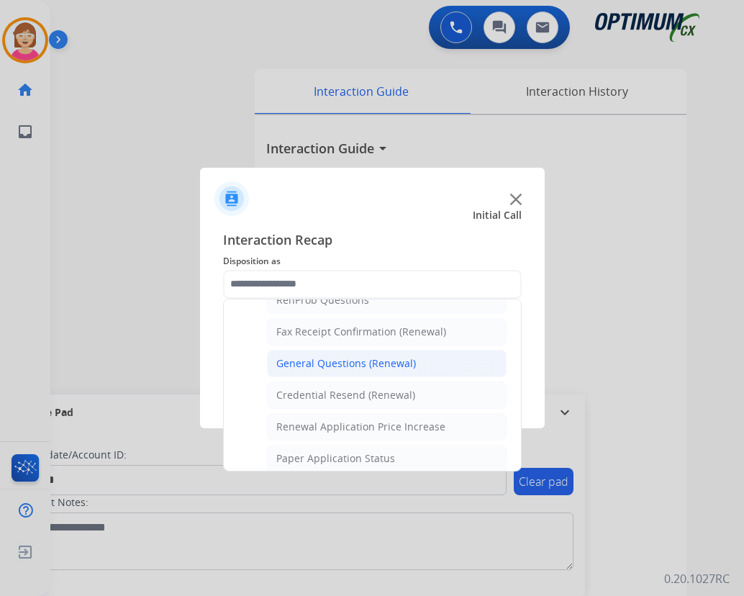
click at [322, 362] on div "General Questions (Renewal)" at bounding box center [346, 363] width 140 height 14
type input "**********"
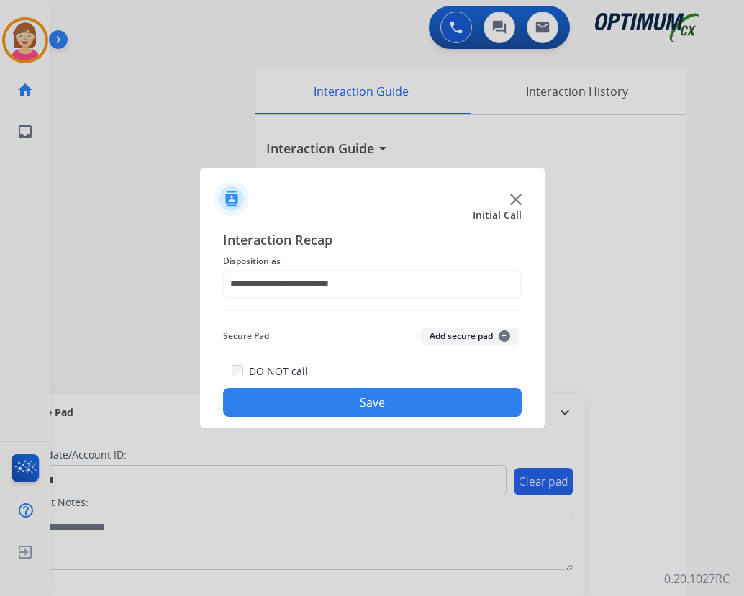
click at [505, 335] on span "+" at bounding box center [505, 336] width 12 height 12
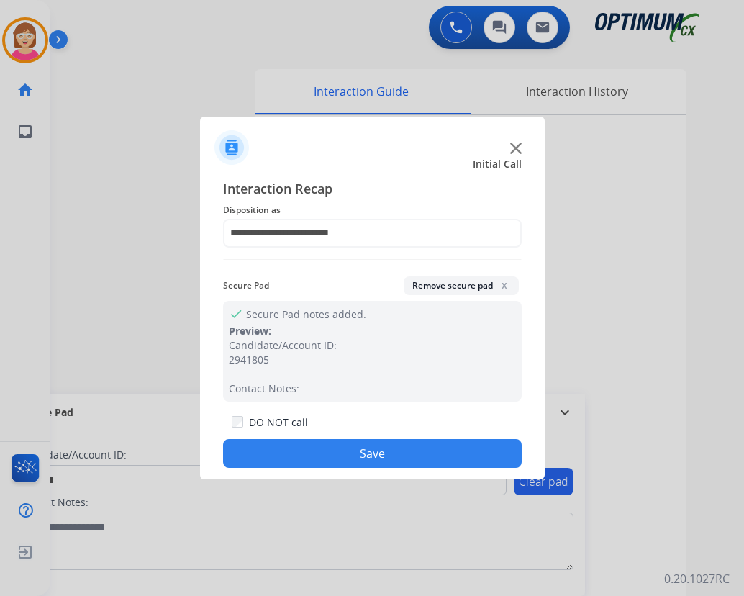
drag, startPoint x: 313, startPoint y: 451, endPoint x: 295, endPoint y: 438, distance: 22.6
click at [313, 451] on button "Save" at bounding box center [372, 453] width 299 height 29
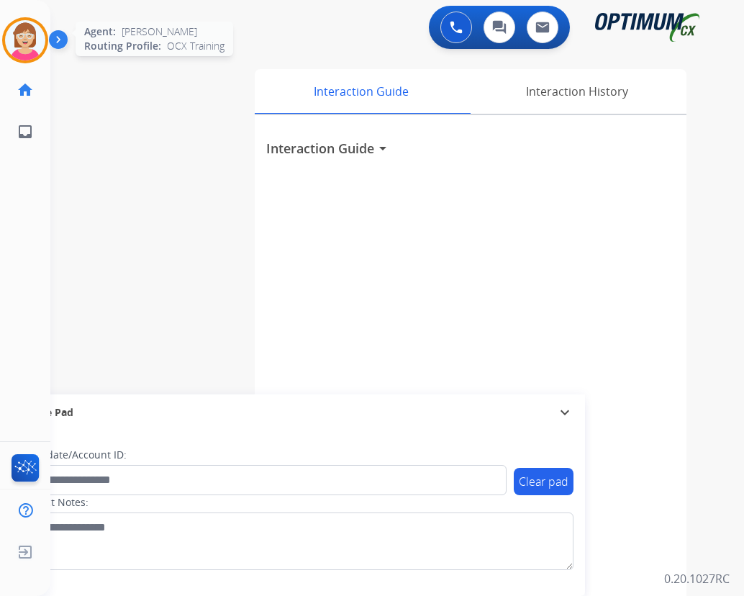
click at [23, 28] on img at bounding box center [25, 40] width 40 height 40
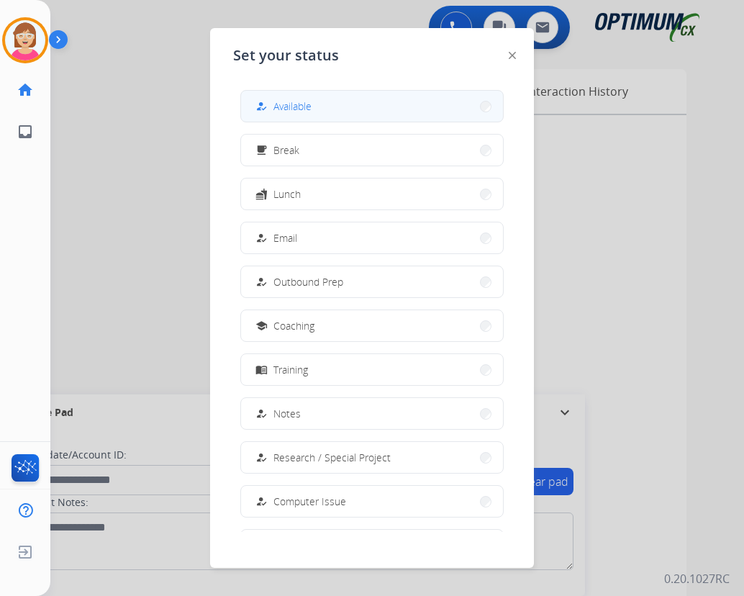
click at [304, 104] on span "Available" at bounding box center [293, 106] width 38 height 15
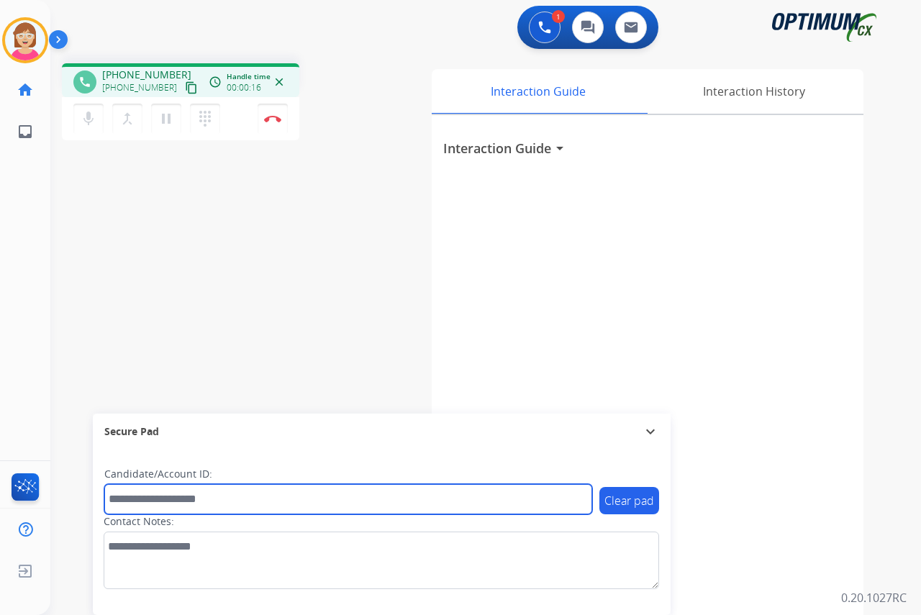
click at [129, 499] on input "text" at bounding box center [348, 499] width 488 height 30
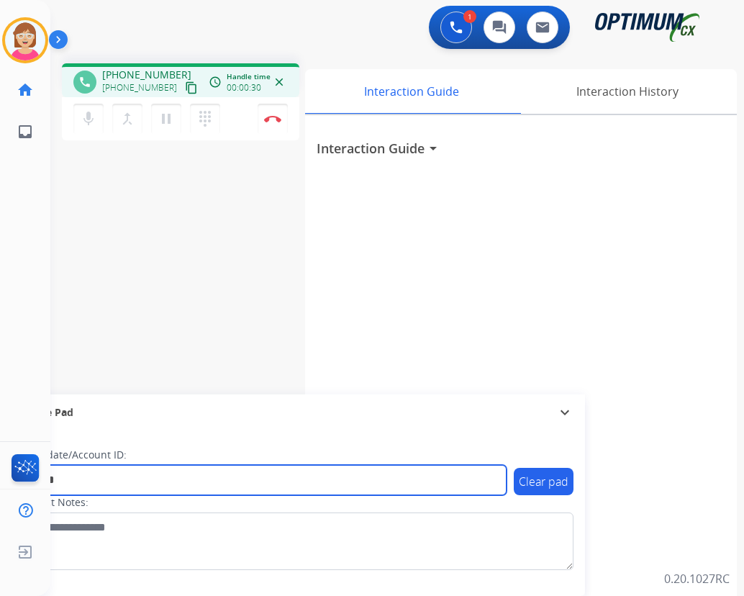
type input "*******"
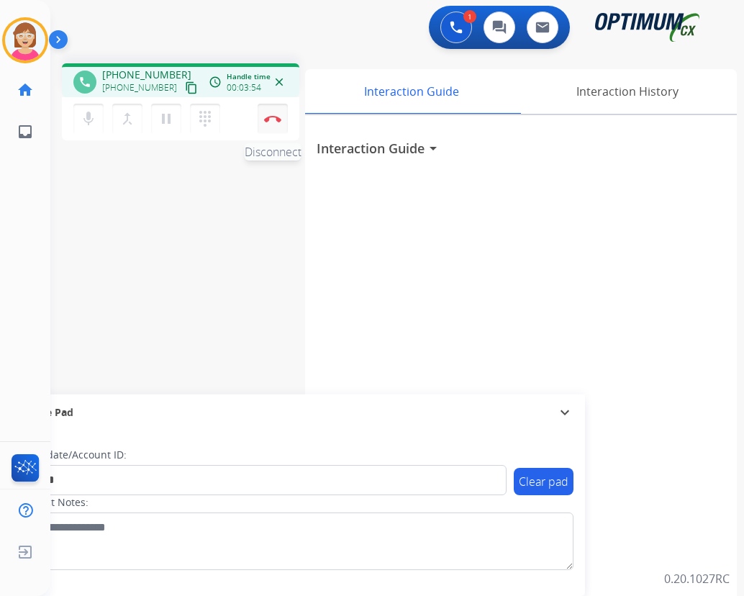
click at [271, 117] on img at bounding box center [272, 118] width 17 height 7
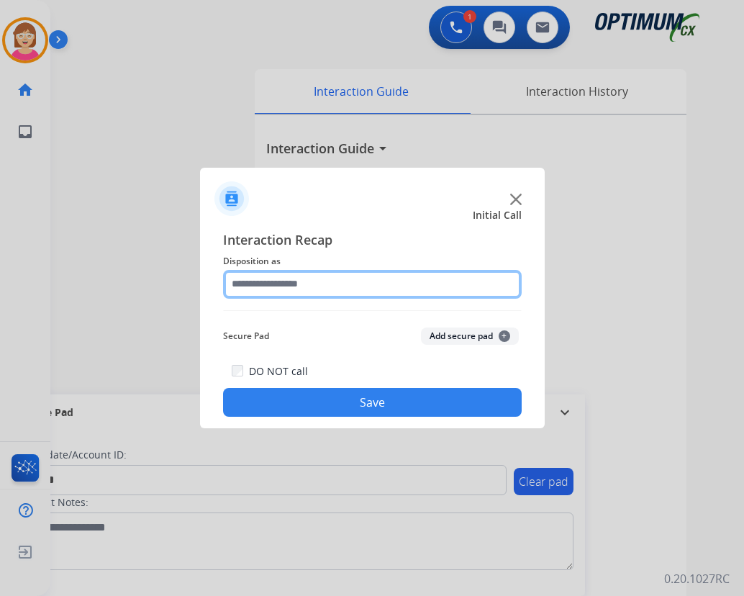
click at [262, 286] on input "text" at bounding box center [372, 284] width 299 height 29
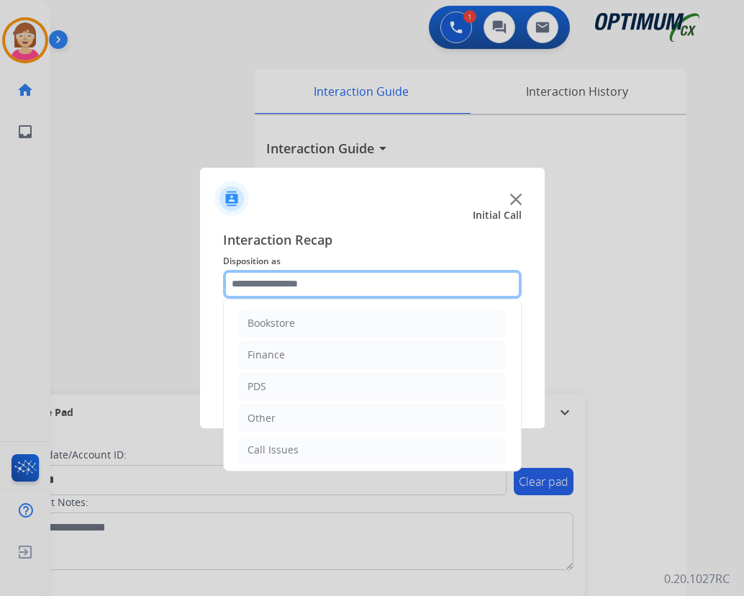
scroll to position [98, 0]
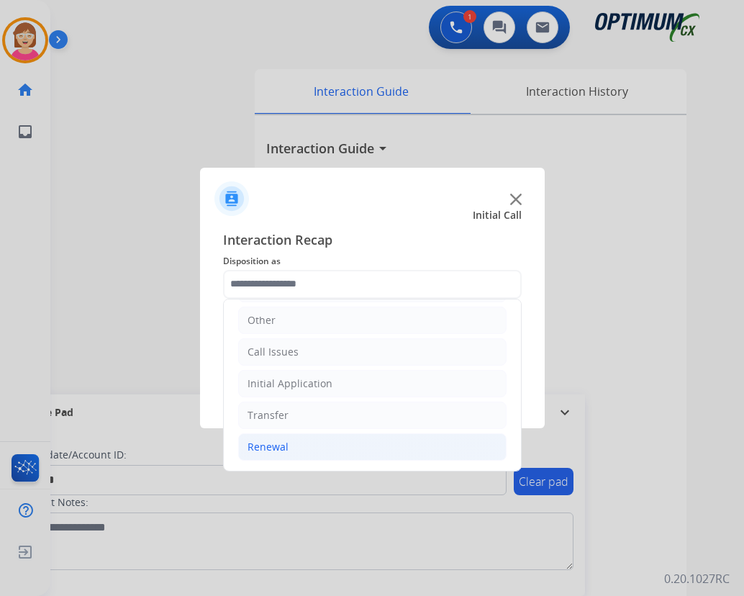
click at [278, 443] on div "Renewal" at bounding box center [268, 447] width 41 height 14
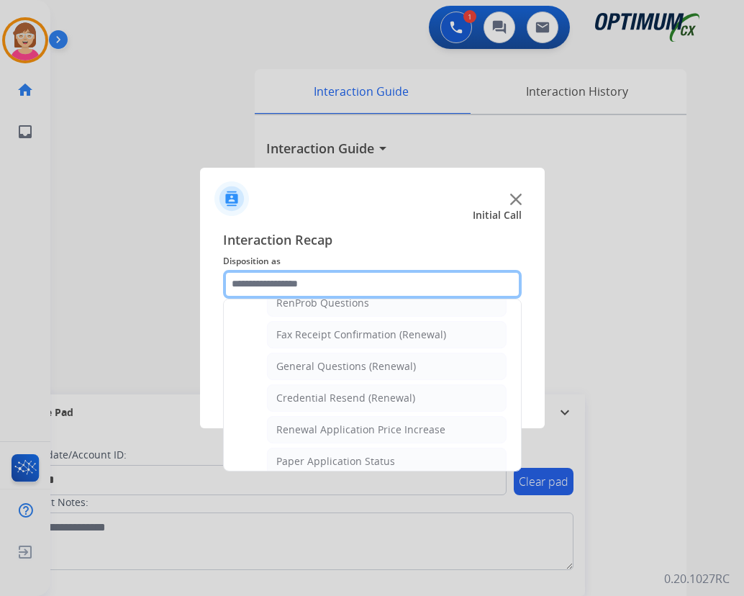
scroll to position [386, 0]
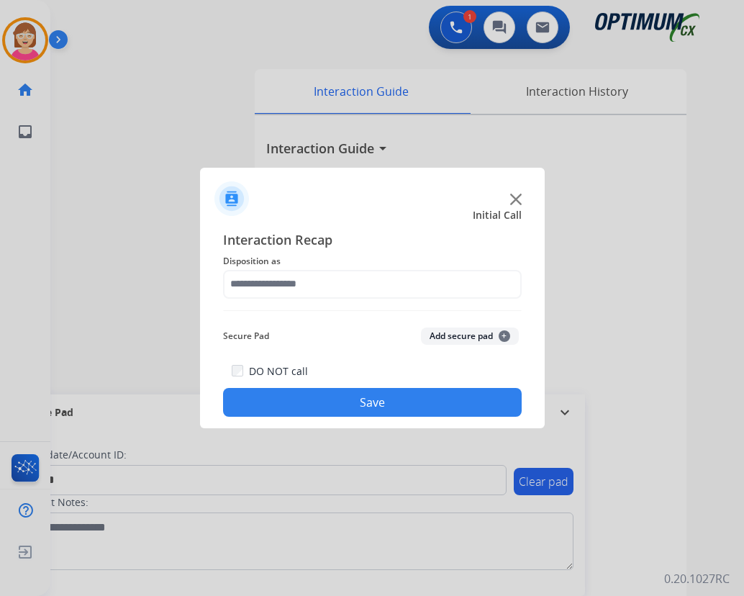
drag, startPoint x: 342, startPoint y: 359, endPoint x: 312, endPoint y: 317, distance: 51.7
click at [312, 315] on div "Interaction Recap Disposition as Secure Pad Add secure pad + DO NOT call Save" at bounding box center [372, 324] width 299 height 188
click at [502, 334] on span "+" at bounding box center [505, 336] width 12 height 12
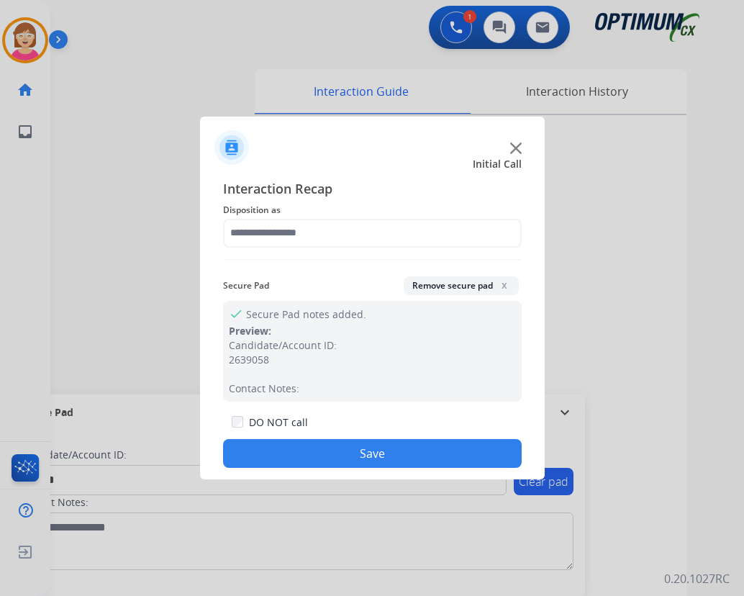
click at [333, 449] on button "Save" at bounding box center [372, 453] width 299 height 29
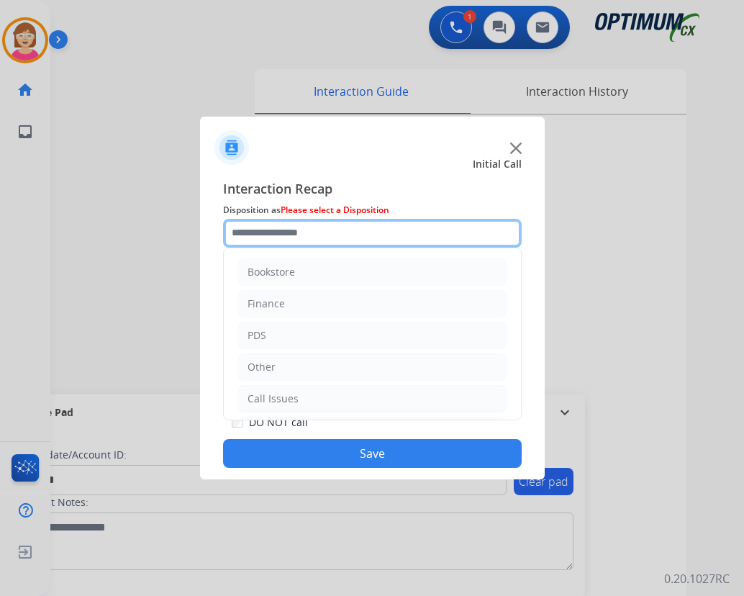
click at [245, 234] on input "text" at bounding box center [372, 233] width 299 height 29
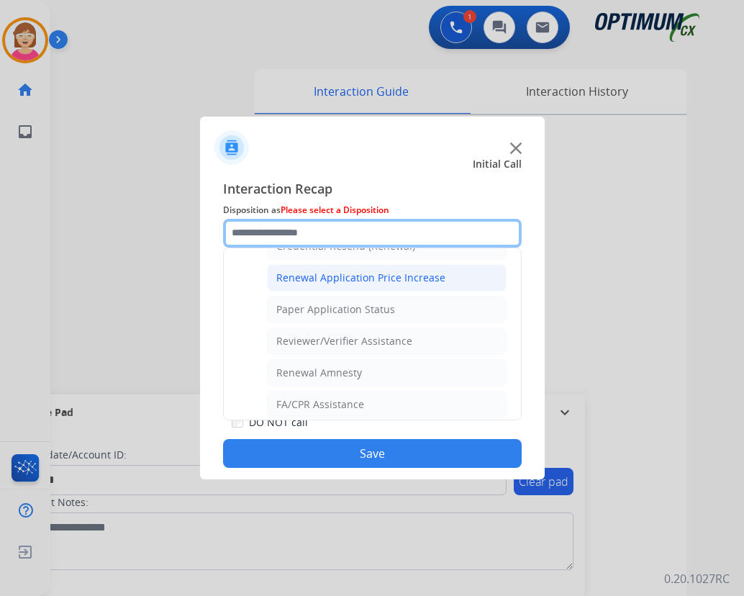
scroll to position [412, 0]
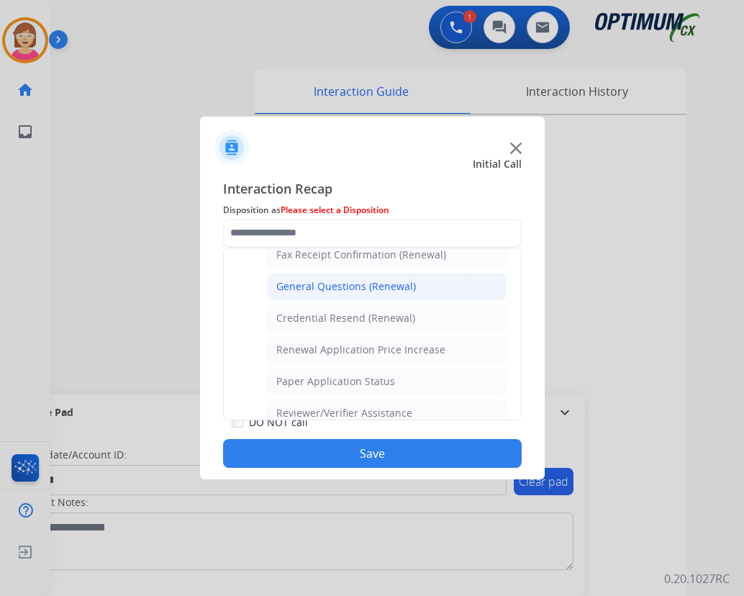
click at [325, 284] on div "General Questions (Renewal)" at bounding box center [346, 286] width 140 height 14
type input "**********"
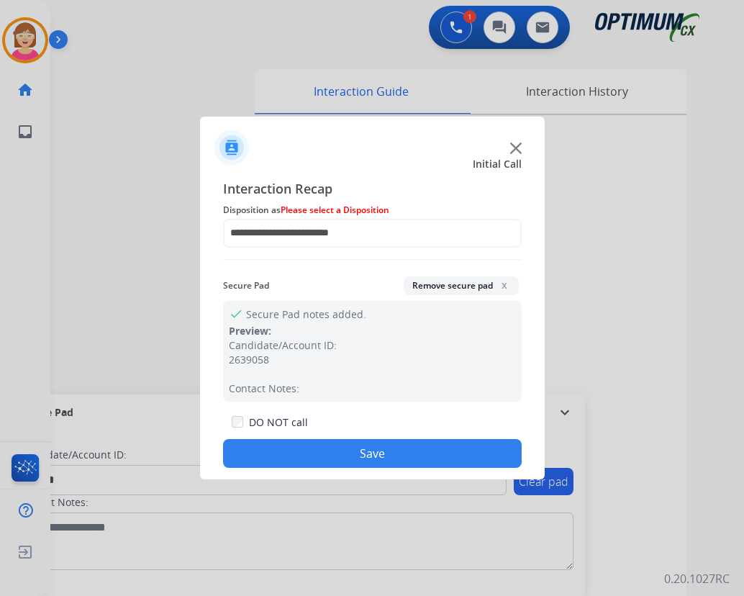
click at [294, 447] on button "Save" at bounding box center [372, 453] width 299 height 29
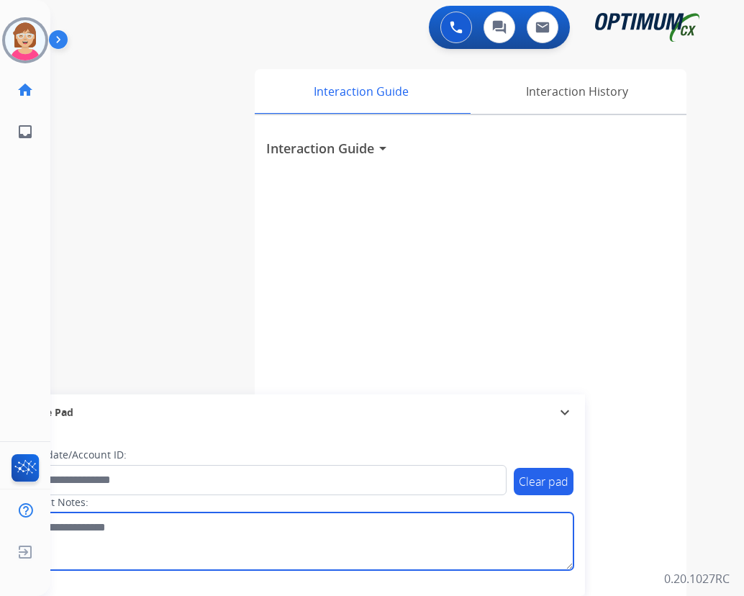
click at [299, 520] on textarea at bounding box center [296, 542] width 556 height 58
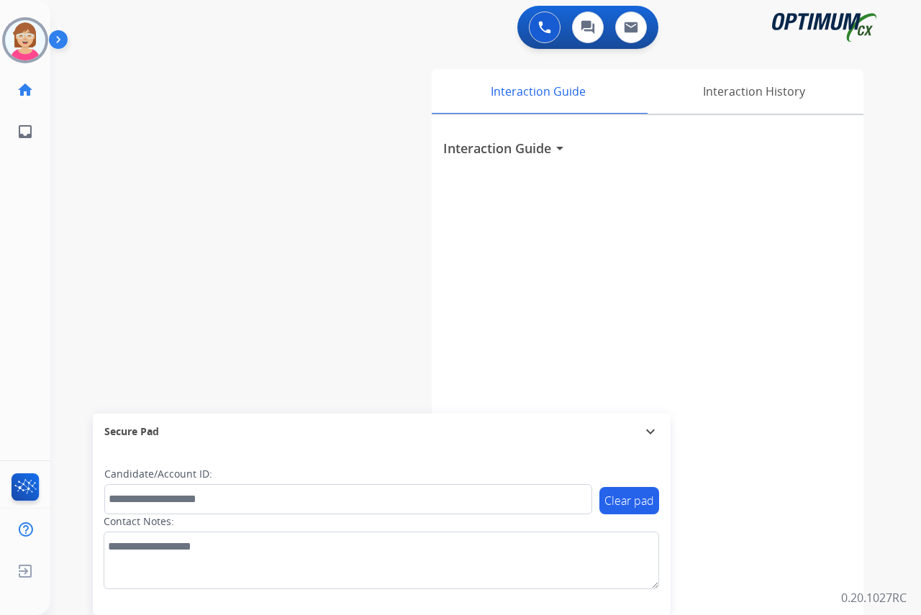
click at [24, 257] on div "Leanne Offline Edit Avatar Agent: Leanne Routing Profile: OCX Training home Hom…" at bounding box center [25, 307] width 50 height 615
click at [22, 44] on img at bounding box center [25, 40] width 40 height 40
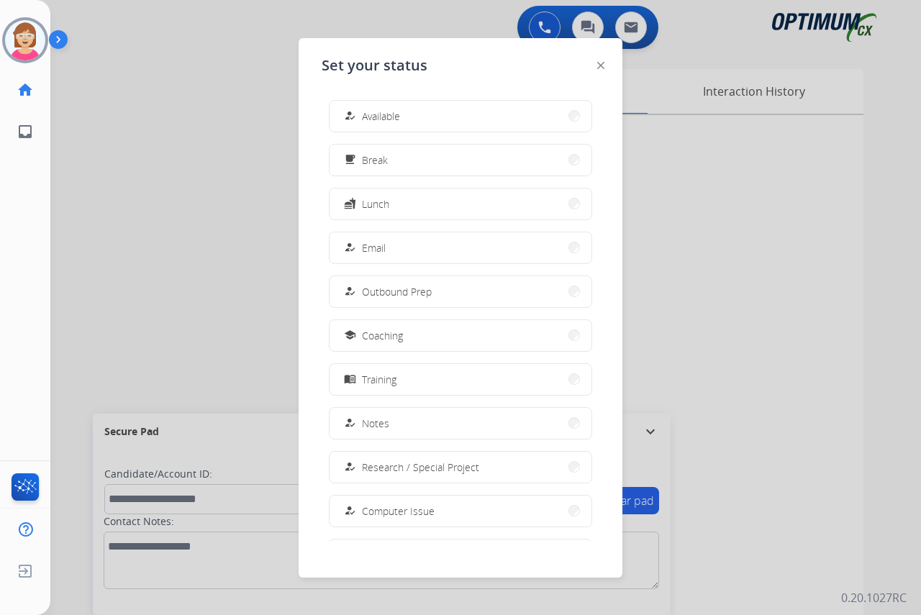
click at [31, 196] on div "Leanne Offline Edit Avatar Agent: Leanne Routing Profile: OCX Training home Hom…" at bounding box center [25, 307] width 50 height 615
click at [400, 115] on span "Available" at bounding box center [381, 116] width 38 height 15
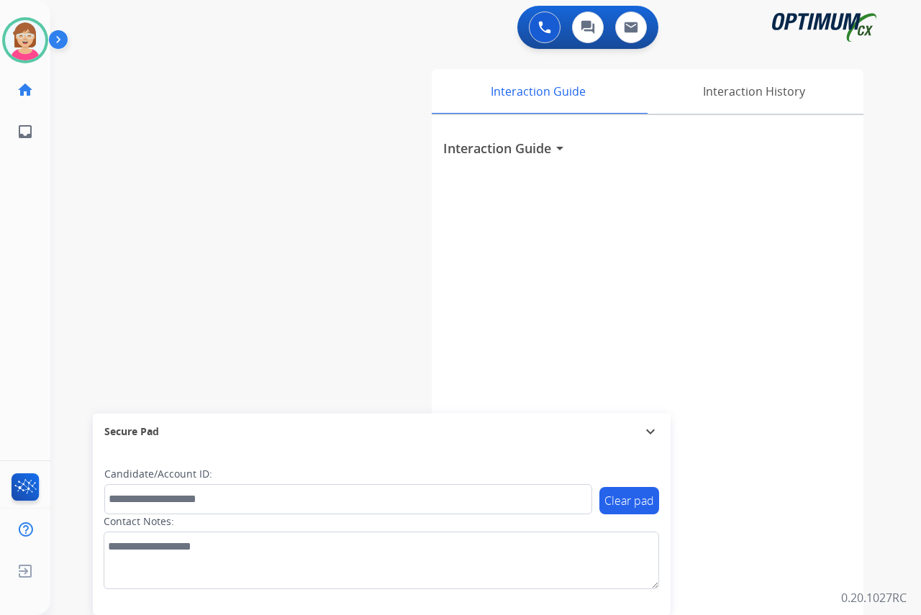
drag, startPoint x: 400, startPoint y: 115, endPoint x: 326, endPoint y: 151, distance: 82.4
click at [326, 151] on div "swap_horiz Break voice bridge close_fullscreen Connect 3-Way Call merge_type Se…" at bounding box center [468, 352] width 836 height 600
click at [23, 225] on div "Leanne Available Edit Avatar Agent: Leanne Routing Profile: OCX Training home H…" at bounding box center [25, 307] width 50 height 615
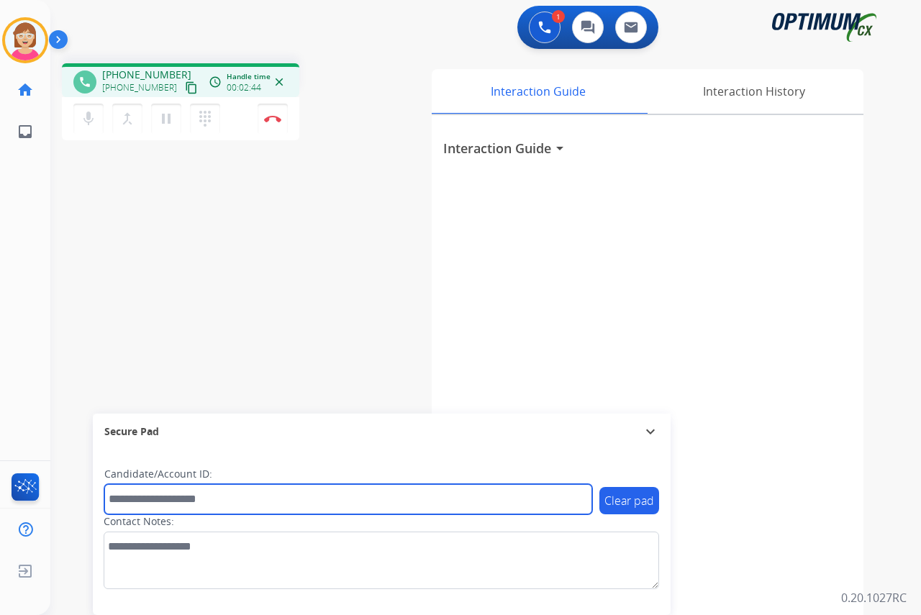
drag, startPoint x: 129, startPoint y: 501, endPoint x: 117, endPoint y: 496, distance: 13.2
click at [124, 498] on input "text" at bounding box center [348, 499] width 488 height 30
click at [112, 503] on input "text" at bounding box center [348, 499] width 488 height 30
type input "*******"
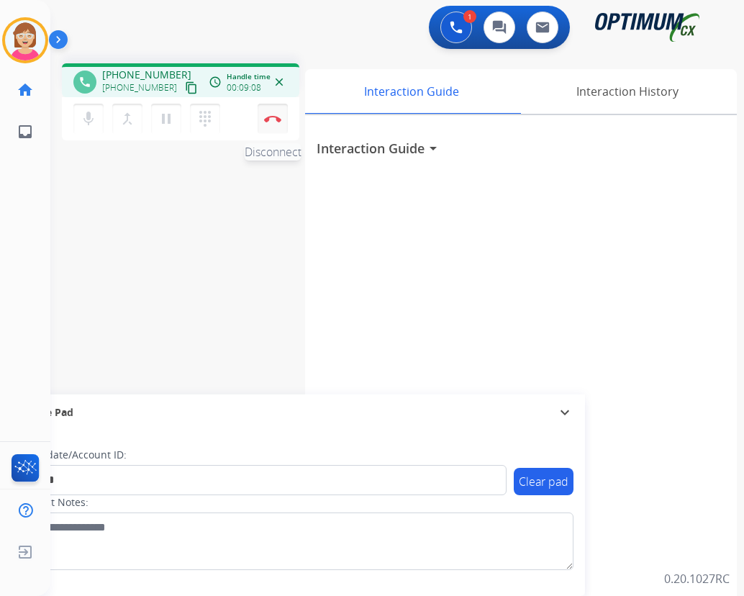
click at [273, 117] on img at bounding box center [272, 118] width 17 height 7
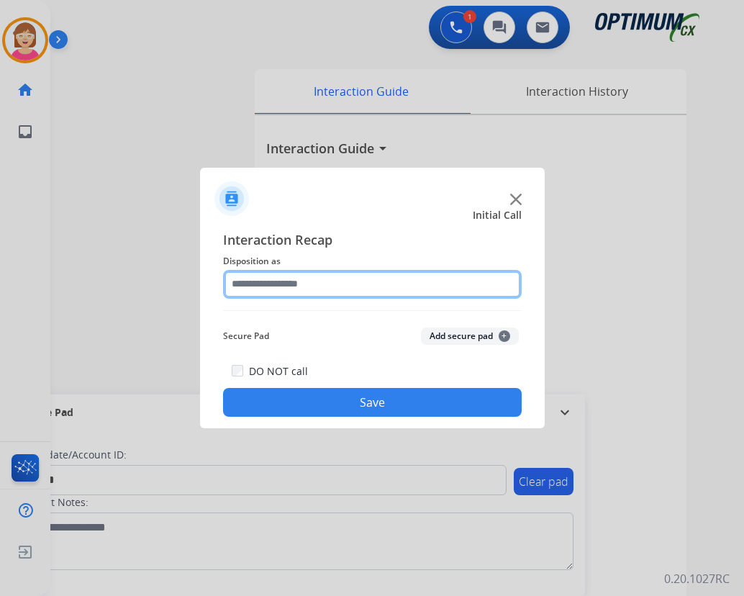
drag, startPoint x: 273, startPoint y: 117, endPoint x: 245, endPoint y: 283, distance: 168.5
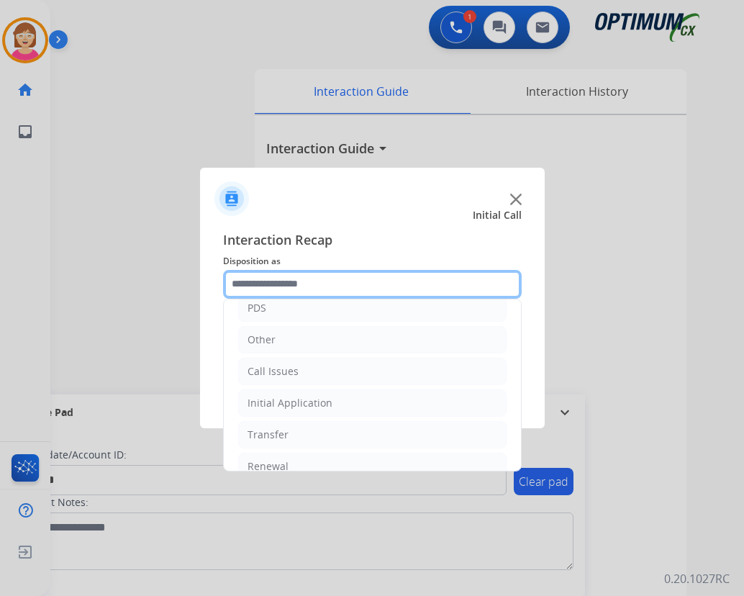
scroll to position [98, 0]
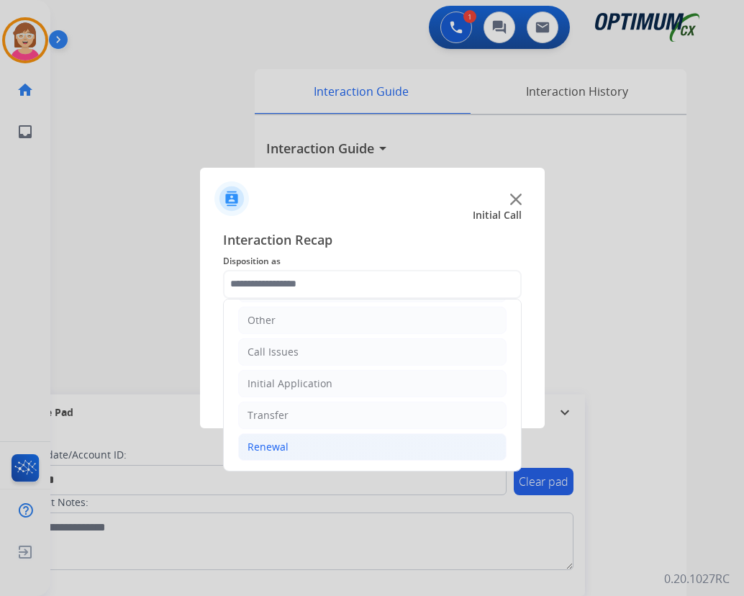
click at [273, 447] on div "Renewal" at bounding box center [268, 447] width 41 height 14
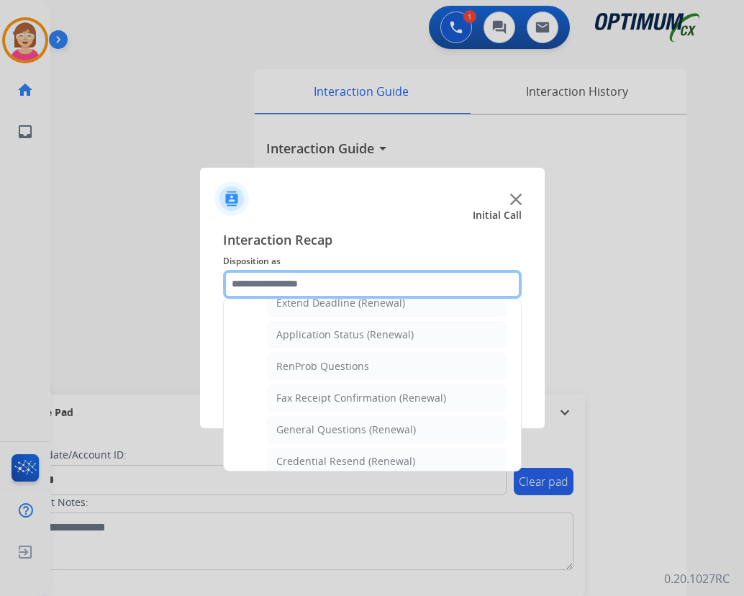
scroll to position [314, 0]
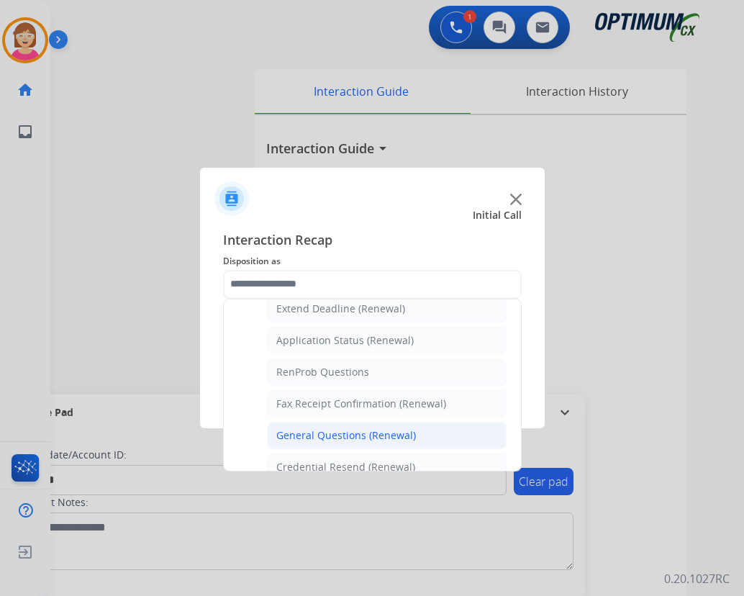
click at [325, 435] on div "General Questions (Renewal)" at bounding box center [346, 435] width 140 height 14
type input "**********"
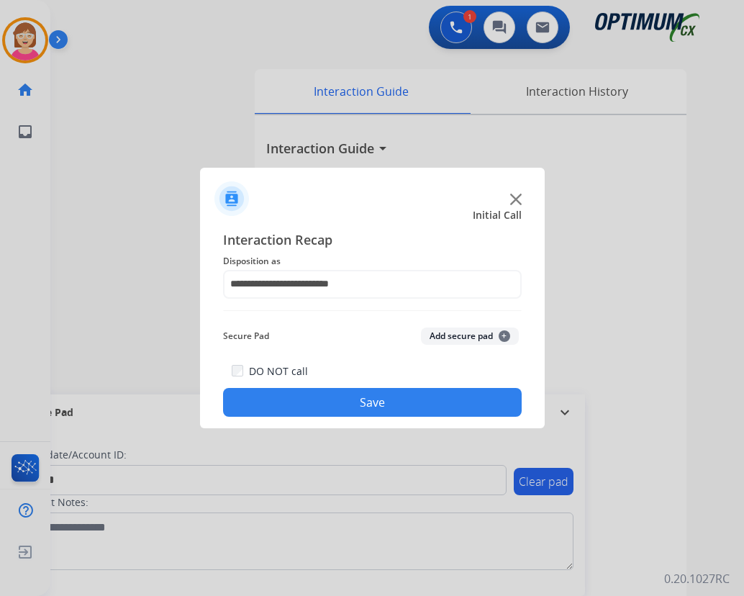
click at [502, 334] on span "+" at bounding box center [505, 336] width 12 height 12
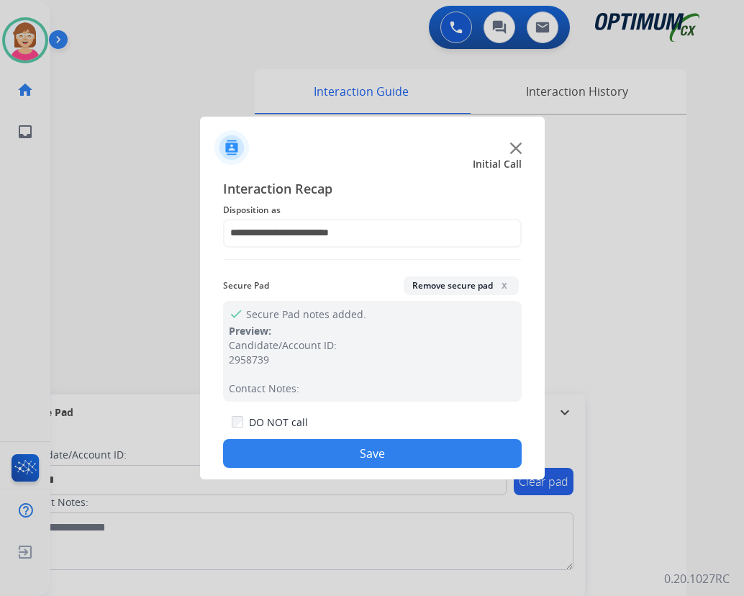
drag, startPoint x: 313, startPoint y: 453, endPoint x: 253, endPoint y: 451, distance: 60.5
click at [253, 451] on button "Save" at bounding box center [372, 453] width 299 height 29
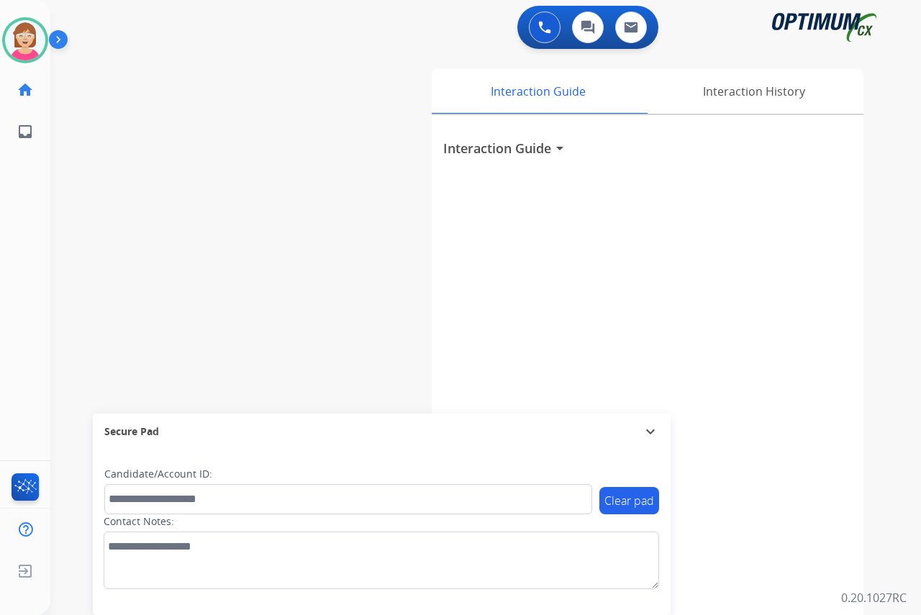
click at [27, 333] on div "Leanne Available Edit Avatar Agent: Leanne Routing Profile: OCX Training home H…" at bounding box center [25, 307] width 50 height 615
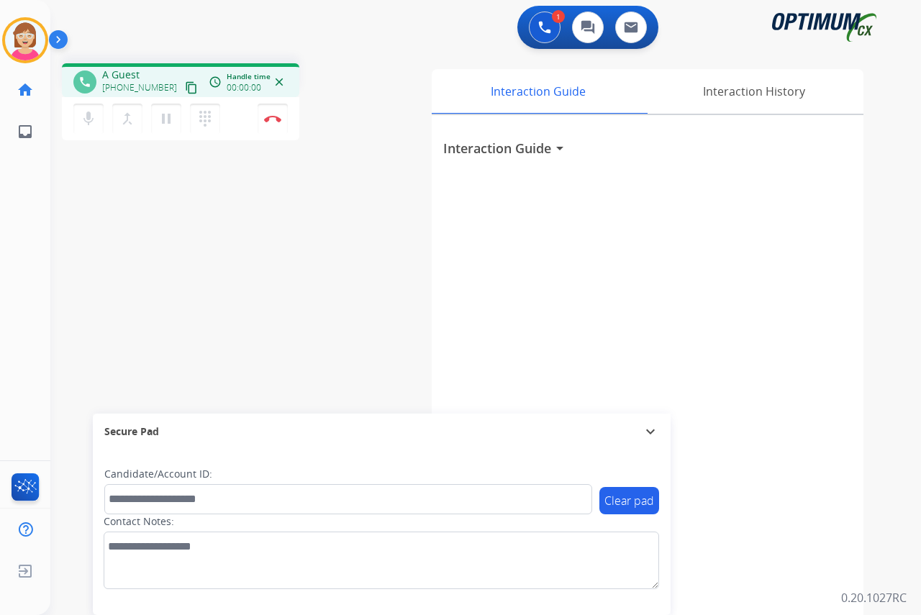
click at [23, 242] on div "Leanne Busy Edit Avatar Agent: Leanne Routing Profile: OCX Training home Home H…" at bounding box center [25, 307] width 50 height 615
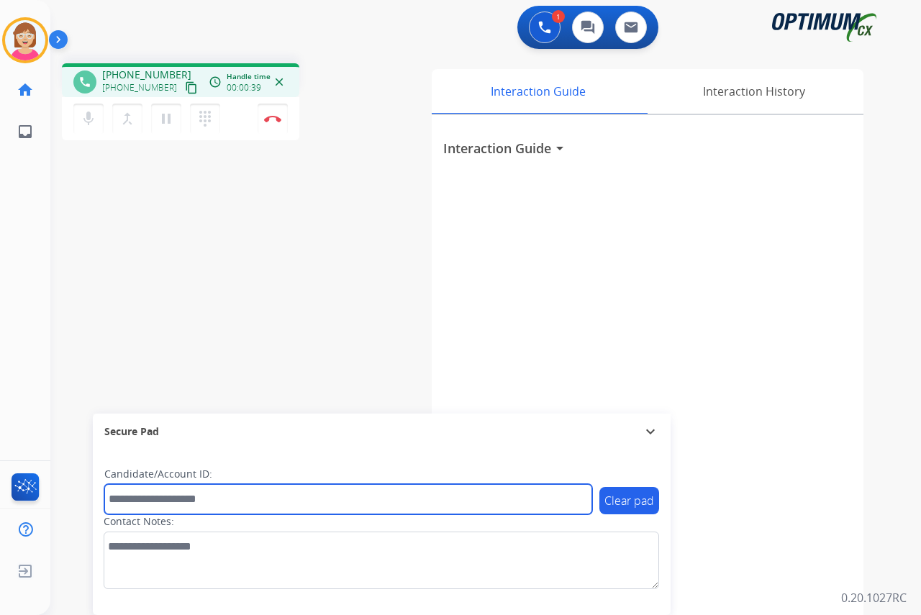
drag, startPoint x: 124, startPoint y: 495, endPoint x: 109, endPoint y: 495, distance: 15.1
click at [109, 499] on input "text" at bounding box center [348, 499] width 488 height 30
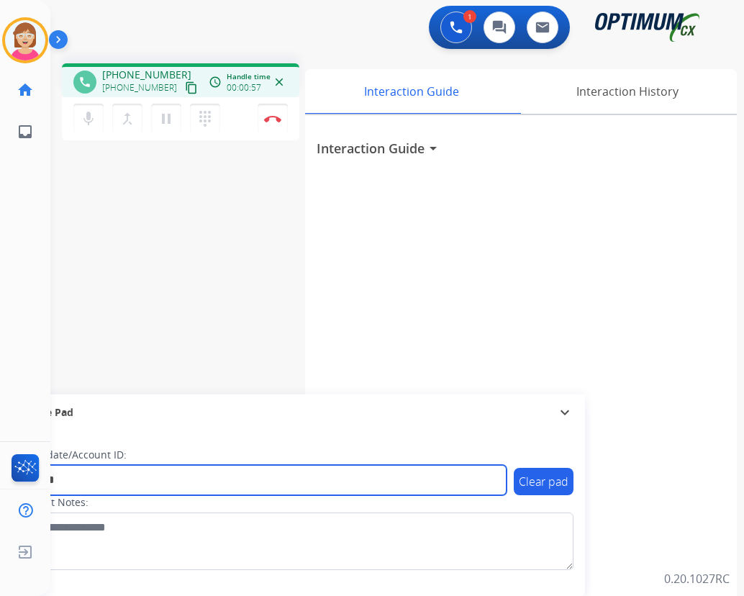
type input "*******"
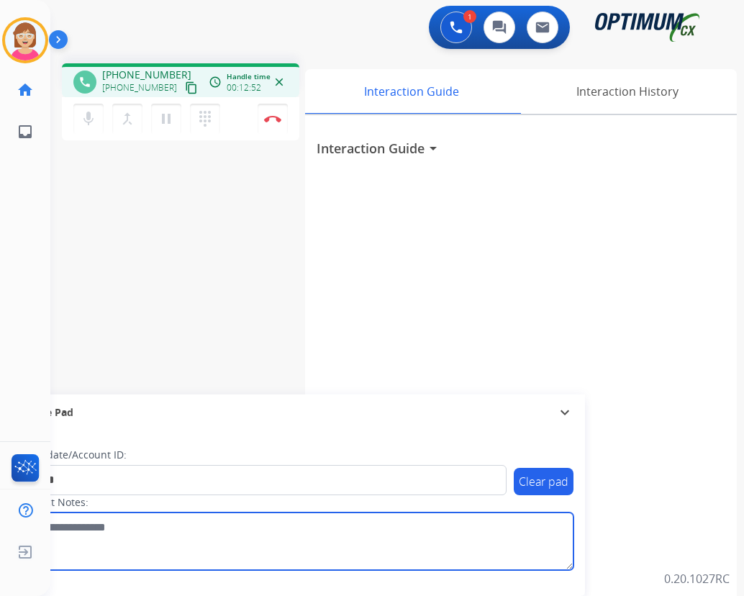
drag, startPoint x: 394, startPoint y: 528, endPoint x: 389, endPoint y: 522, distance: 7.7
click at [394, 528] on textarea at bounding box center [296, 542] width 556 height 58
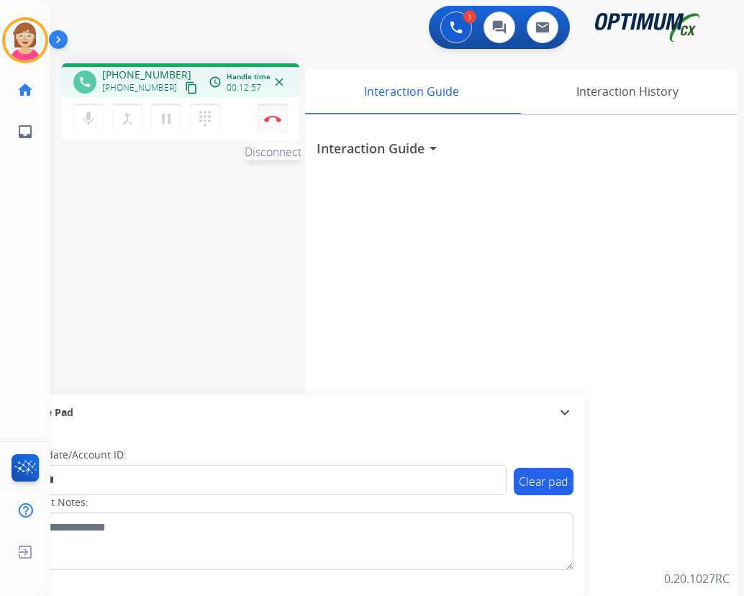
click at [275, 114] on button "Disconnect" at bounding box center [273, 119] width 30 height 30
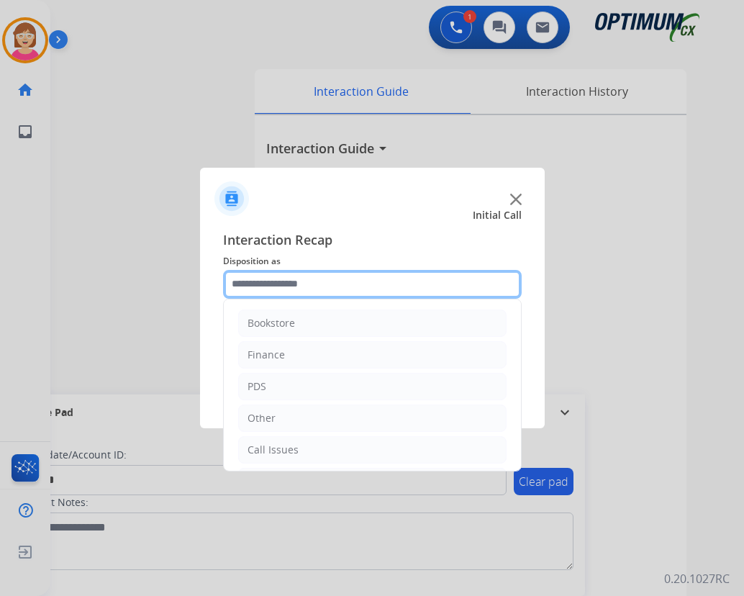
click at [258, 287] on input "text" at bounding box center [372, 284] width 299 height 29
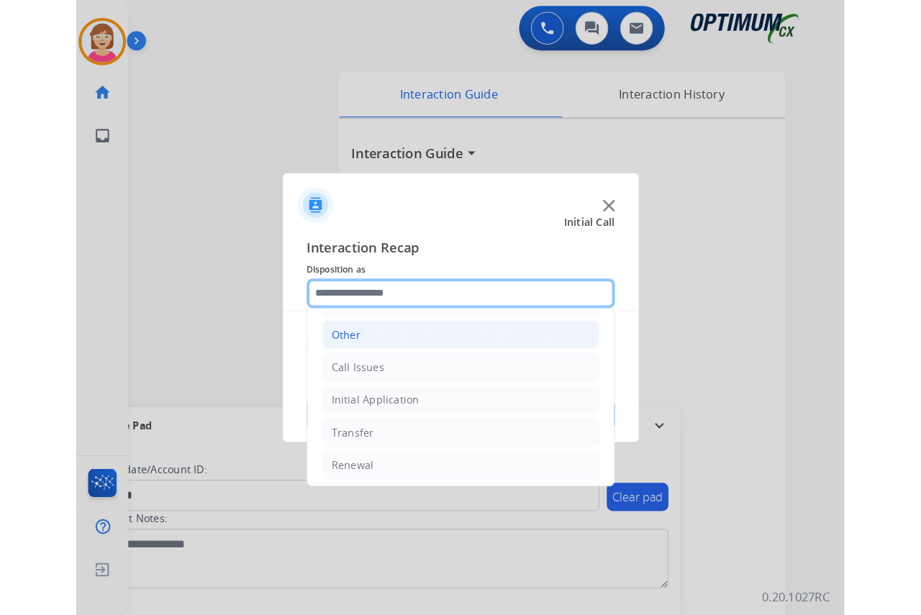
scroll to position [98, 0]
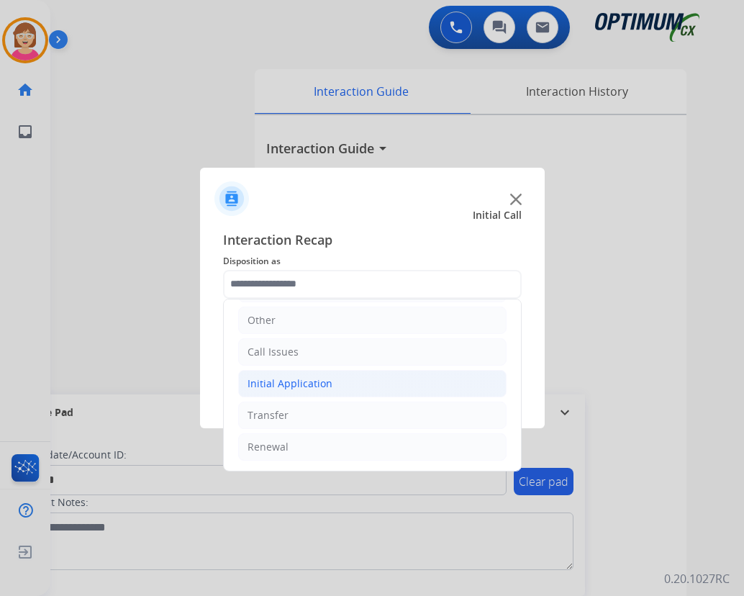
click at [289, 379] on div "Initial Application" at bounding box center [290, 383] width 85 height 14
click at [340, 416] on div "Credential Resend (Initial application)" at bounding box center [367, 415] width 182 height 14
type input "**********"
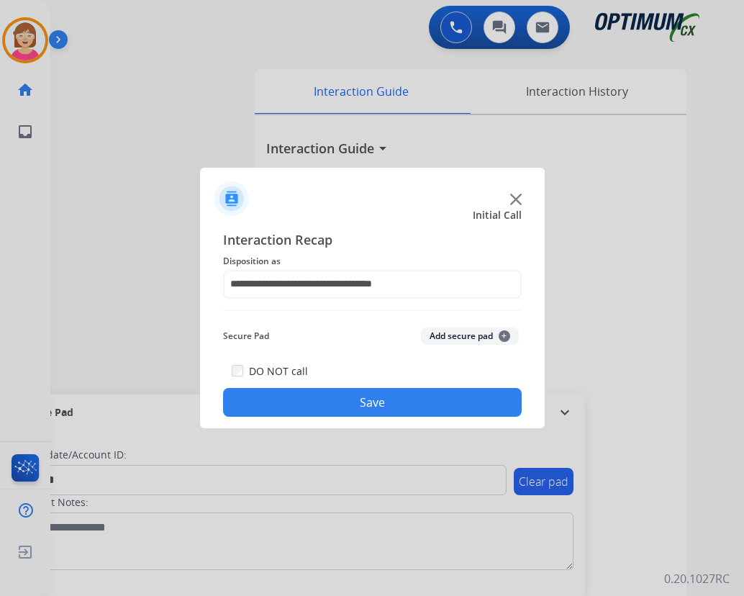
click at [506, 334] on span "+" at bounding box center [505, 336] width 12 height 12
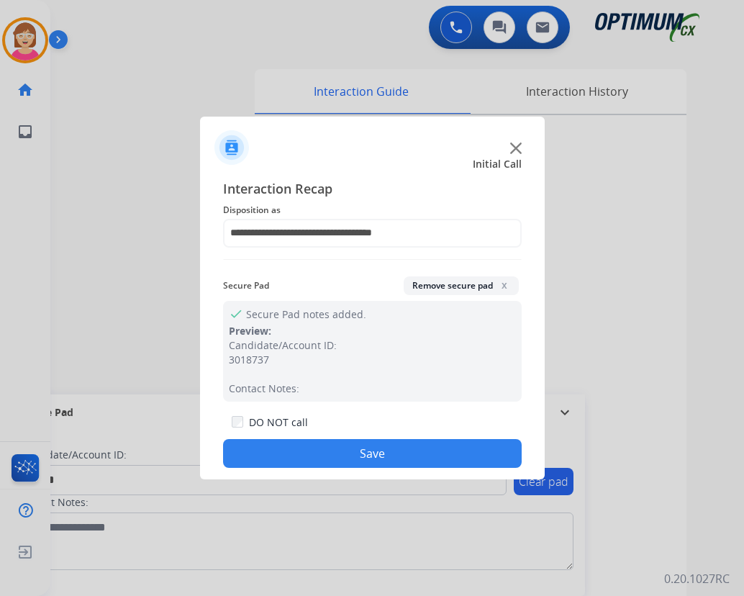
click at [320, 449] on button "Save" at bounding box center [372, 453] width 299 height 29
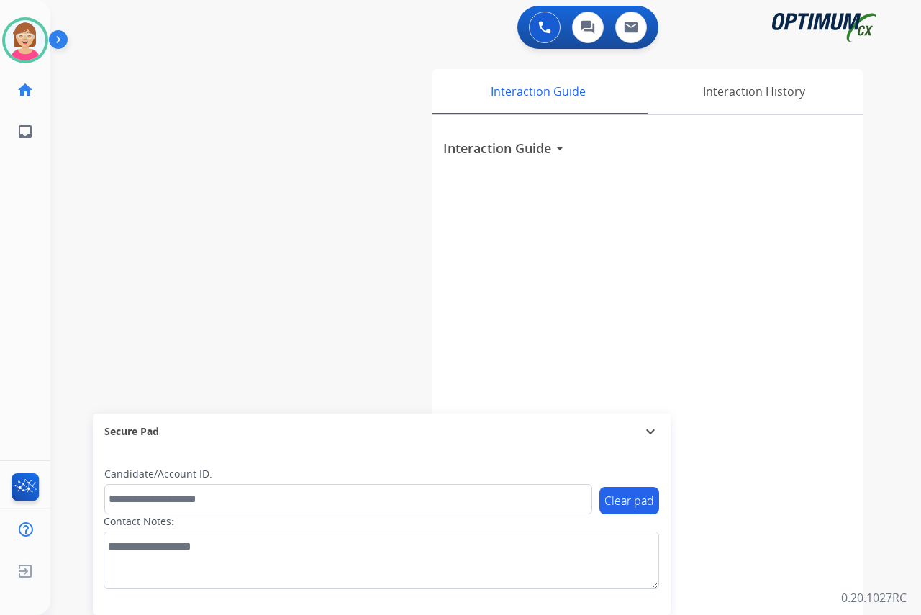
click at [24, 256] on div "Leanne Available Edit Avatar Agent: Leanne Routing Profile: OCX Training home H…" at bounding box center [25, 307] width 50 height 615
click at [31, 168] on div "Leanne Available Edit Avatar Agent: Leanne Routing Profile: OCX Training home H…" at bounding box center [25, 307] width 50 height 615
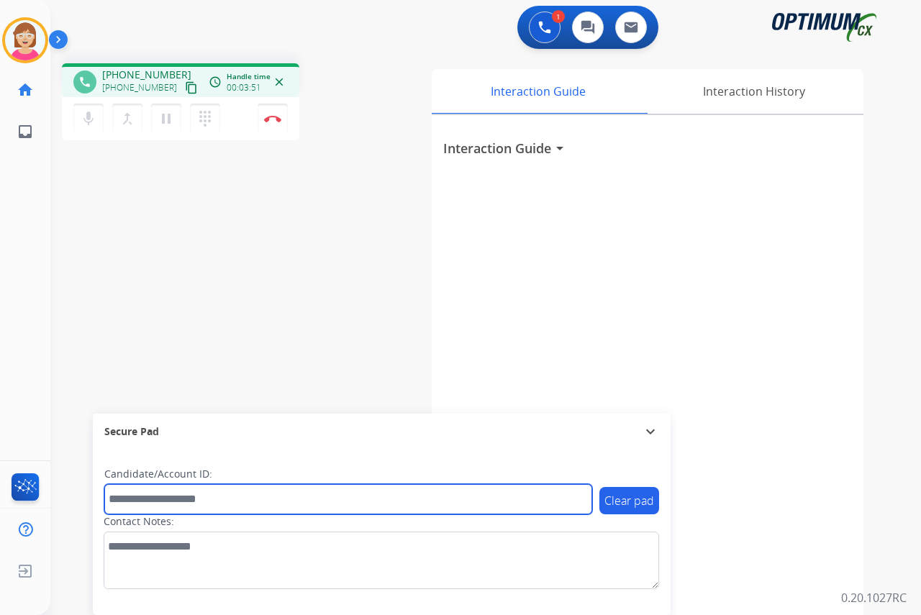
click at [121, 495] on input "text" at bounding box center [348, 499] width 488 height 30
type input "**********"
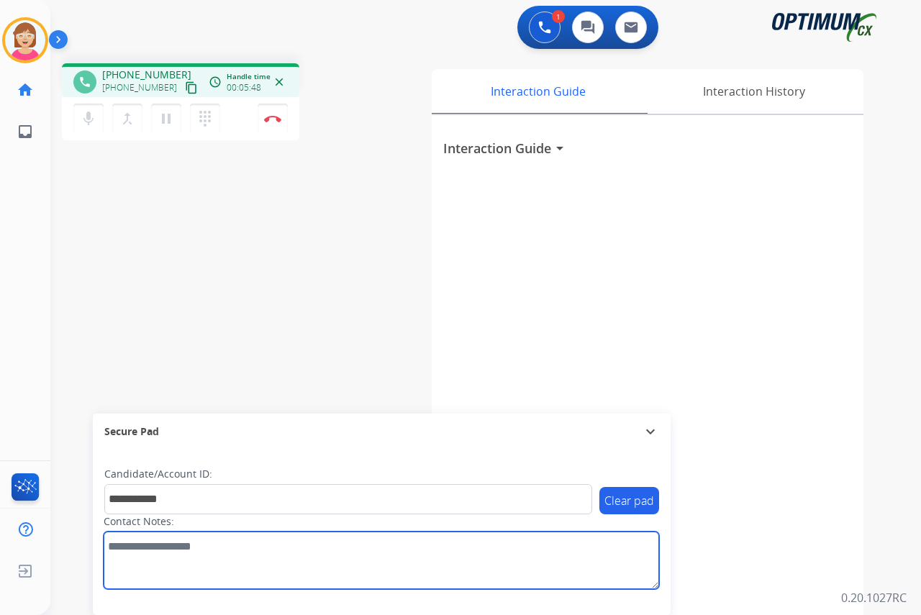
click at [119, 546] on textarea at bounding box center [382, 561] width 556 height 58
type textarea "******"
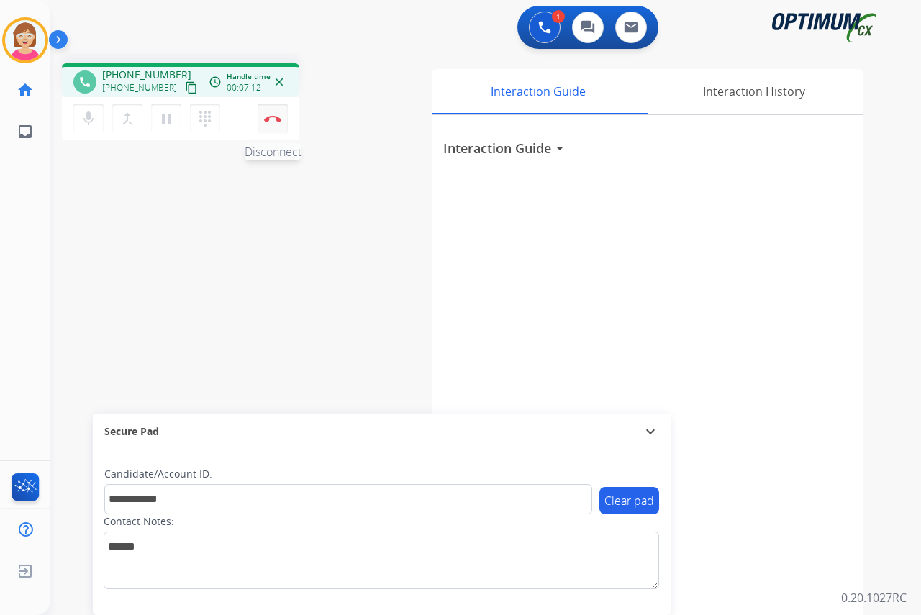
click at [269, 119] on img at bounding box center [272, 118] width 17 height 7
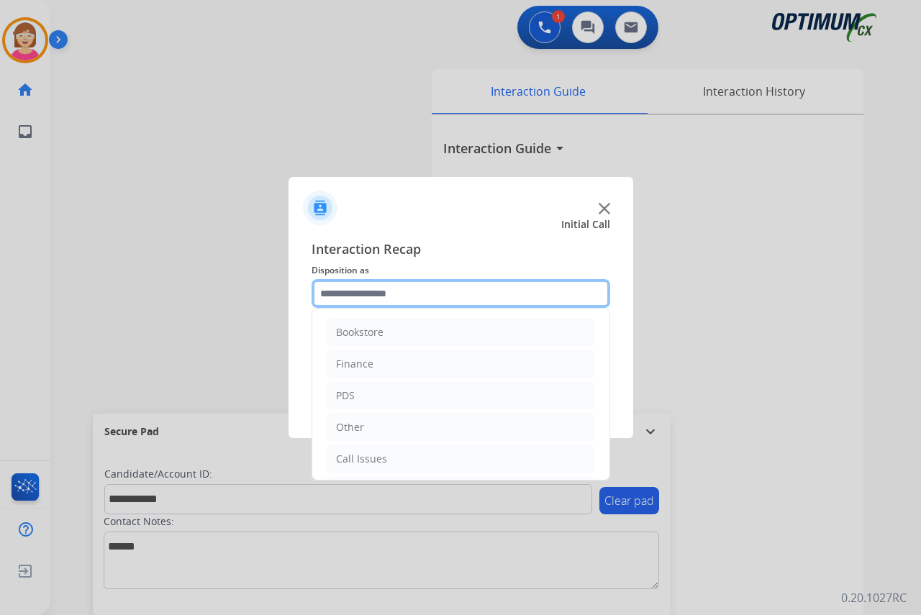
click at [340, 291] on input "text" at bounding box center [461, 293] width 299 height 29
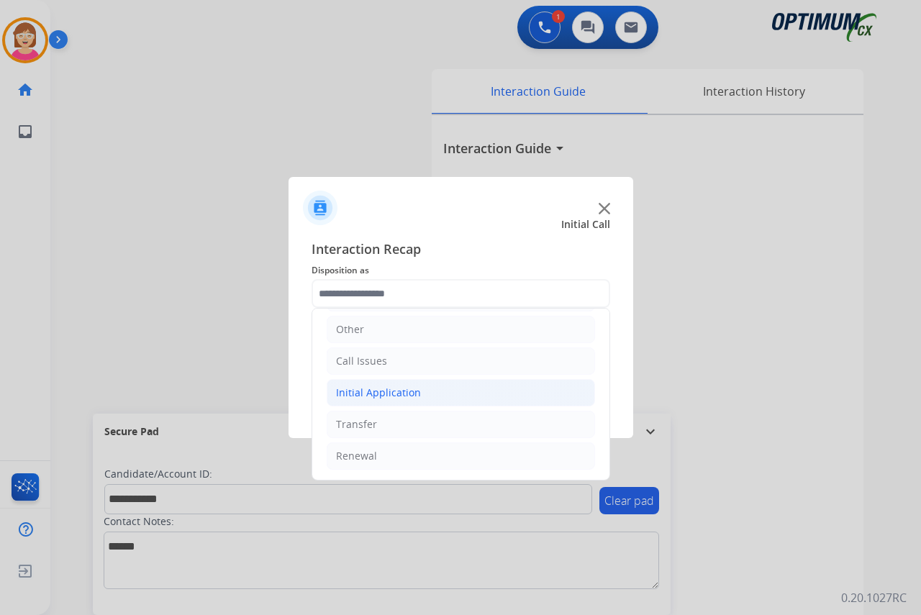
click at [382, 395] on div "Initial Application" at bounding box center [378, 393] width 85 height 14
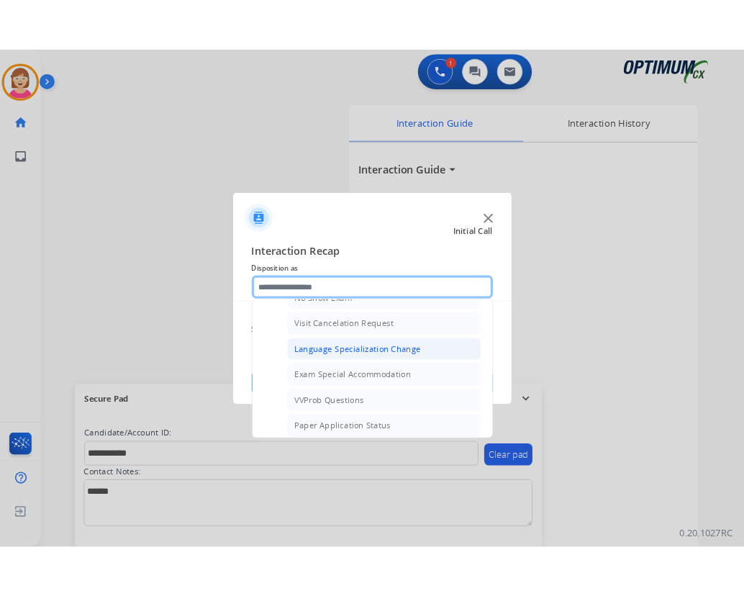
scroll to position [746, 0]
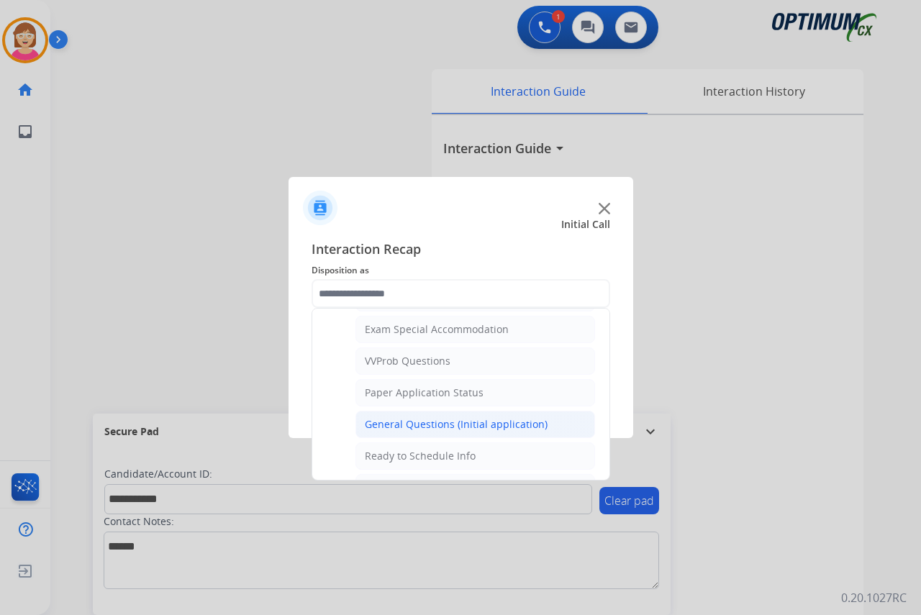
click at [420, 426] on div "General Questions (Initial application)" at bounding box center [456, 425] width 183 height 14
type input "**********"
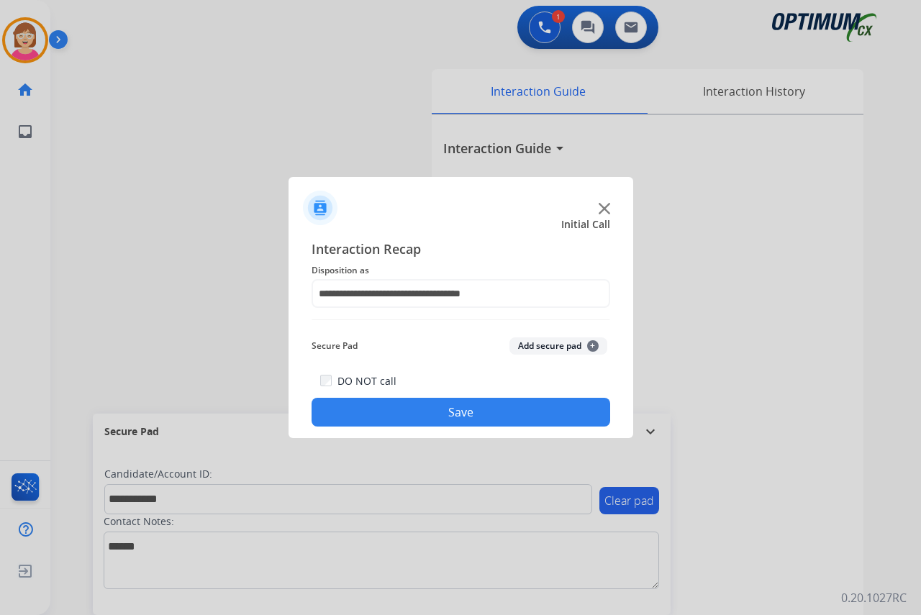
click at [592, 347] on span "+" at bounding box center [593, 346] width 12 height 12
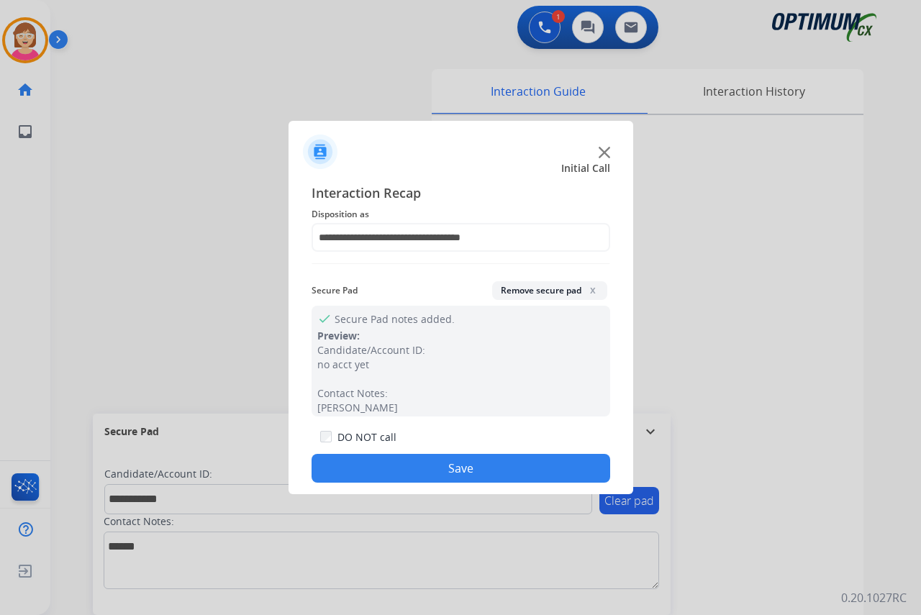
click at [387, 459] on button "Save" at bounding box center [461, 468] width 299 height 29
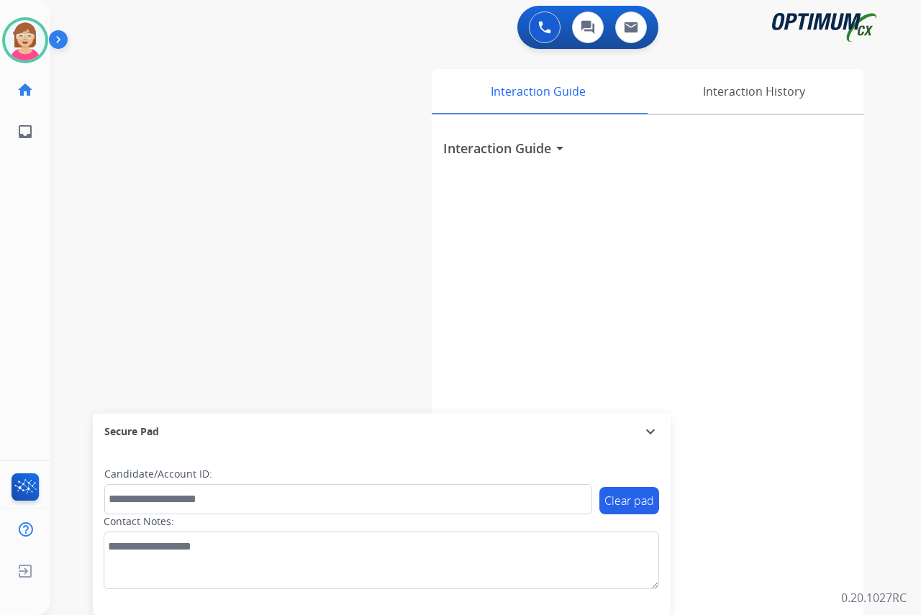
click at [30, 175] on div "Leanne Available Edit Avatar Agent: Leanne Routing Profile: OCX Training home H…" at bounding box center [25, 307] width 50 height 615
click at [25, 35] on img at bounding box center [25, 40] width 40 height 40
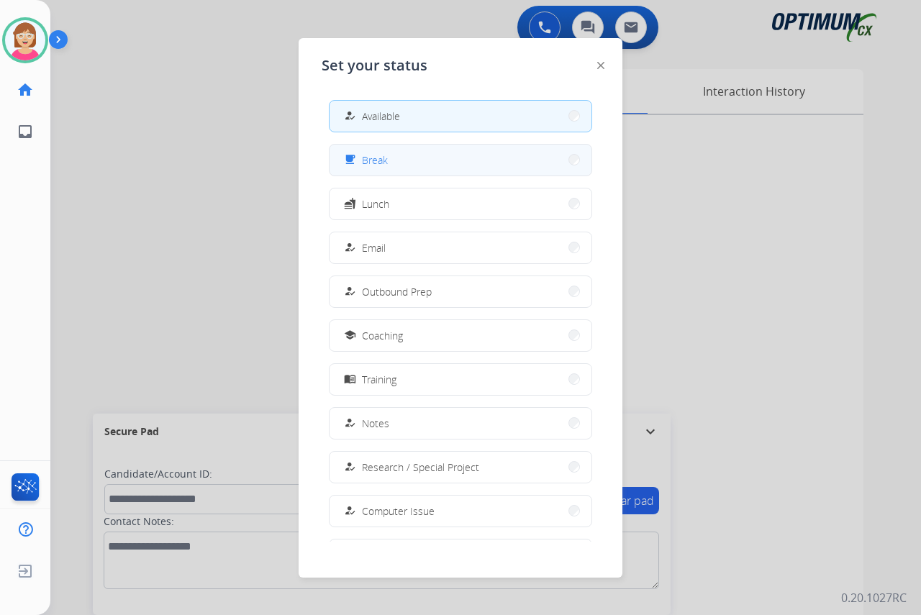
click at [389, 162] on button "free_breakfast Break" at bounding box center [461, 160] width 262 height 31
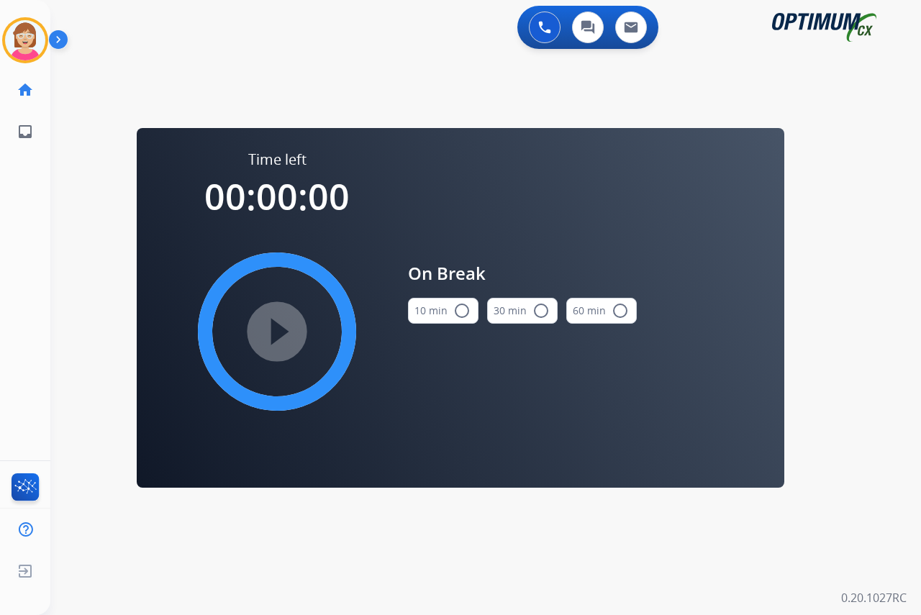
click at [461, 310] on mat-icon "radio_button_unchecked" at bounding box center [462, 310] width 17 height 17
drag, startPoint x: 279, startPoint y: 330, endPoint x: 92, endPoint y: 342, distance: 186.8
click at [92, 342] on div "0 Voice Interactions 0 Chat Interactions 0 Email Interactions swap_horiz Break …" at bounding box center [485, 307] width 871 height 615
click at [278, 330] on mat-icon "play_circle_filled" at bounding box center [277, 331] width 17 height 17
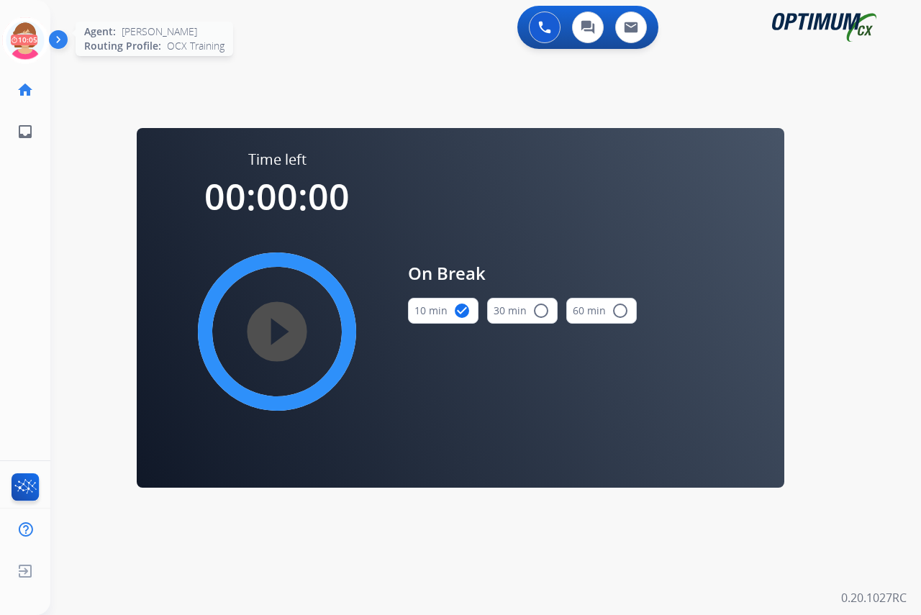
click at [23, 28] on icon at bounding box center [25, 40] width 47 height 47
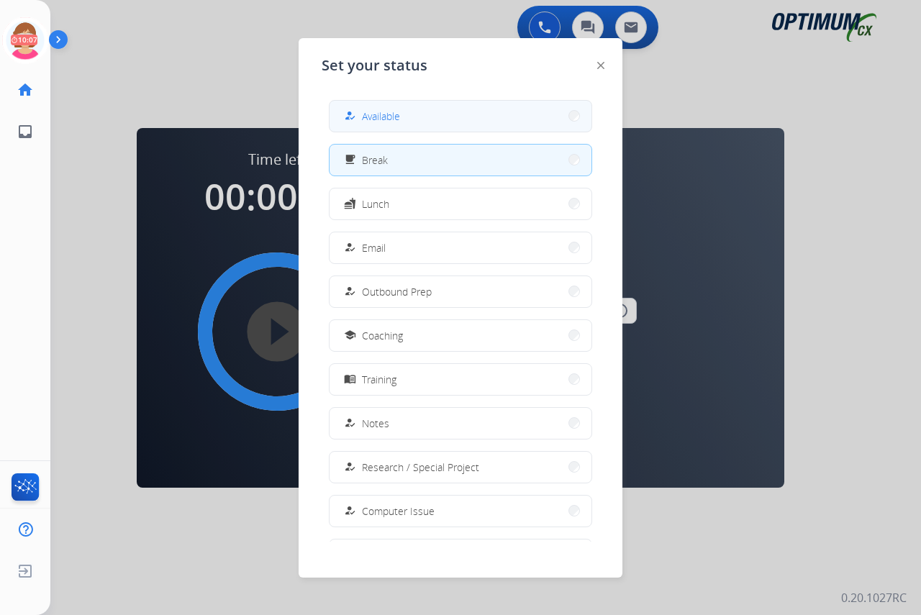
click at [374, 109] on span "Available" at bounding box center [381, 116] width 38 height 15
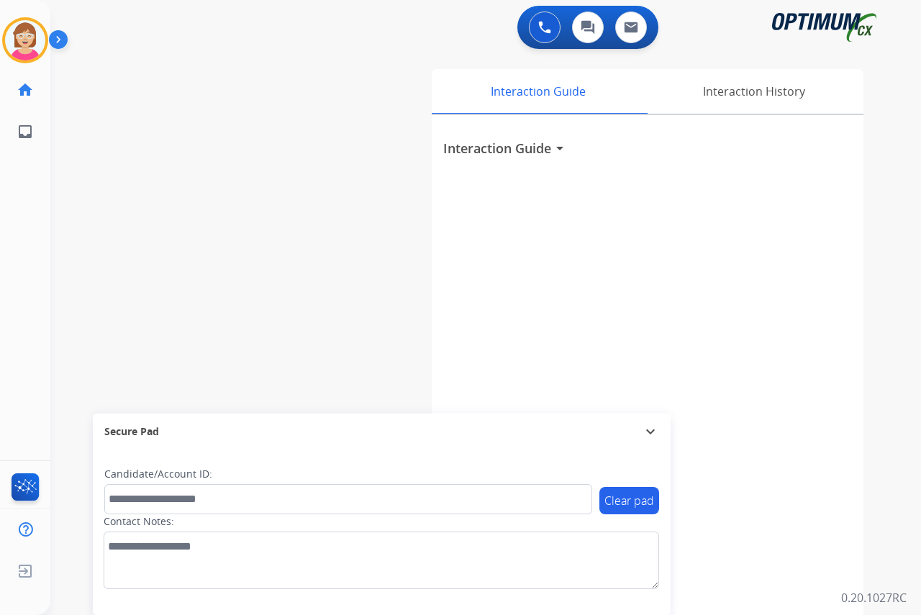
click at [33, 254] on div "Leanne Available Edit Avatar Agent: Leanne Routing Profile: OCX Training home H…" at bounding box center [25, 307] width 50 height 615
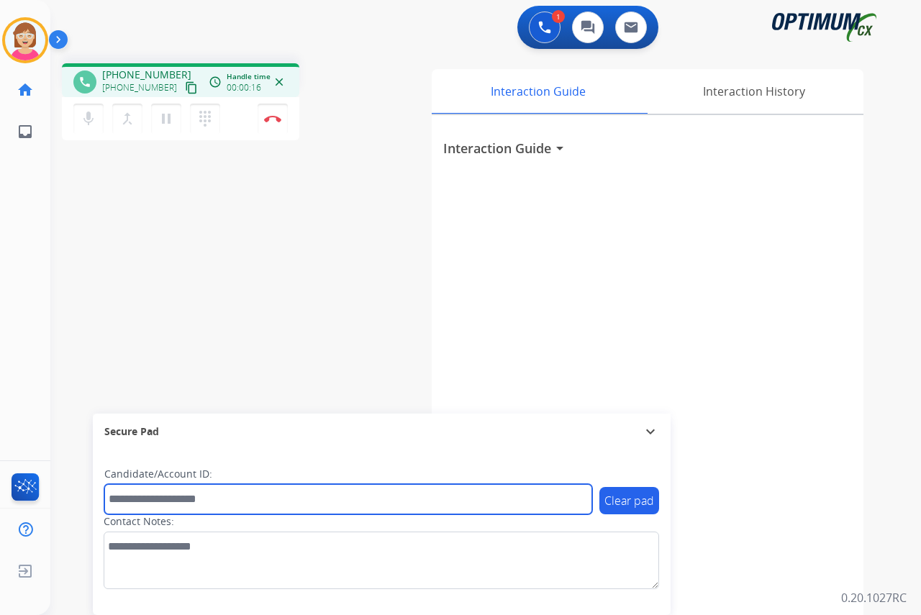
drag, startPoint x: 126, startPoint y: 504, endPoint x: 127, endPoint y: 491, distance: 13.0
click at [120, 500] on input "text" at bounding box center [348, 499] width 488 height 30
type input "*********"
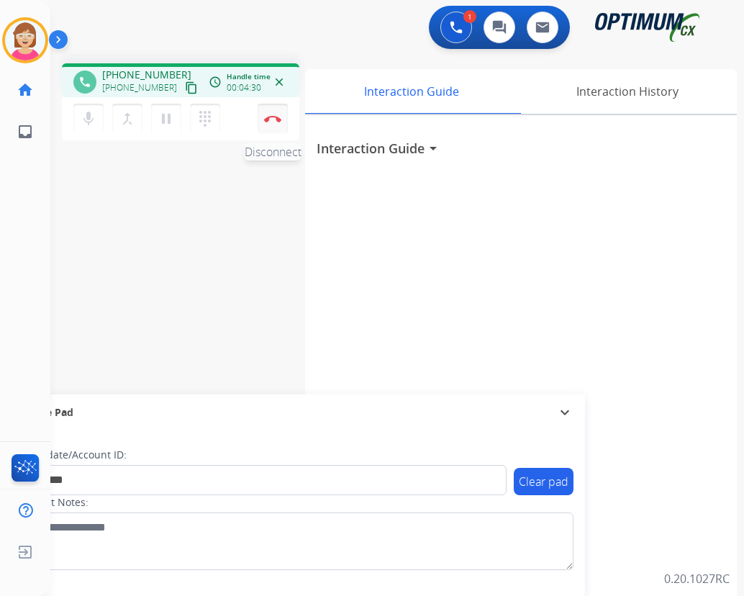
click at [271, 116] on img at bounding box center [272, 118] width 17 height 7
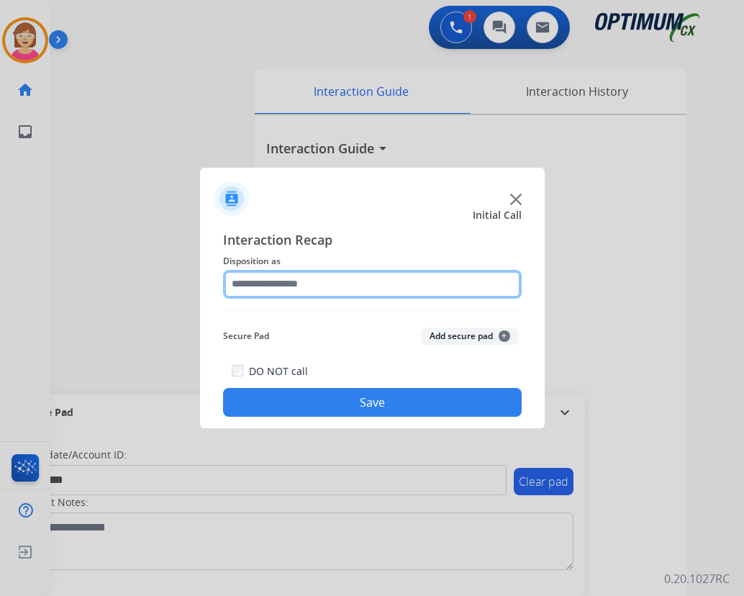
click at [253, 285] on input "text" at bounding box center [372, 284] width 299 height 29
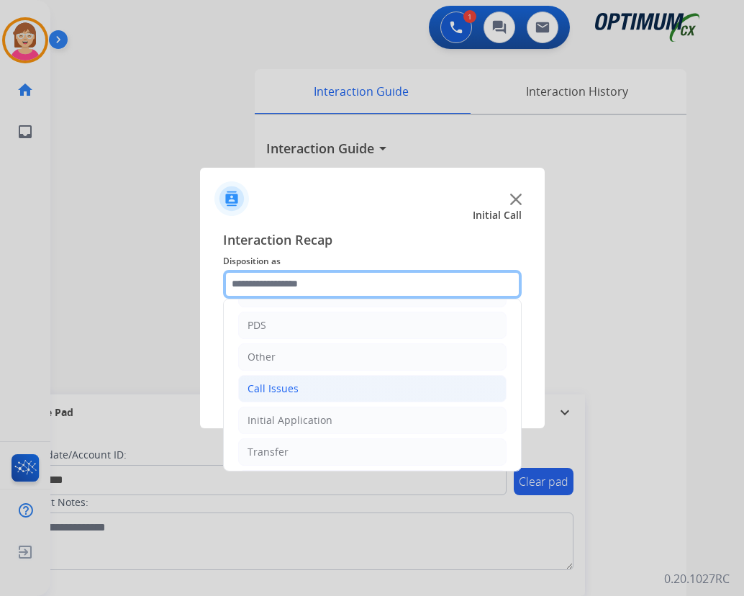
scroll to position [0, 0]
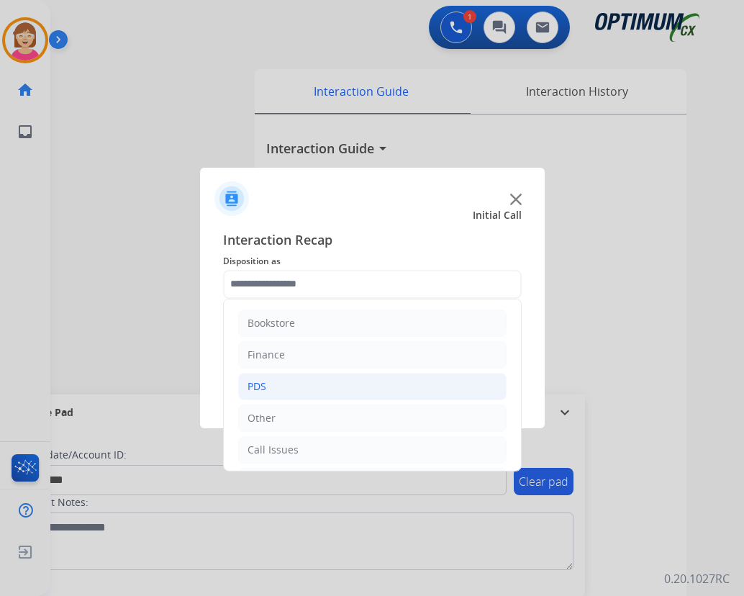
click at [266, 384] on div "PDS" at bounding box center [257, 386] width 19 height 14
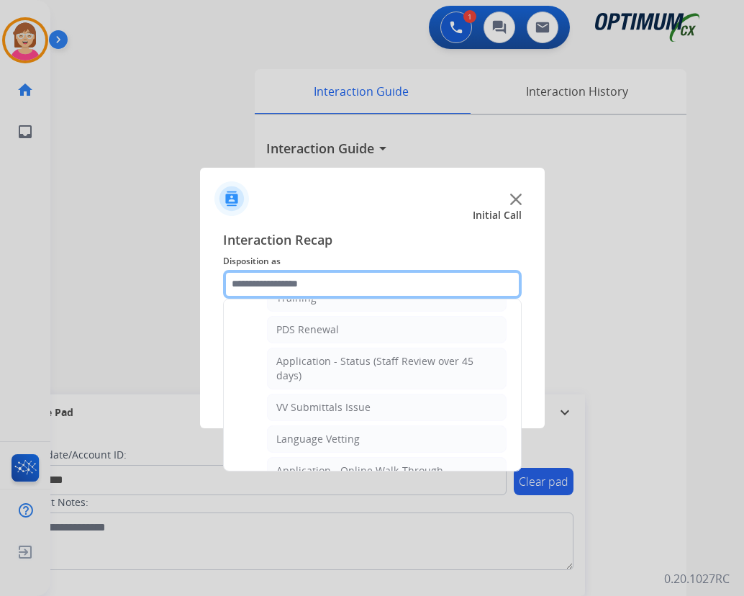
scroll to position [216, 0]
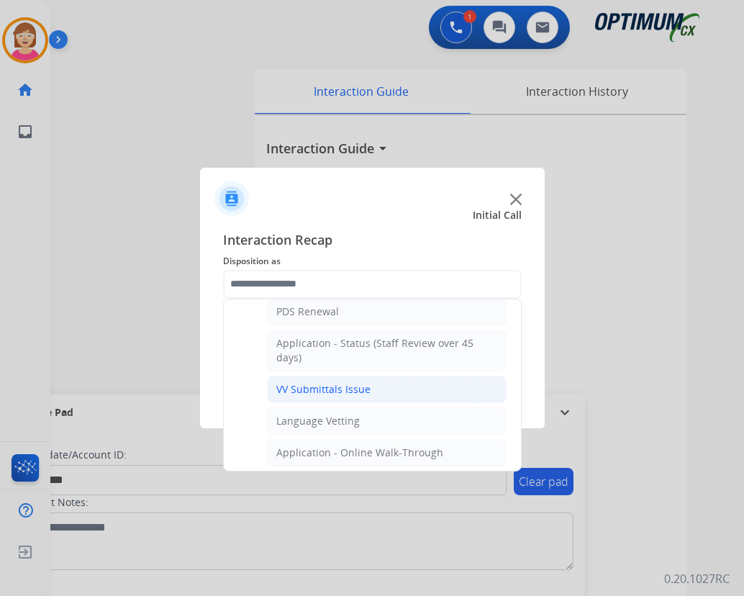
click at [302, 391] on div "VV Submittals Issue" at bounding box center [323, 389] width 94 height 14
type input "**********"
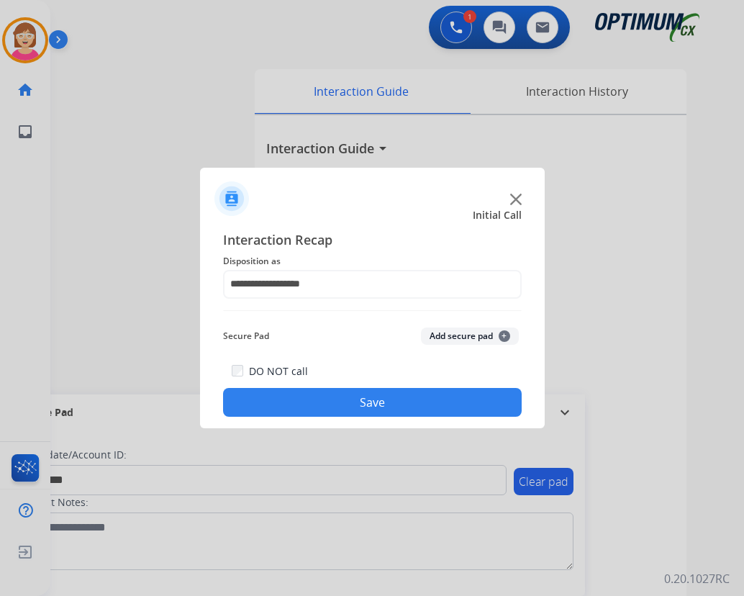
click at [507, 335] on span "+" at bounding box center [505, 336] width 12 height 12
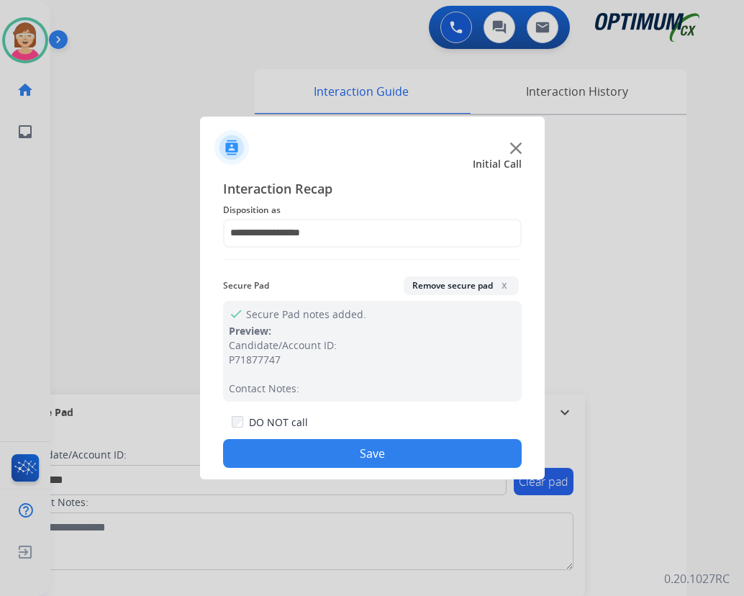
click at [286, 448] on button "Save" at bounding box center [372, 453] width 299 height 29
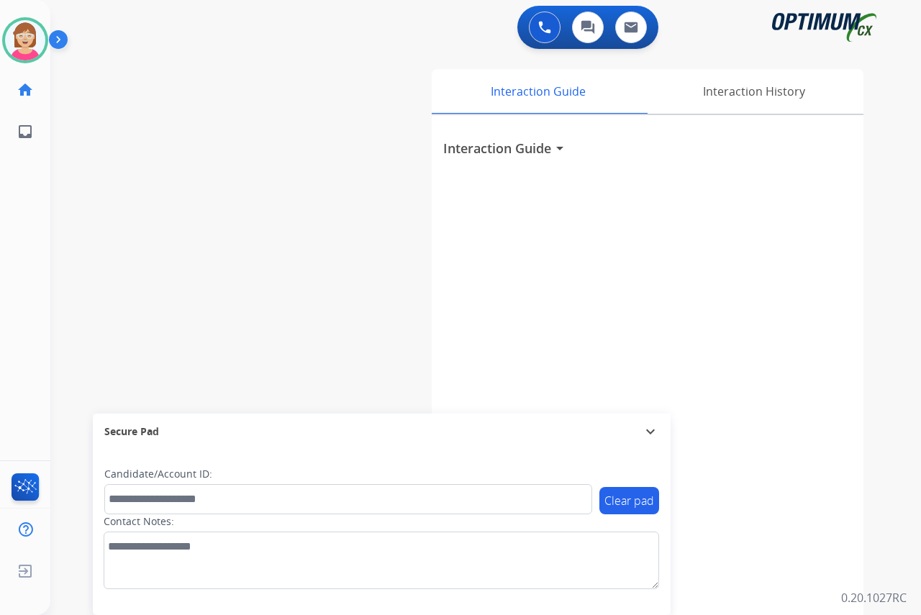
click at [32, 220] on div "Leanne Available Edit Avatar Agent: Leanne Routing Profile: OCX Training home H…" at bounding box center [25, 307] width 50 height 615
click at [27, 338] on div "Leanne Available Edit Avatar Agent: Leanne Routing Profile: OCX Training home H…" at bounding box center [25, 307] width 50 height 615
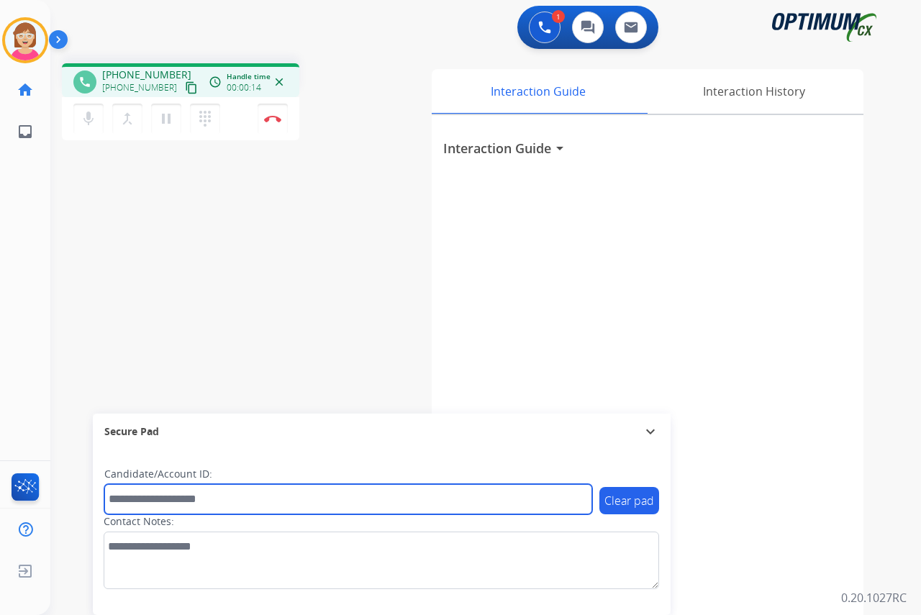
click at [134, 496] on input "text" at bounding box center [348, 499] width 488 height 30
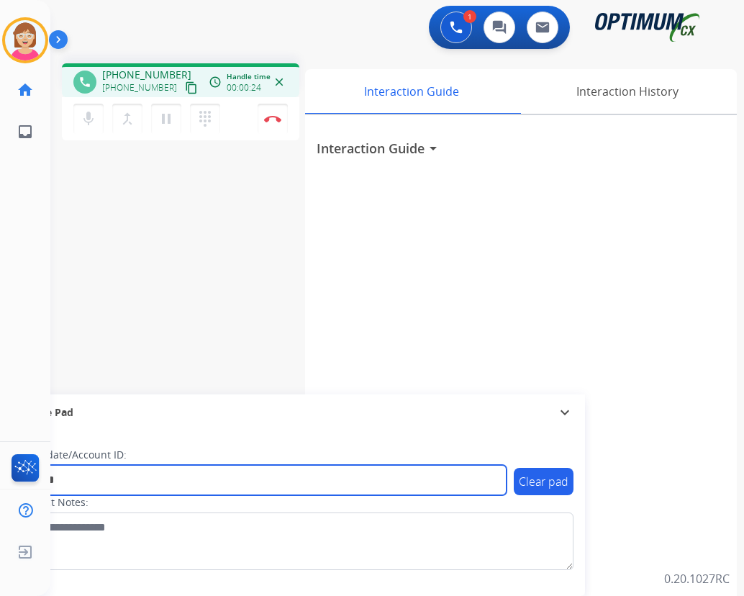
type input "*******"
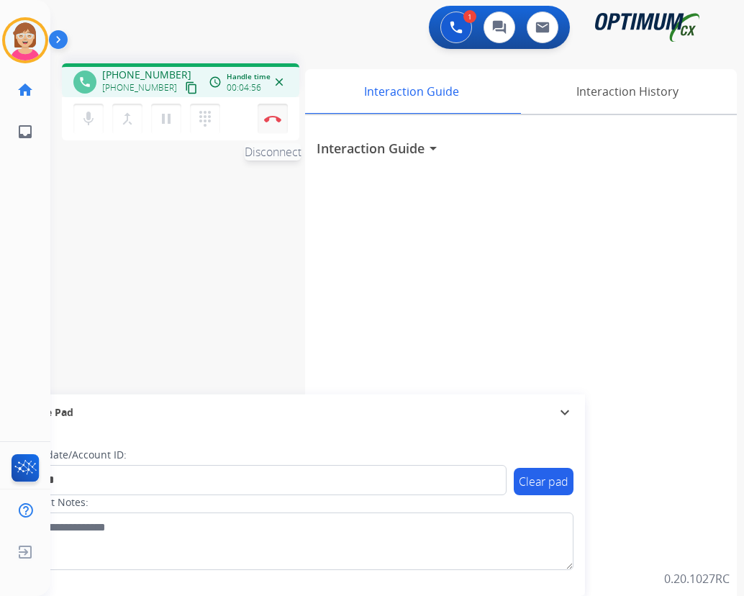
click at [275, 119] on img at bounding box center [272, 118] width 17 height 7
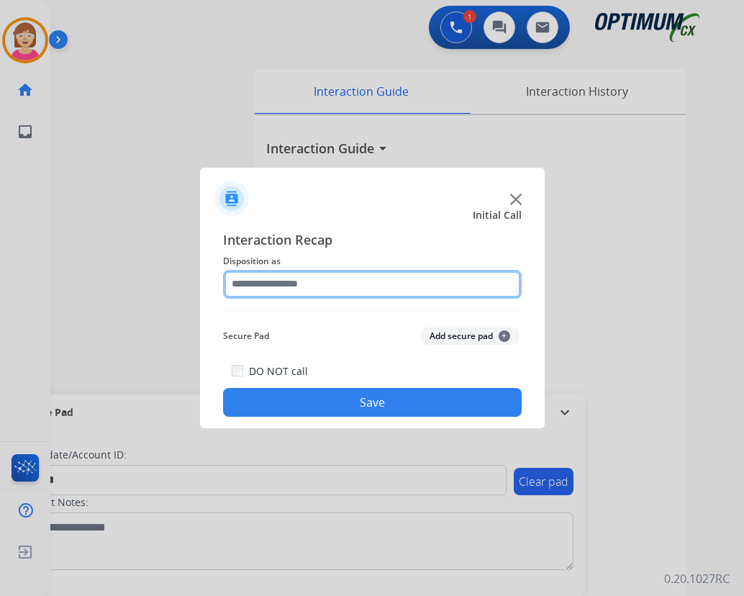
click at [257, 284] on input "text" at bounding box center [372, 284] width 299 height 29
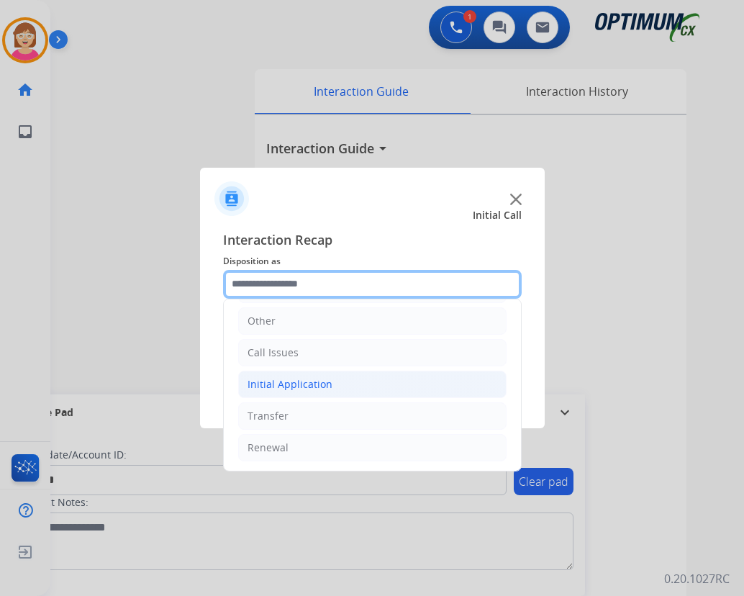
scroll to position [98, 0]
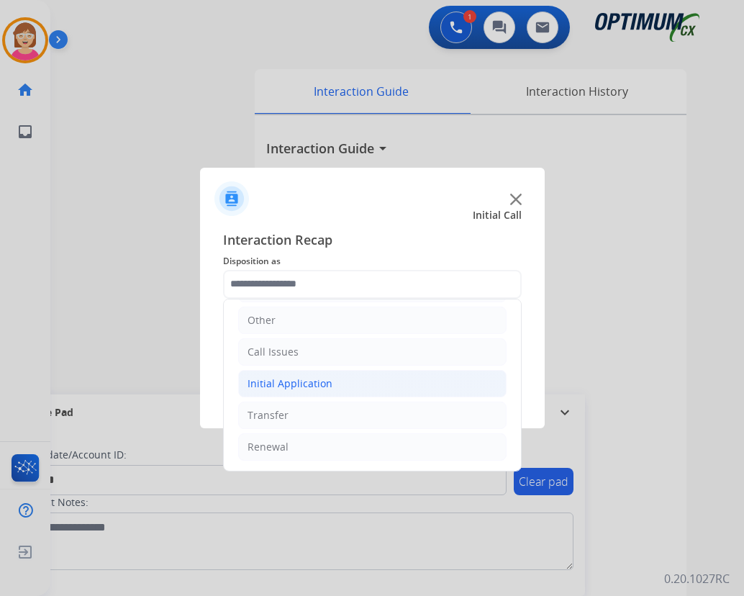
click at [291, 384] on div "Initial Application" at bounding box center [290, 383] width 85 height 14
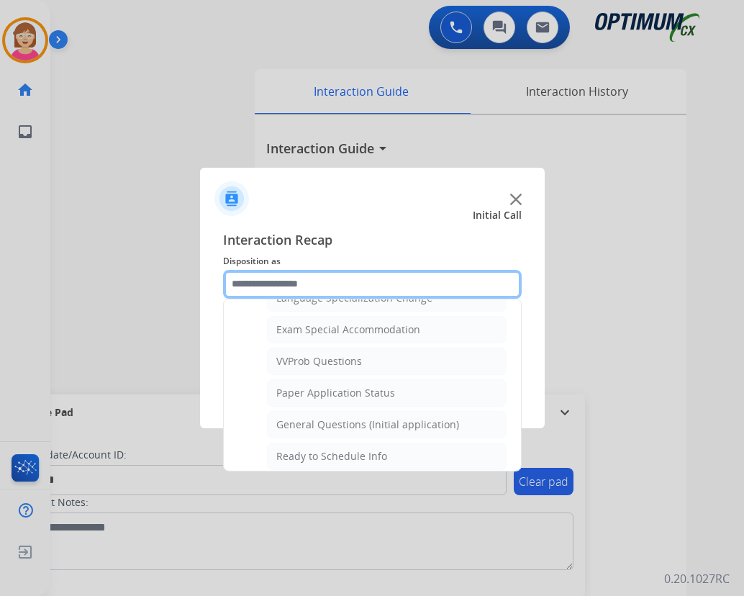
scroll to position [746, 0]
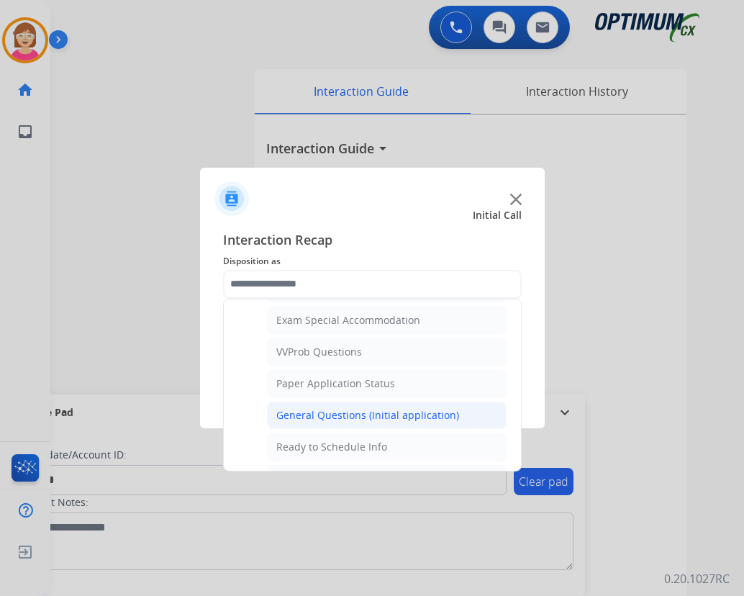
click at [320, 414] on div "General Questions (Initial application)" at bounding box center [367, 415] width 183 height 14
type input "**********"
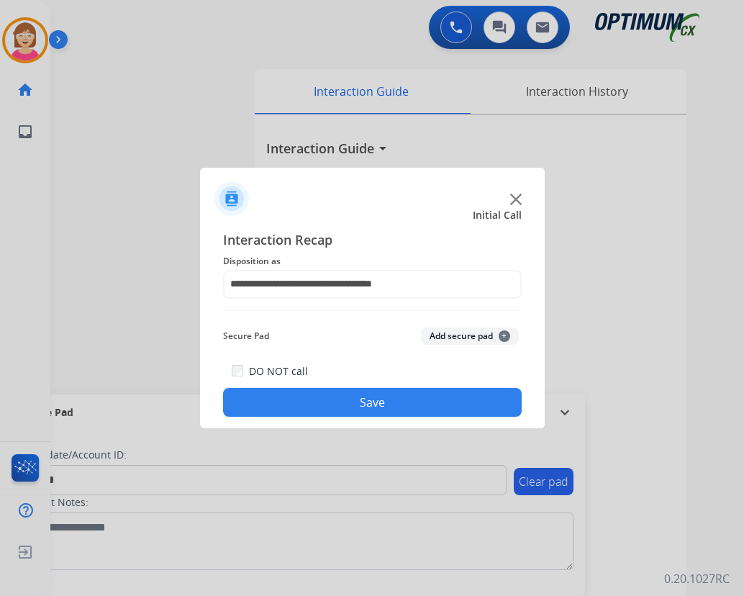
click at [507, 334] on span "+" at bounding box center [505, 336] width 12 height 12
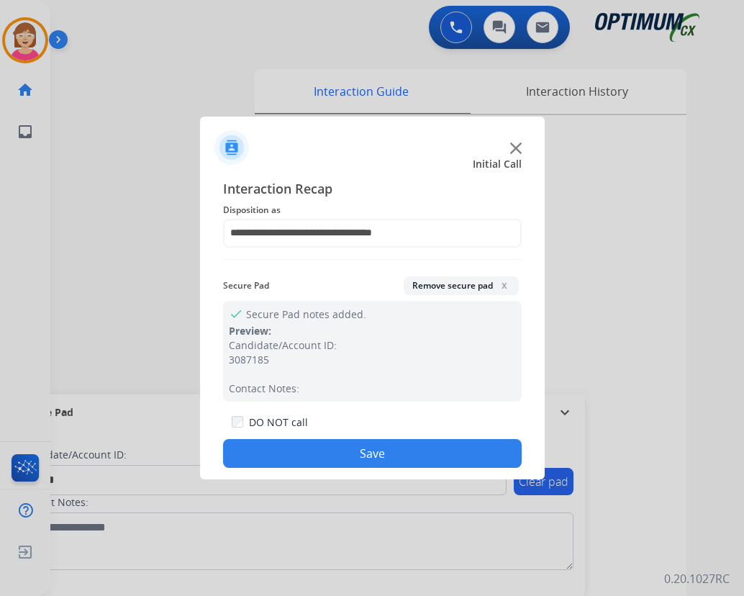
click at [286, 458] on button "Save" at bounding box center [372, 453] width 299 height 29
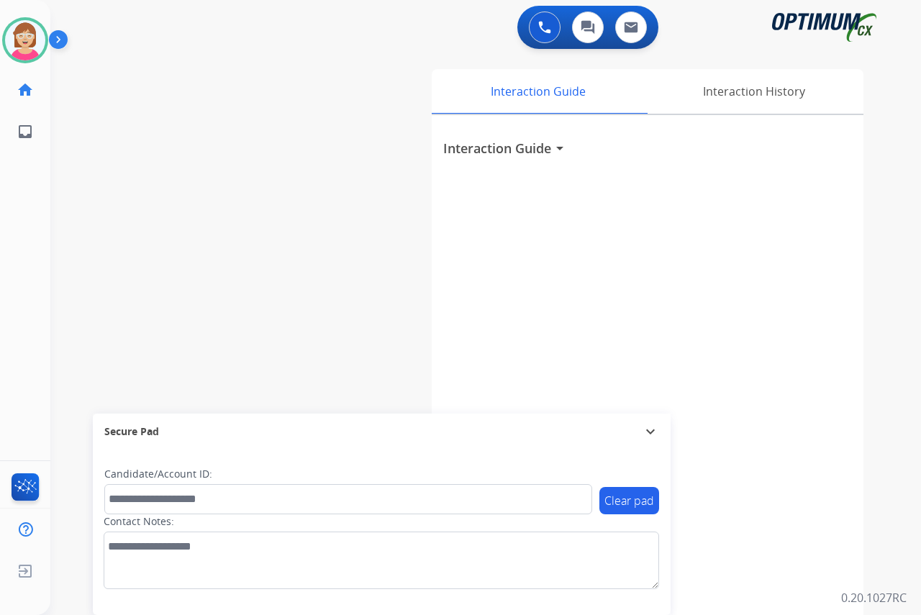
click at [32, 204] on div "Leanne Available Edit Avatar Agent: Leanne Routing Profile: OCX Training home H…" at bounding box center [25, 307] width 50 height 615
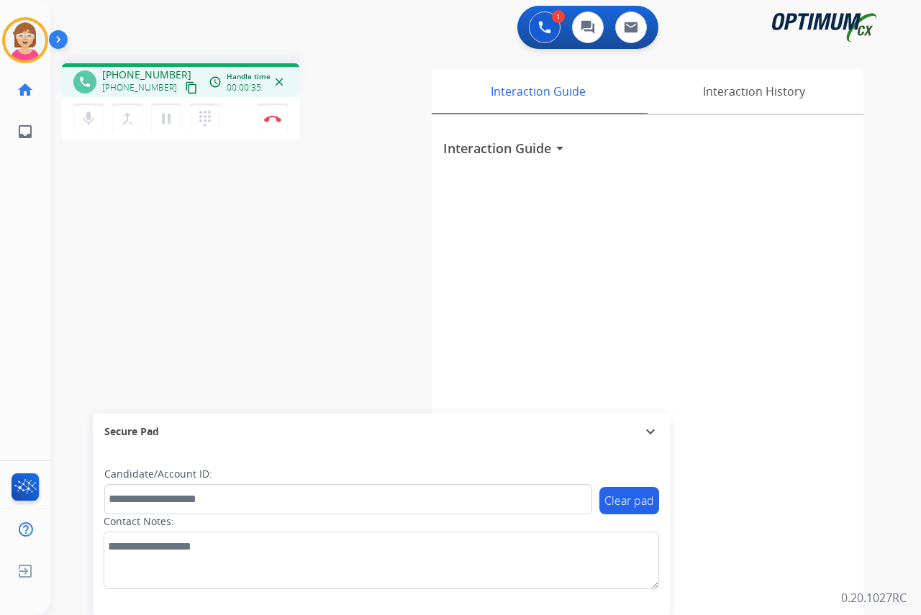
click at [27, 284] on div "Leanne Busy Edit Avatar Agent: Leanne Routing Profile: OCX Training home Home H…" at bounding box center [25, 307] width 50 height 615
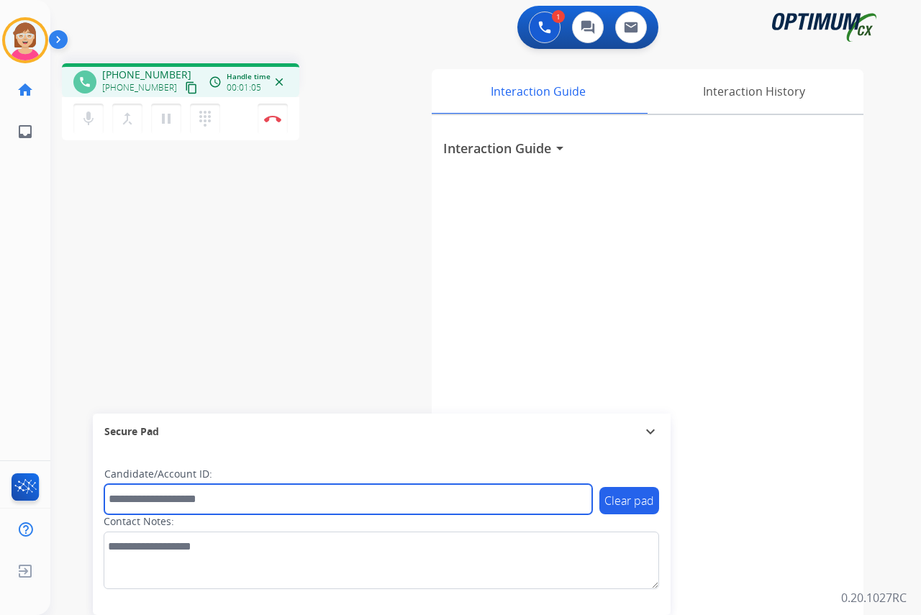
click at [127, 499] on input "text" at bounding box center [348, 499] width 488 height 30
type input "*******"
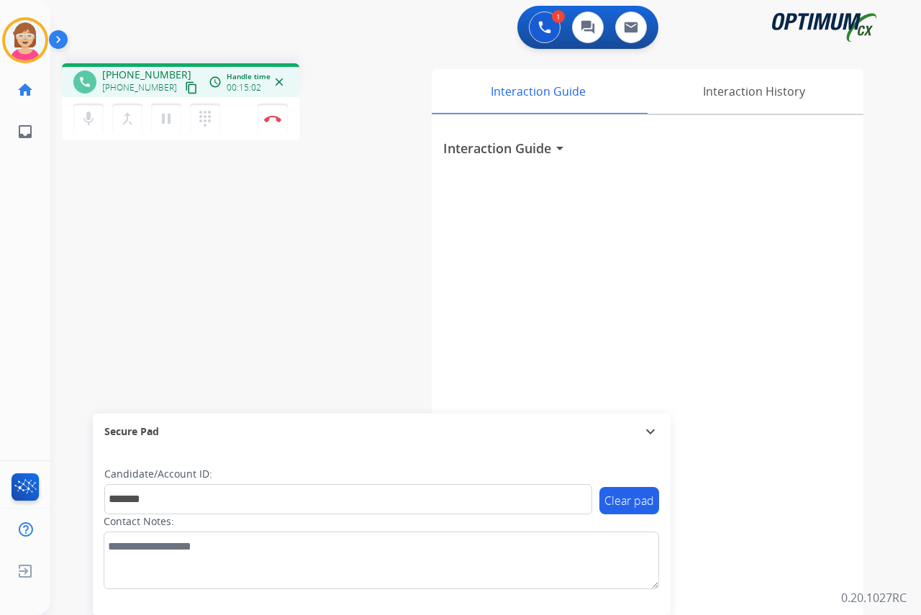
click at [16, 235] on div "Leanne Busy Edit Avatar Agent: Leanne Routing Profile: OCX Training home Home H…" at bounding box center [25, 307] width 50 height 615
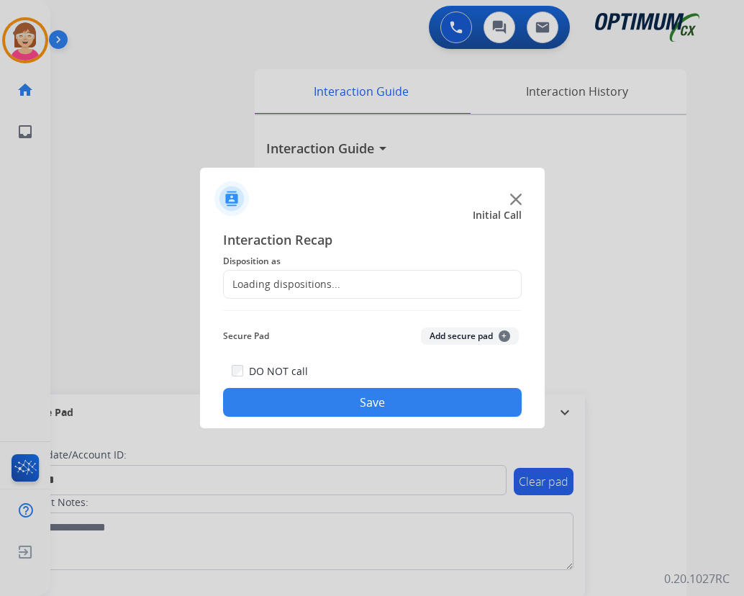
click at [271, 116] on div at bounding box center [372, 298] width 744 height 596
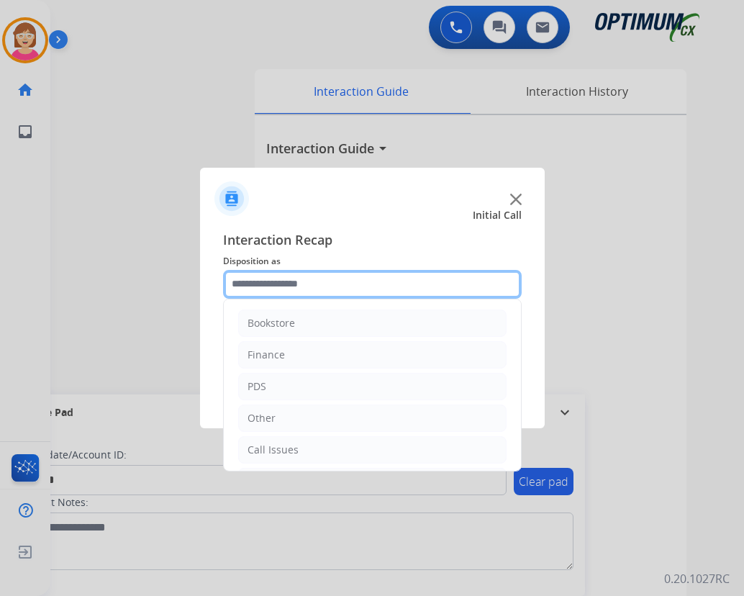
click at [235, 290] on input "text" at bounding box center [372, 284] width 299 height 29
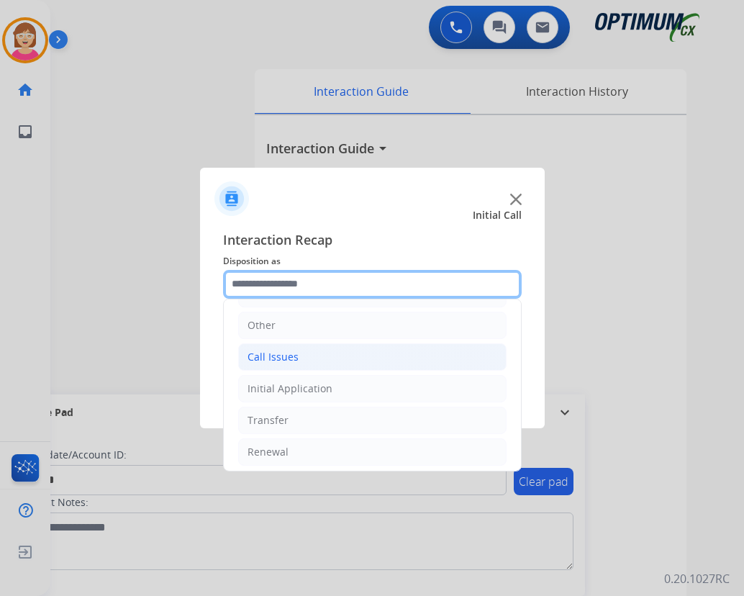
scroll to position [98, 0]
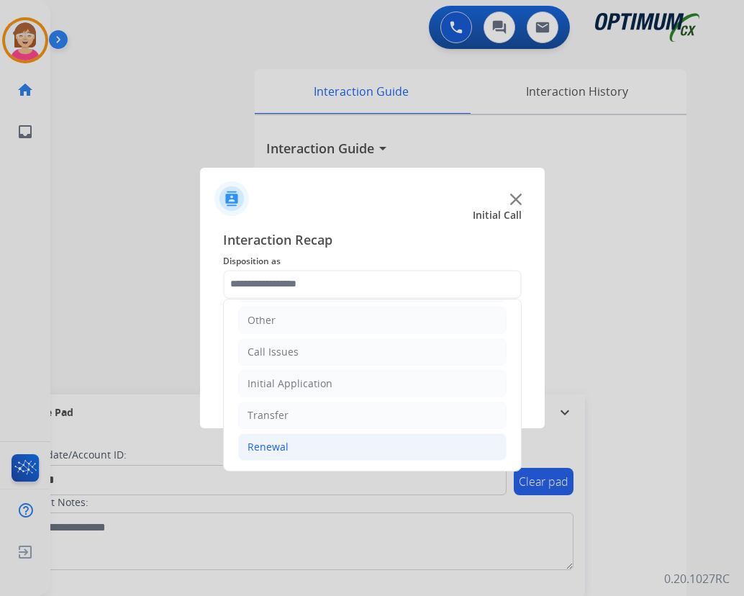
click at [276, 443] on div "Renewal" at bounding box center [268, 447] width 41 height 14
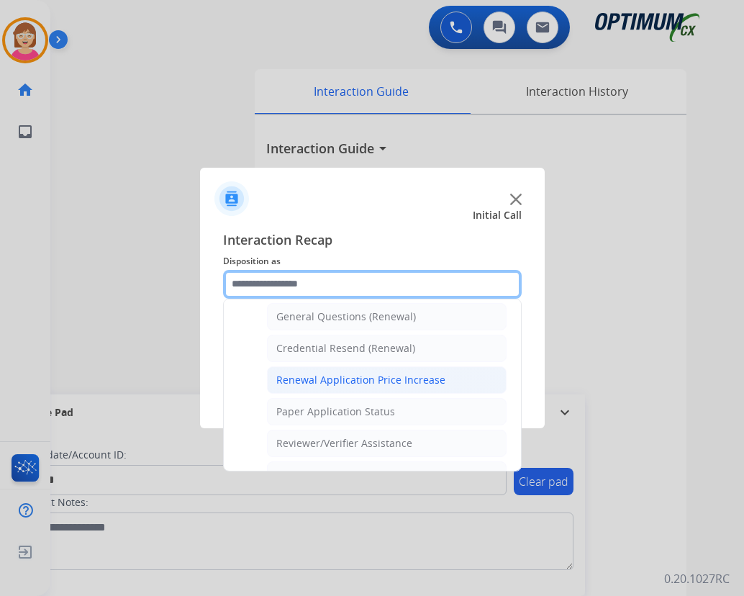
scroll to position [458, 0]
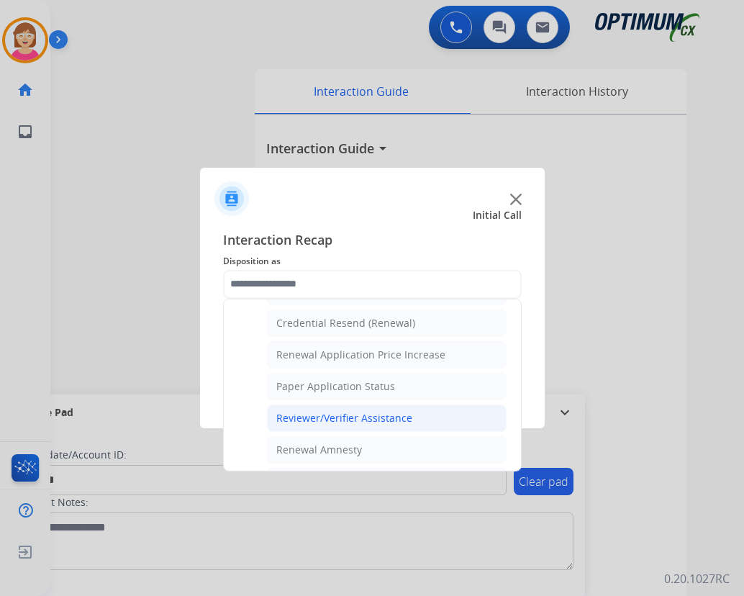
click at [327, 417] on div "Reviewer/Verifier Assistance" at bounding box center [344, 418] width 136 height 14
type input "**********"
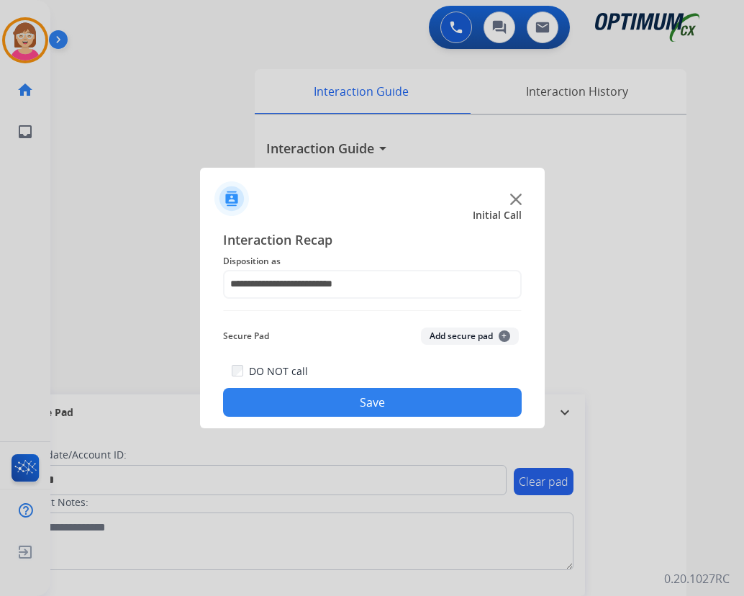
click at [506, 335] on span "+" at bounding box center [505, 336] width 12 height 12
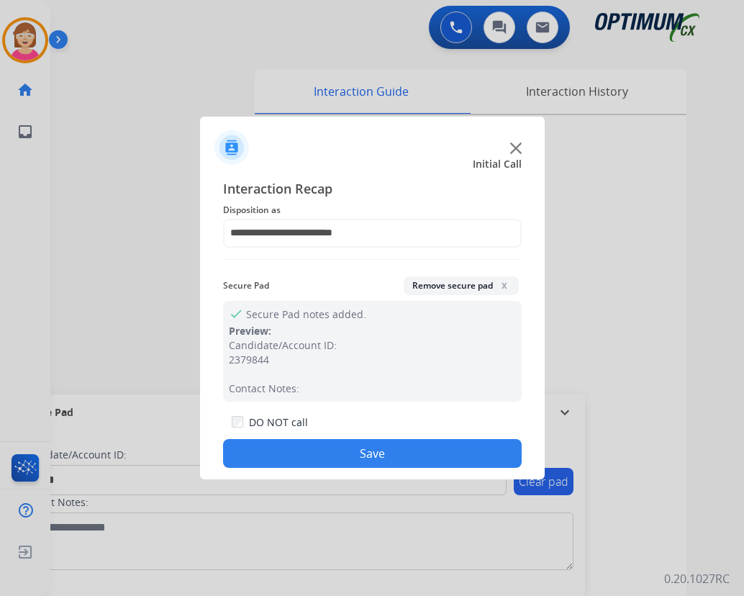
click at [277, 448] on button "Save" at bounding box center [372, 453] width 299 height 29
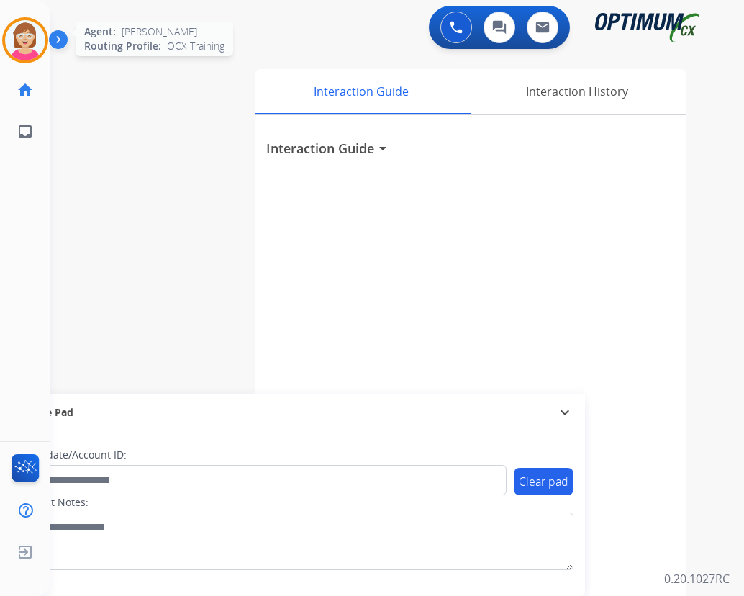
click at [19, 27] on img at bounding box center [25, 40] width 40 height 40
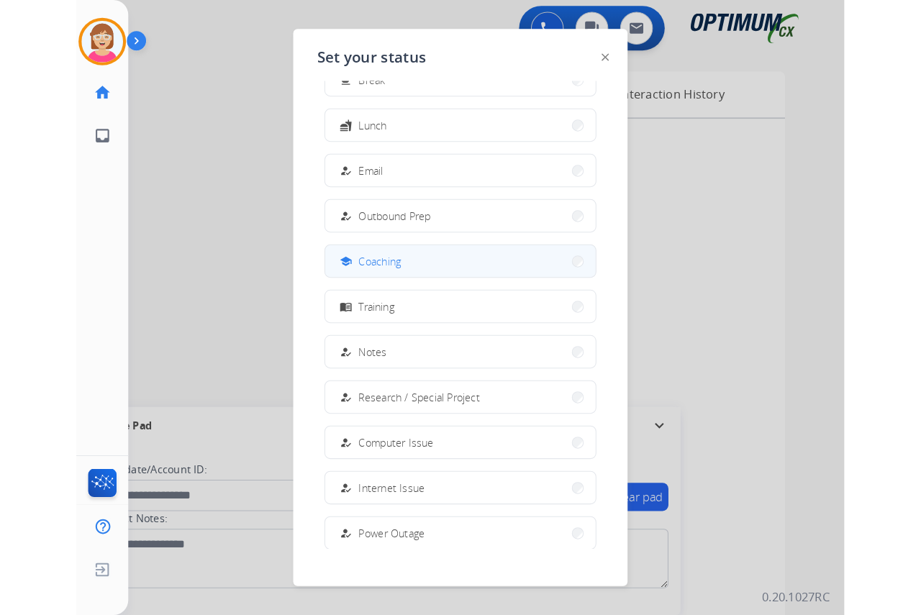
scroll to position [136, 0]
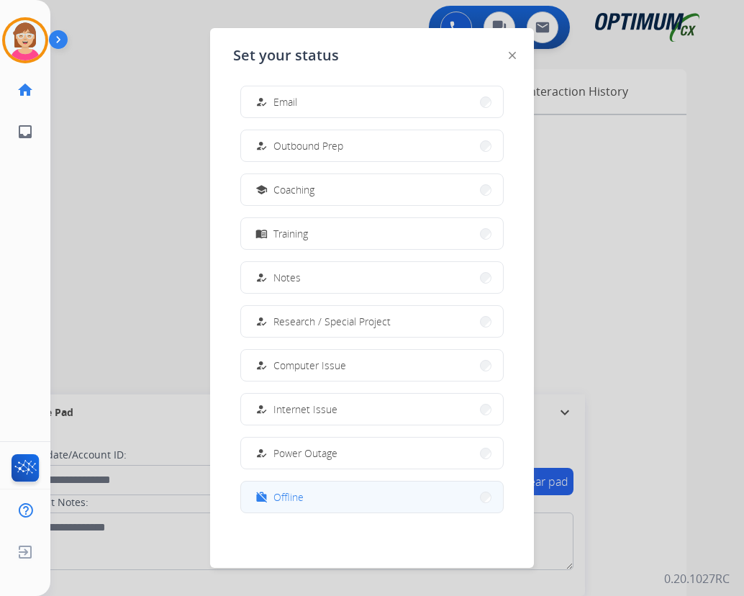
click at [292, 492] on span "Offline" at bounding box center [289, 496] width 30 height 15
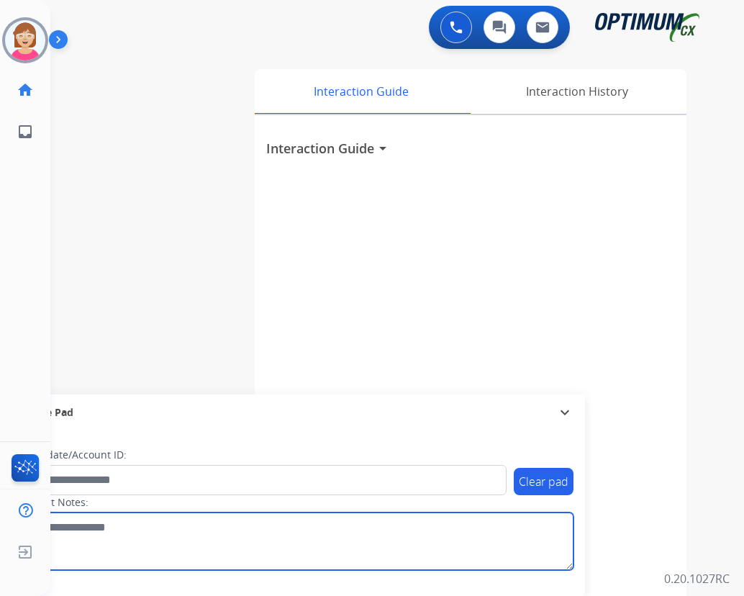
click at [220, 547] on textarea at bounding box center [296, 542] width 556 height 58
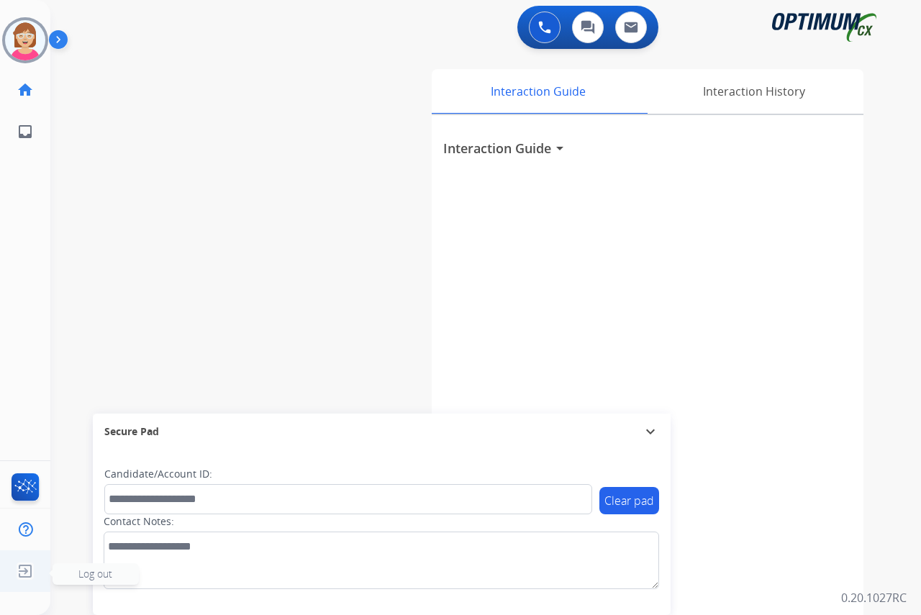
click at [105, 574] on span "Log out" at bounding box center [95, 574] width 34 height 14
